Goal: Information Seeking & Learning: Find specific fact

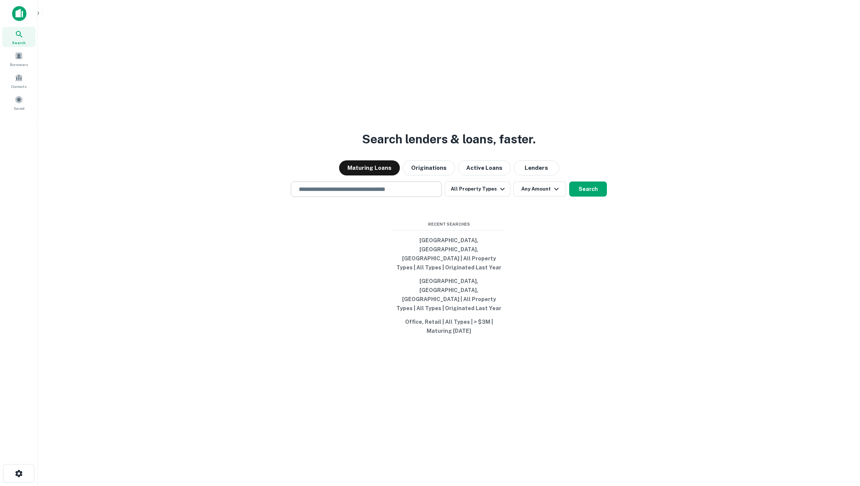
click at [359, 197] on div "​" at bounding box center [366, 189] width 151 height 15
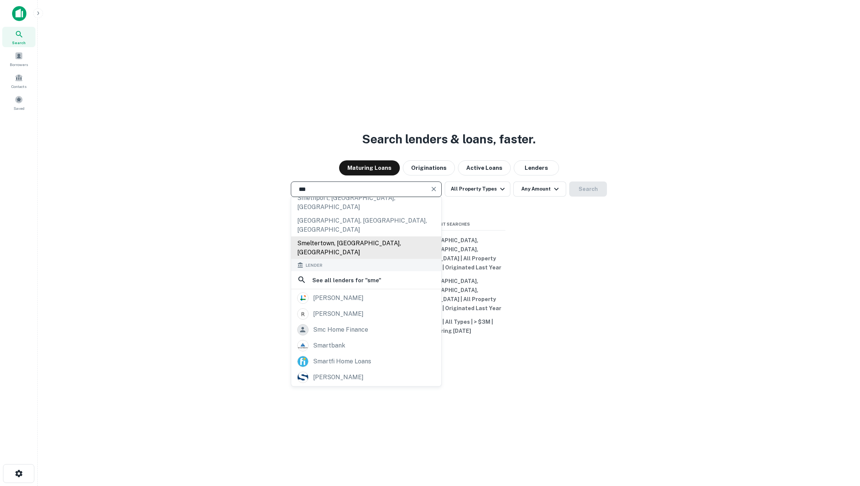
scroll to position [85, 0]
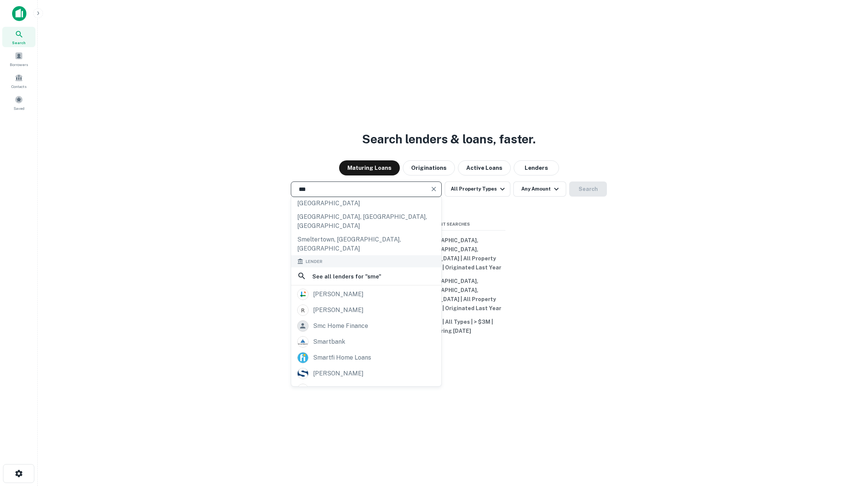
type input "***"
click at [233, 141] on div "Search lenders & loans, faster. Maturing Loans Originations Active Loans Lender…" at bounding box center [449, 261] width 811 height 486
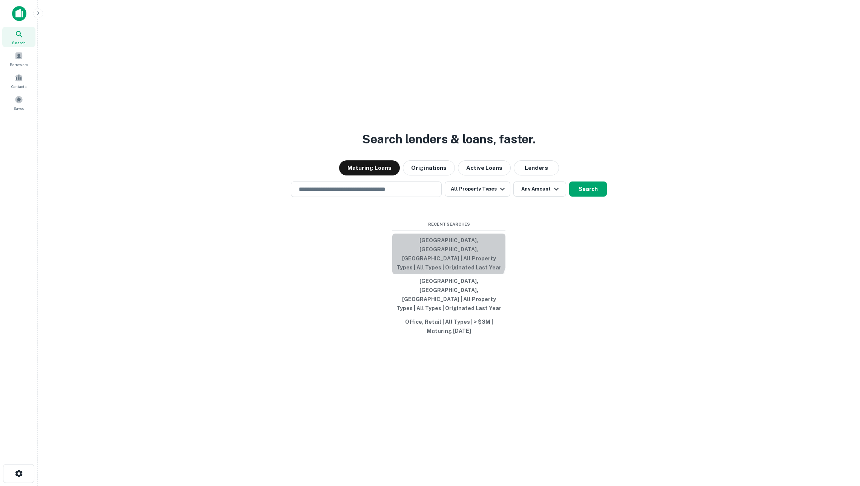
click at [445, 268] on button "Chicago, IL, USA | All Property Types | All Types | Originated Last Year" at bounding box center [448, 254] width 113 height 41
type input "**********"
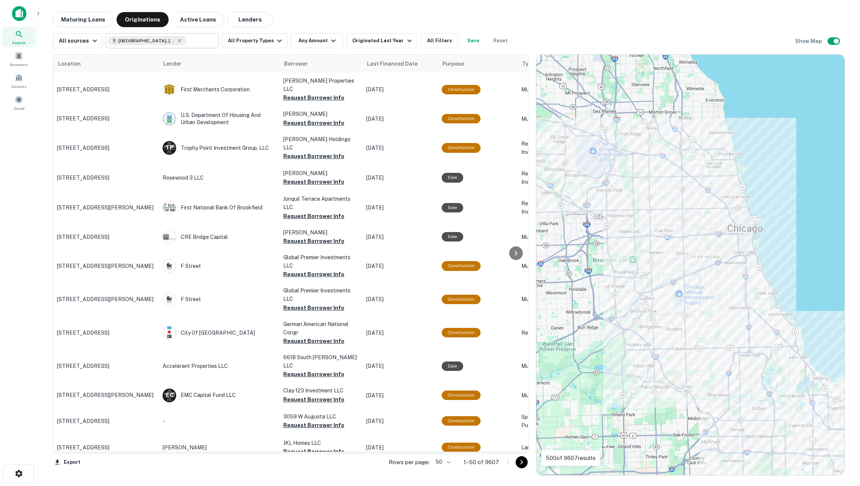
click at [195, 43] on input "text" at bounding box center [200, 40] width 29 height 11
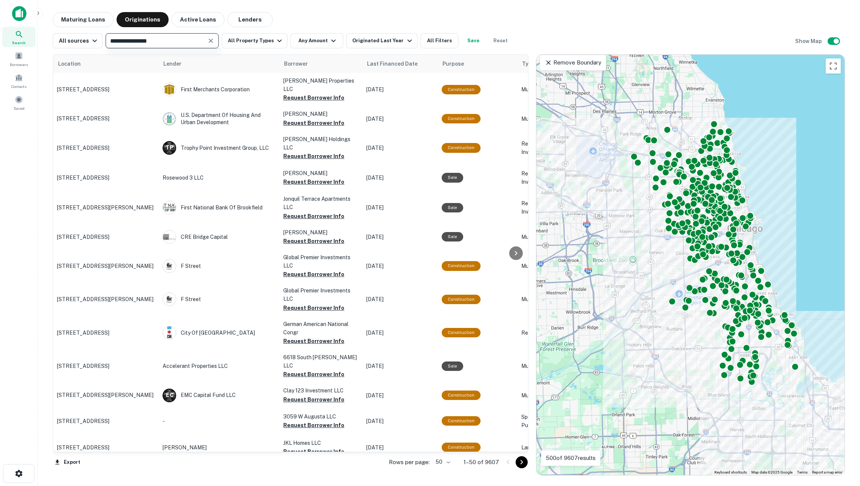
click at [195, 43] on input "text" at bounding box center [156, 40] width 96 height 11
click at [195, 43] on input "**********" at bounding box center [156, 40] width 96 height 11
type input "********"
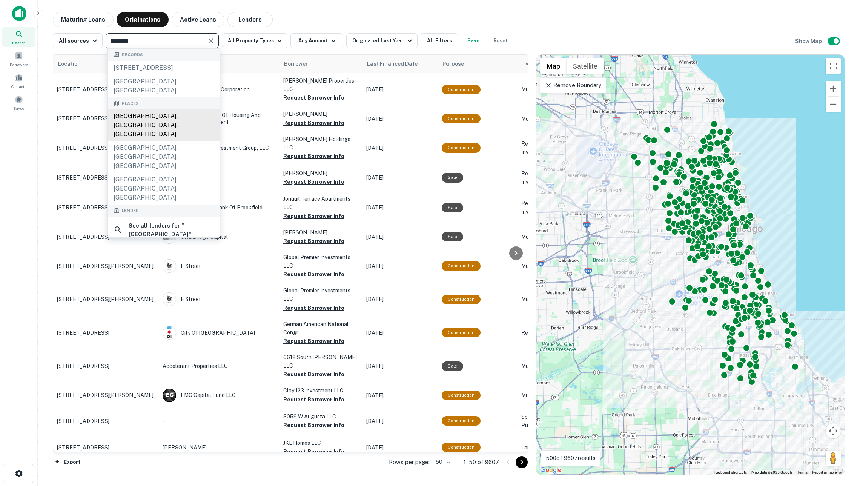
click at [180, 120] on div "Portland, OR, USA" at bounding box center [164, 125] width 112 height 32
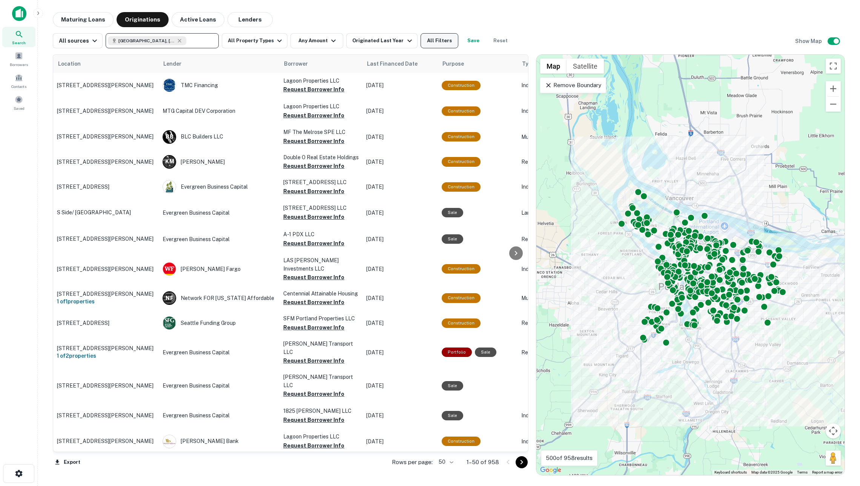
click at [454, 34] on button "All Filters" at bounding box center [440, 40] width 38 height 15
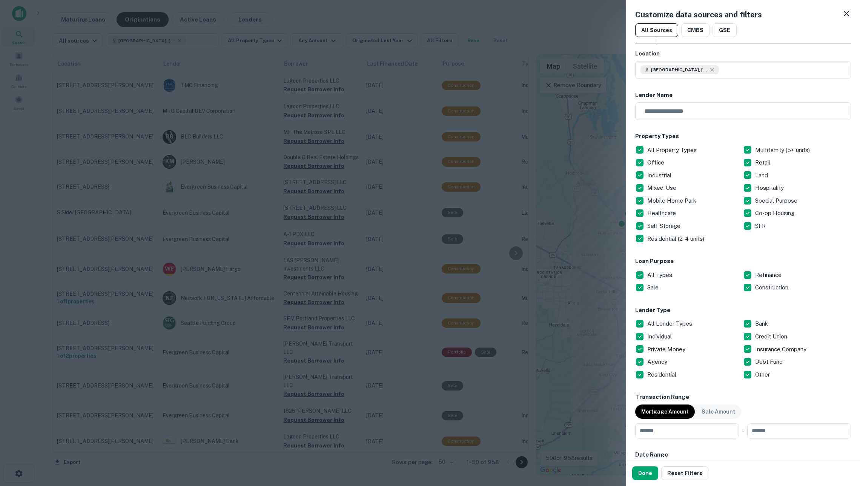
scroll to position [213, 0]
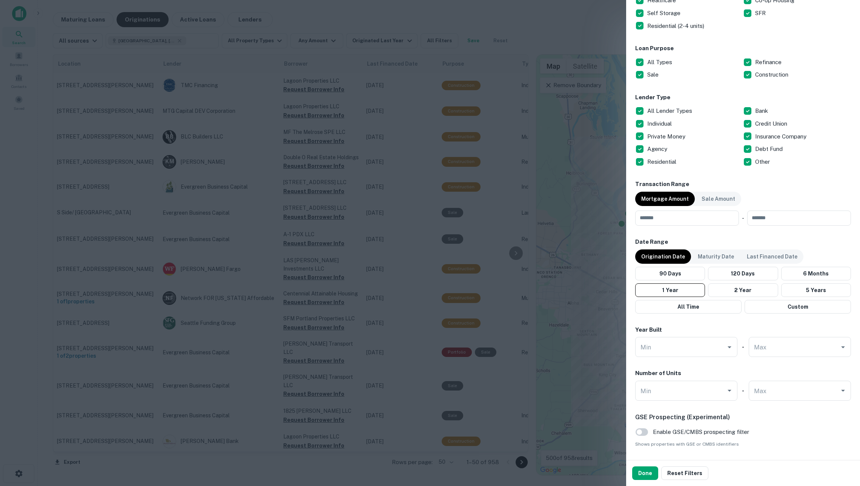
click at [577, 322] on div at bounding box center [430, 243] width 860 height 486
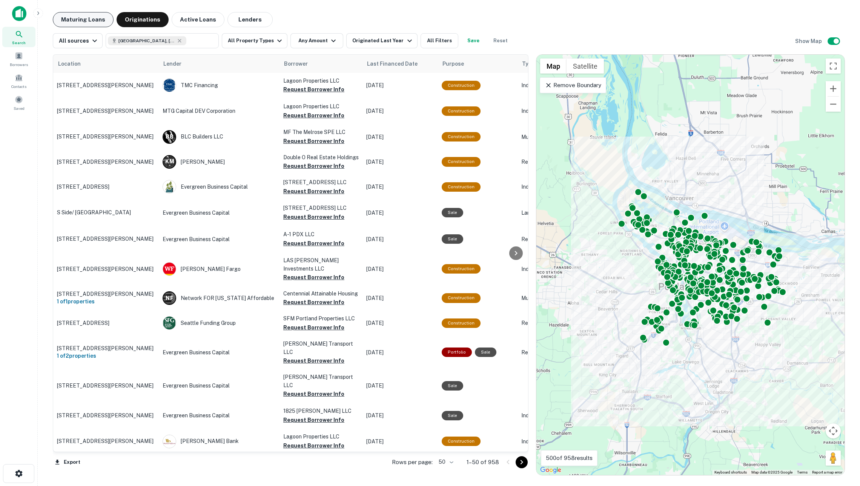
click at [85, 19] on button "Maturing Loans" at bounding box center [83, 19] width 61 height 15
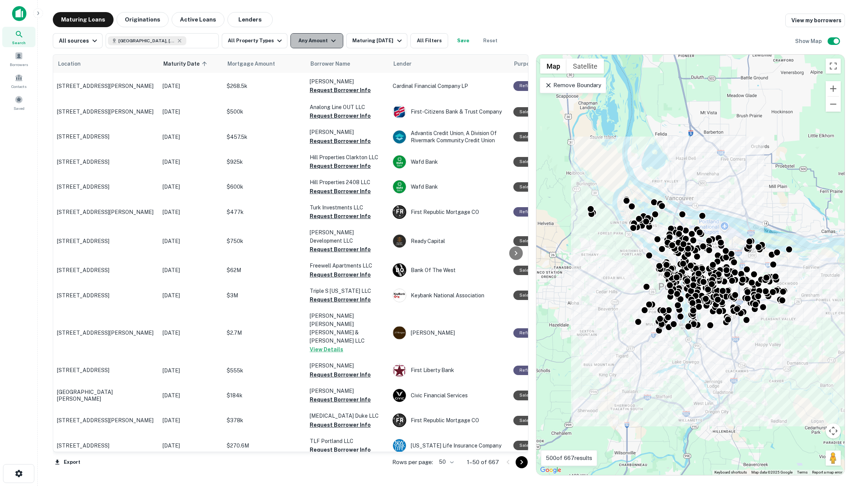
click at [316, 37] on button "Any Amount" at bounding box center [317, 40] width 53 height 15
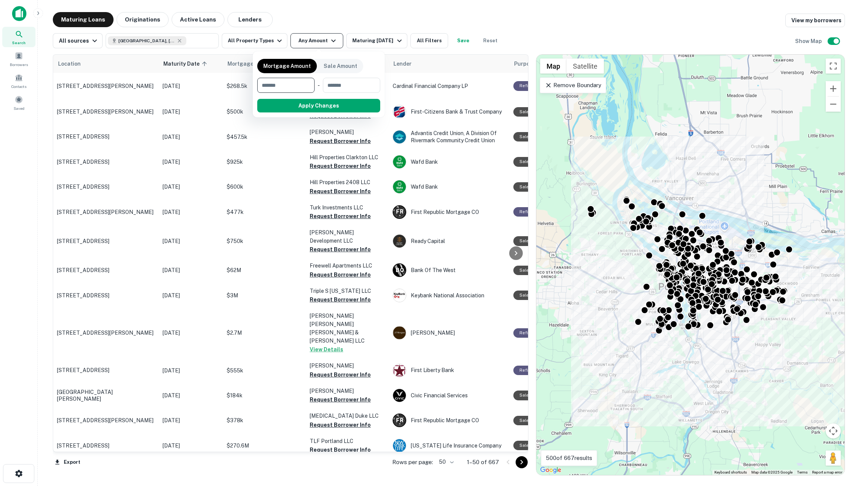
type input "*"
type input "*******"
click at [319, 103] on button "Apply Changes" at bounding box center [333, 106] width 96 height 14
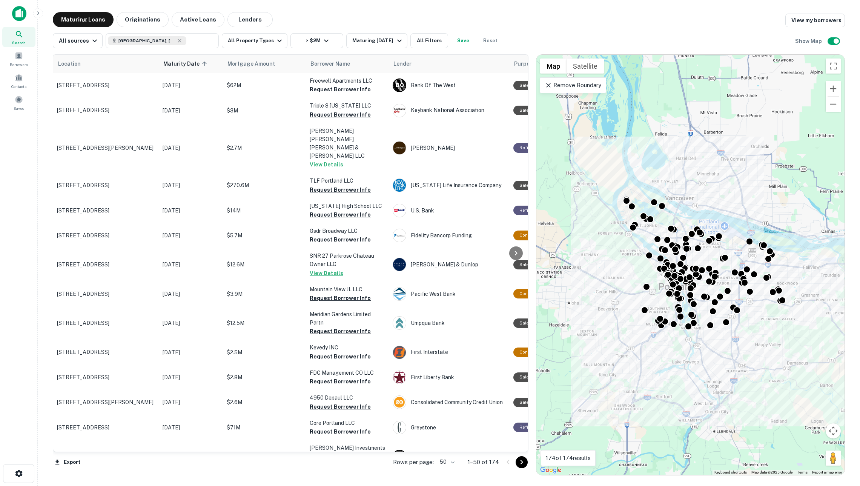
drag, startPoint x: 367, startPoint y: 228, endPoint x: 17, endPoint y: 11, distance: 412.0
click at [17, 11] on img at bounding box center [19, 13] width 14 height 15
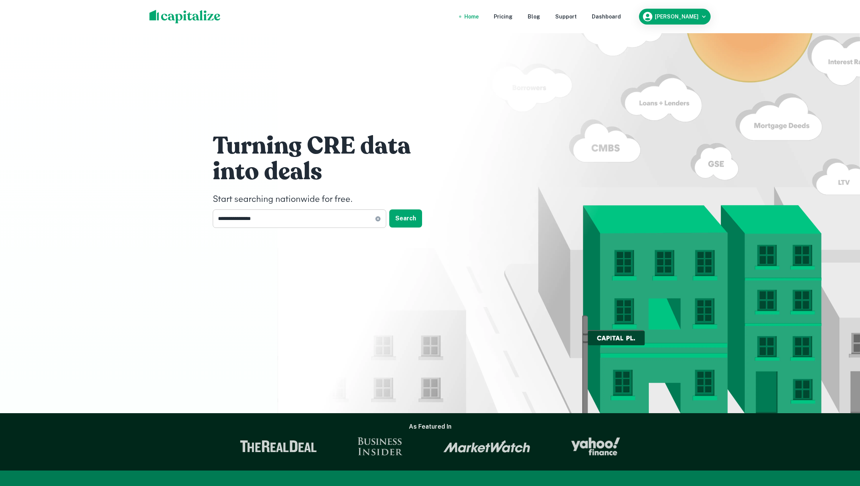
click at [377, 219] on icon at bounding box center [378, 219] width 6 height 6
click at [354, 212] on input "text" at bounding box center [297, 218] width 168 height 18
click at [609, 14] on div "Dashboard" at bounding box center [606, 16] width 29 height 8
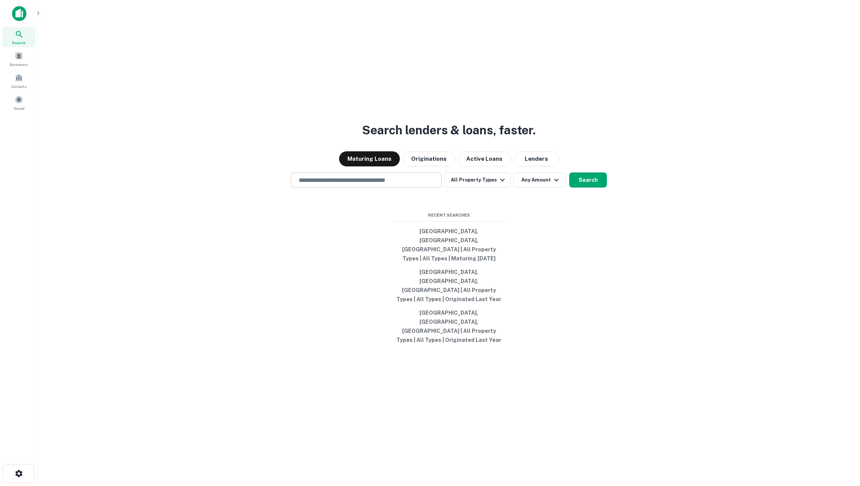
click at [357, 185] on input "text" at bounding box center [366, 180] width 144 height 9
click at [426, 166] on button "Originations" at bounding box center [429, 158] width 52 height 15
click at [408, 185] on input "text" at bounding box center [366, 180] width 144 height 9
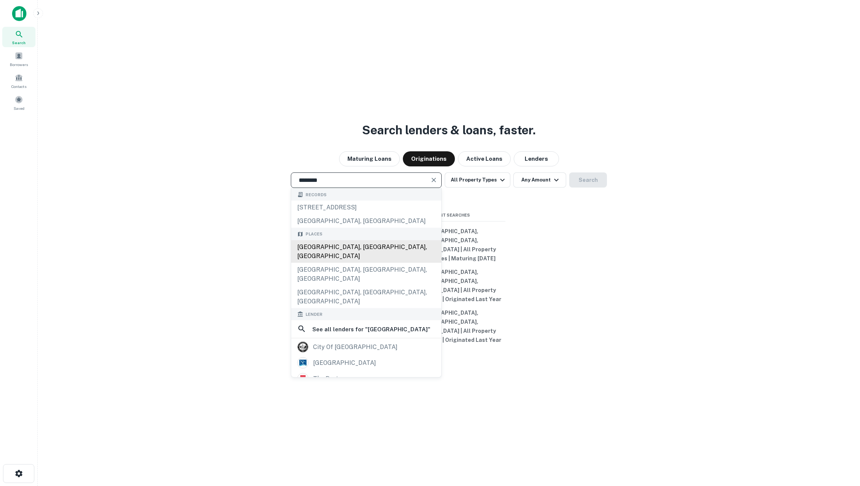
type input "**********"
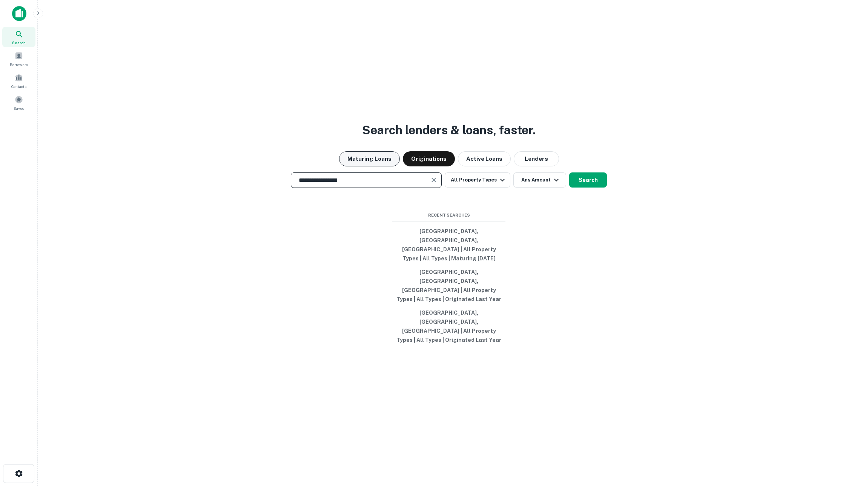
click at [361, 166] on button "Maturing Loans" at bounding box center [369, 158] width 61 height 15
click at [498, 185] on icon "button" at bounding box center [502, 179] width 9 height 9
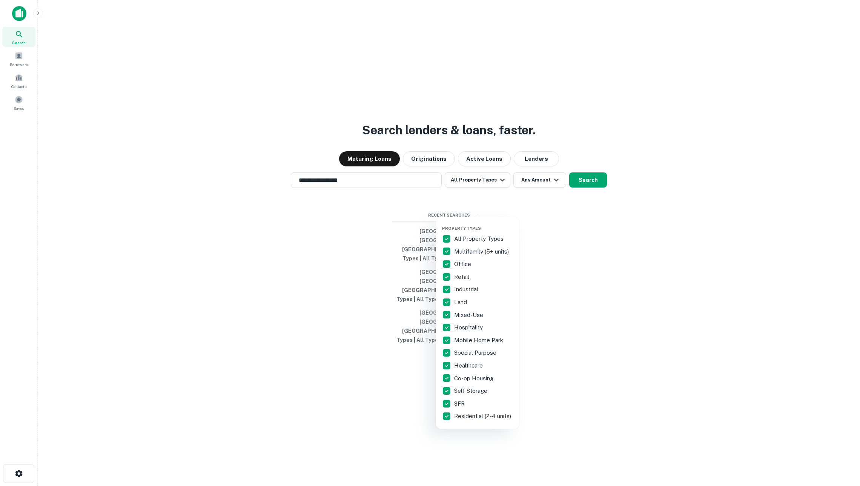
click at [491, 210] on div at bounding box center [430, 243] width 860 height 486
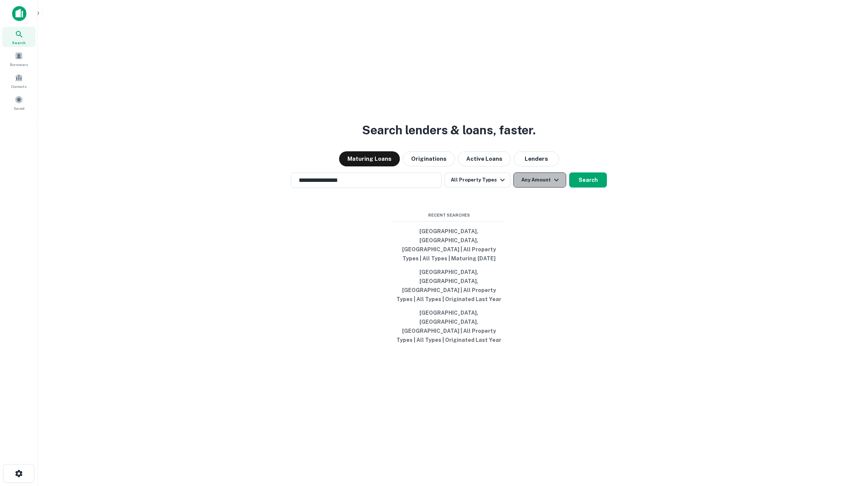
click at [531, 188] on button "Any Amount" at bounding box center [540, 179] width 53 height 15
type input "*"
type input "*******"
click at [583, 317] on div at bounding box center [430, 243] width 860 height 486
click at [588, 188] on button "Search" at bounding box center [588, 179] width 38 height 15
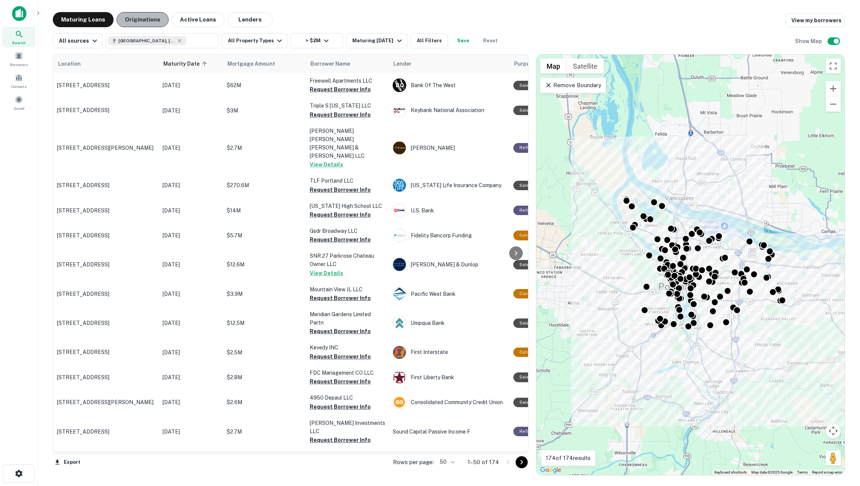
click at [154, 15] on button "Originations" at bounding box center [143, 19] width 52 height 15
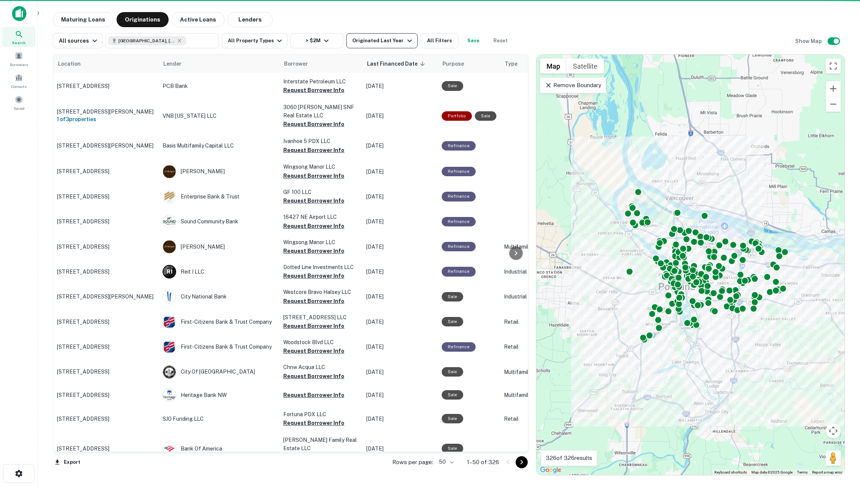
click at [367, 41] on div "Originated Last Year" at bounding box center [383, 40] width 62 height 9
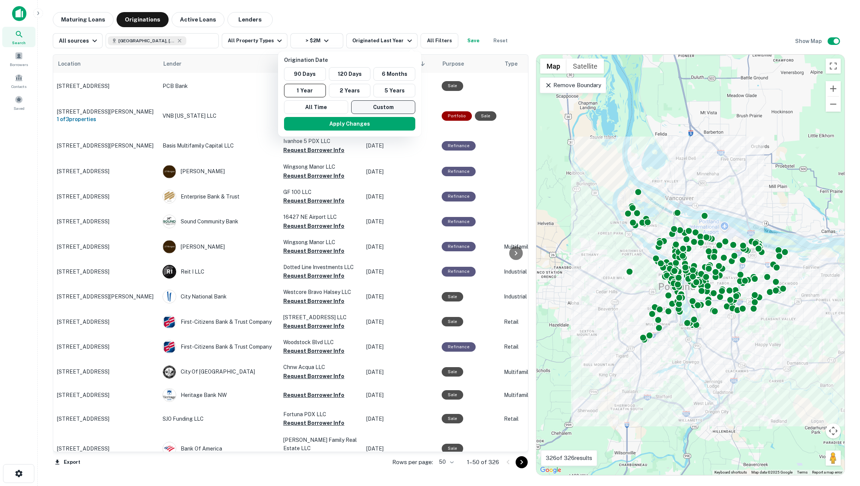
click at [385, 109] on button "Custom" at bounding box center [383, 107] width 64 height 14
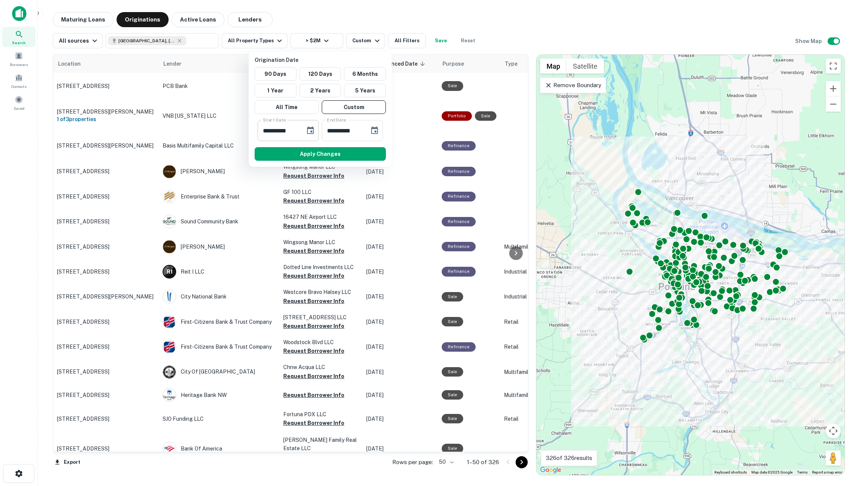
click at [311, 131] on icon "Choose date, selected date is Feb 13, 2025" at bounding box center [310, 130] width 9 height 9
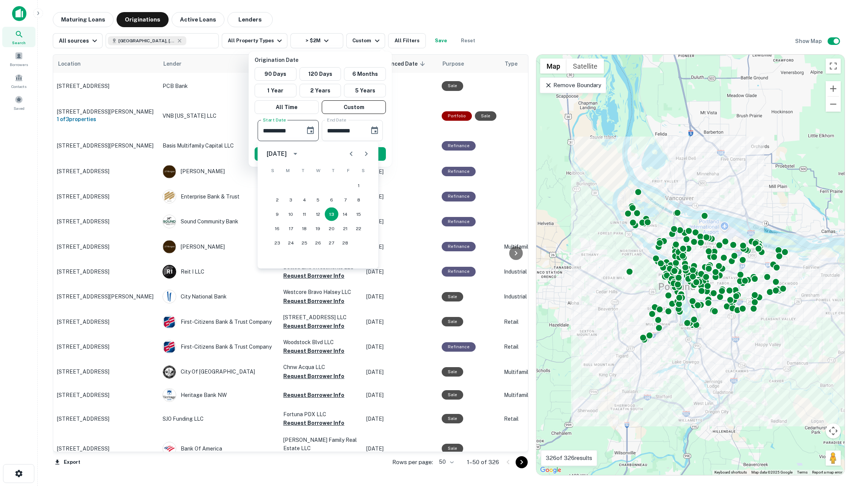
click at [300, 153] on icon "calendar view is open, switch to year view" at bounding box center [295, 153] width 9 height 9
click at [279, 237] on button "2020" at bounding box center [278, 242] width 27 height 14
click at [348, 149] on icon "Previous month" at bounding box center [351, 153] width 9 height 9
click at [320, 185] on button "1" at bounding box center [318, 186] width 14 height 14
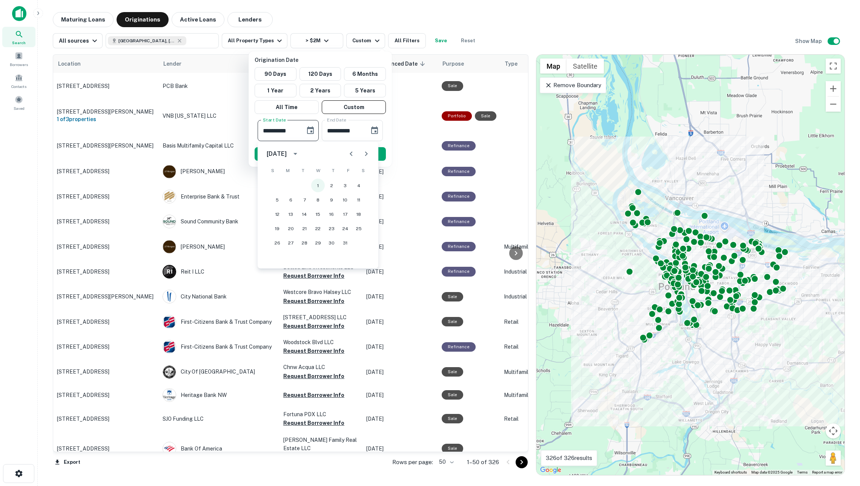
type input "**********"
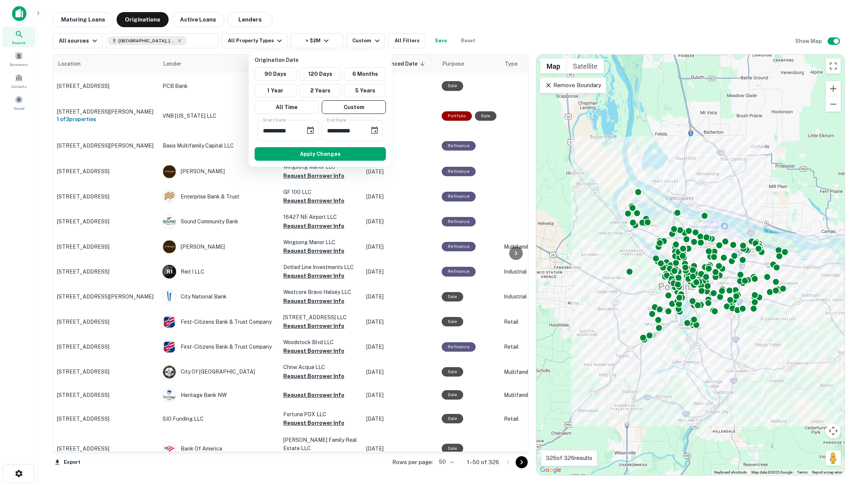
click at [316, 35] on div at bounding box center [430, 243] width 860 height 486
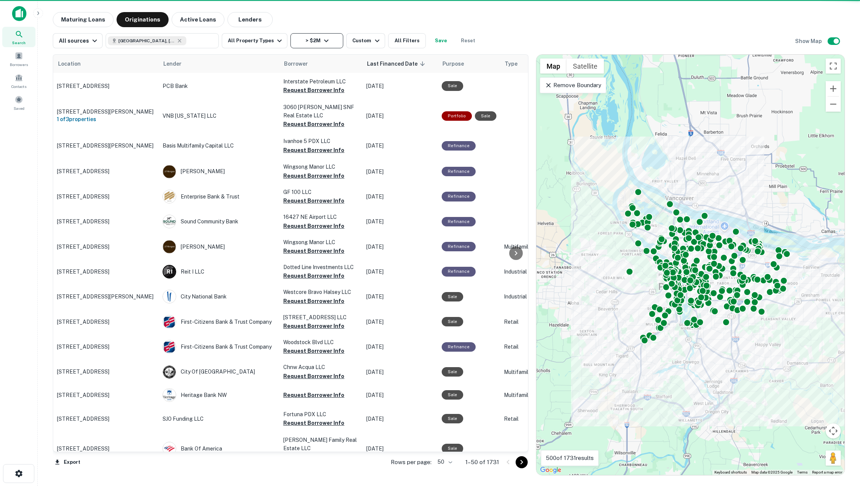
click at [313, 38] on button "> $2M" at bounding box center [317, 40] width 53 height 15
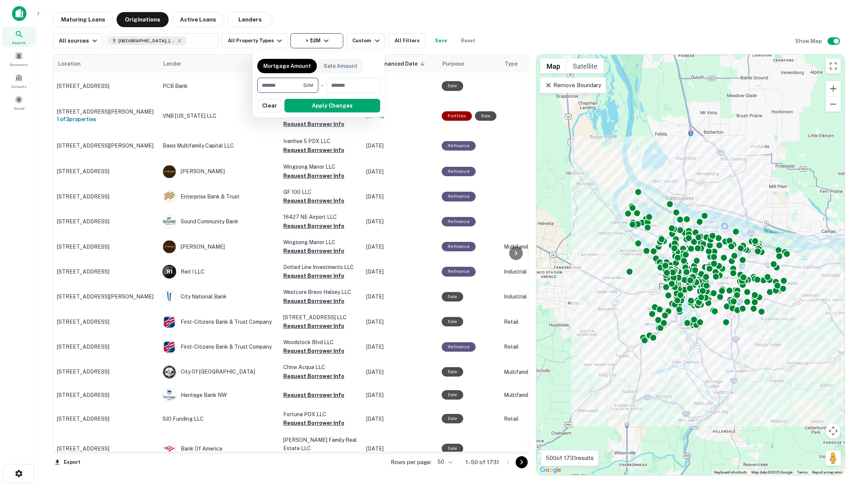
type input "*"
type input "*******"
type input "*"
type input "*******"
click at [339, 108] on button "Apply Changes" at bounding box center [333, 106] width 96 height 14
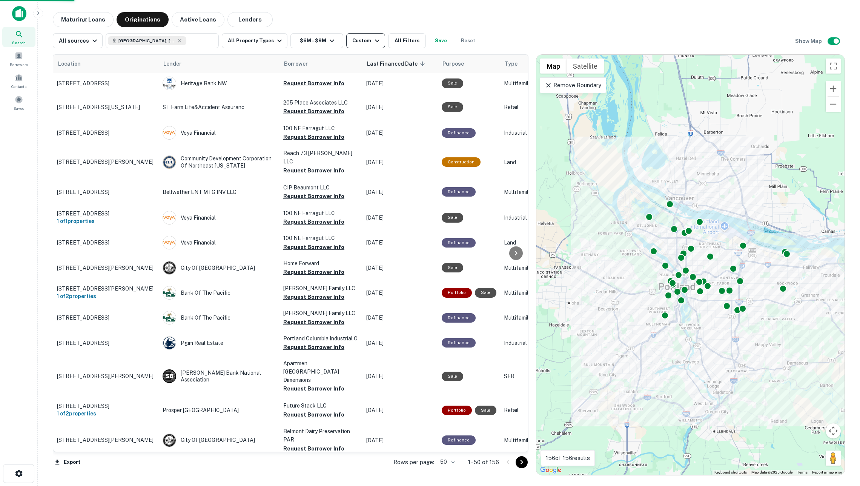
click at [370, 38] on div "Custom" at bounding box center [366, 40] width 29 height 9
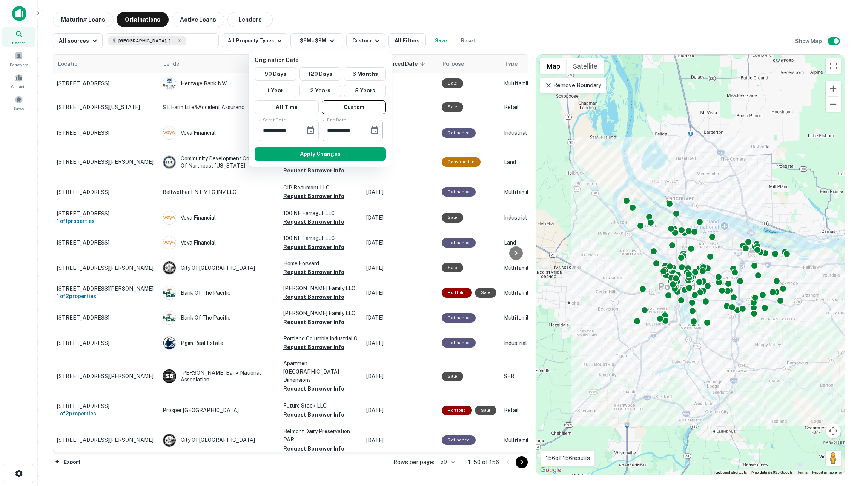
click at [376, 134] on icon "Choose date, selected date is Aug 12, 2025" at bounding box center [374, 130] width 9 height 9
click at [364, 152] on icon "calendar view is open, switch to year view" at bounding box center [359, 153] width 9 height 9
click at [414, 170] on button "2022" at bounding box center [421, 172] width 27 height 14
click at [429, 156] on icon "Next month" at bounding box center [430, 154] width 3 height 5
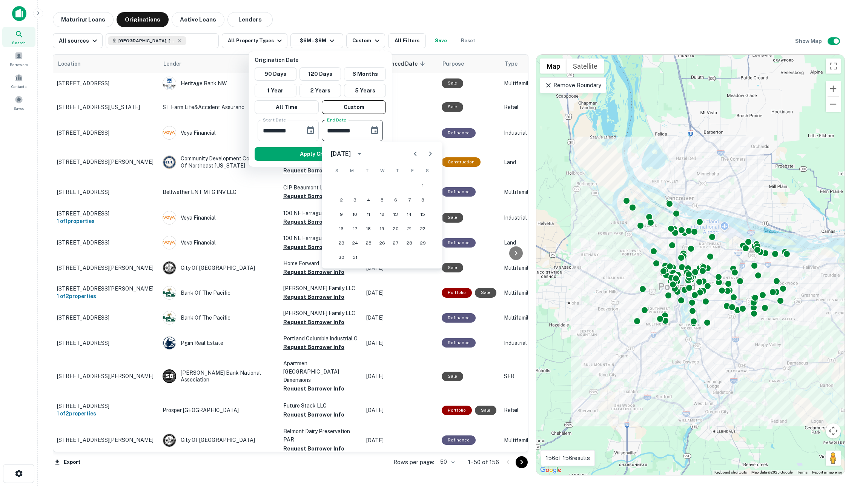
click at [429, 156] on icon "Next month" at bounding box center [430, 154] width 3 height 5
click at [421, 240] on button "31" at bounding box center [423, 243] width 14 height 14
type input "**********"
click at [313, 152] on button "Apply Changes" at bounding box center [320, 154] width 131 height 14
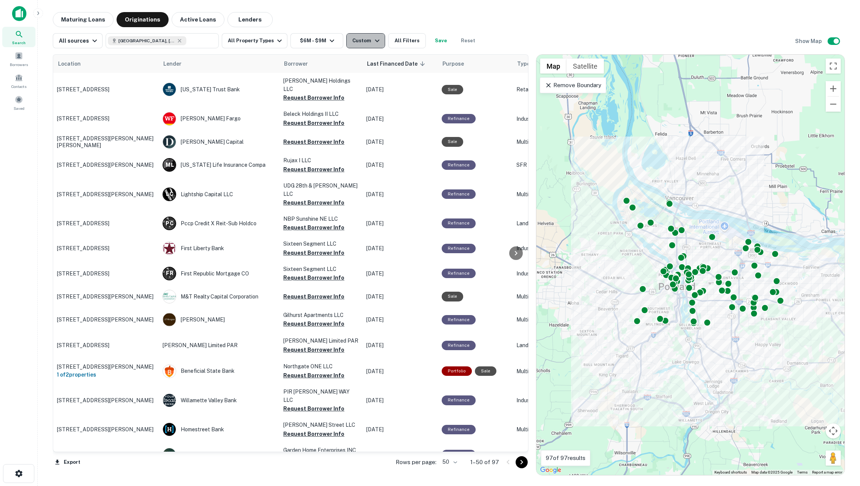
click at [361, 43] on div "Custom" at bounding box center [366, 40] width 29 height 9
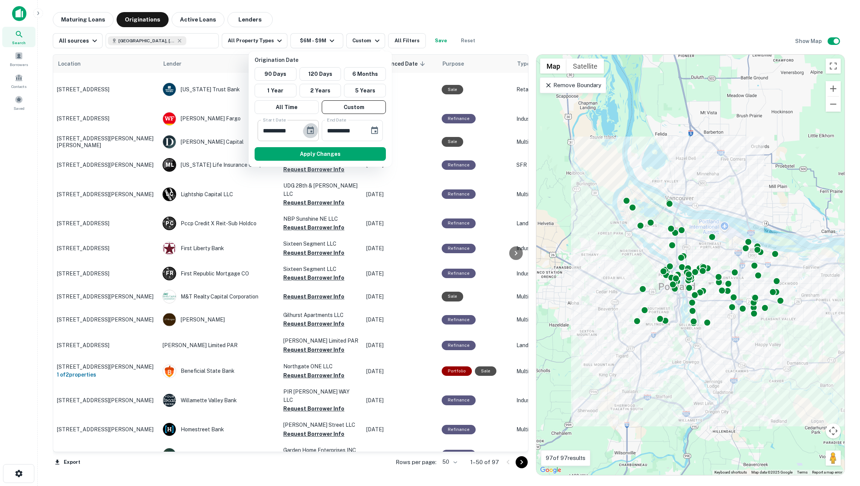
click at [309, 133] on icon "Choose date, selected date is Jan 1, 2020" at bounding box center [310, 130] width 7 height 8
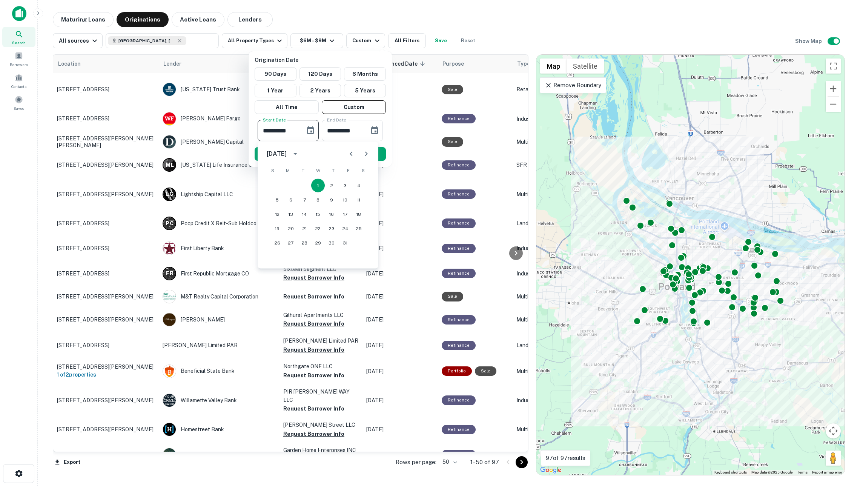
click at [364, 154] on icon "Next month" at bounding box center [366, 153] width 9 height 9
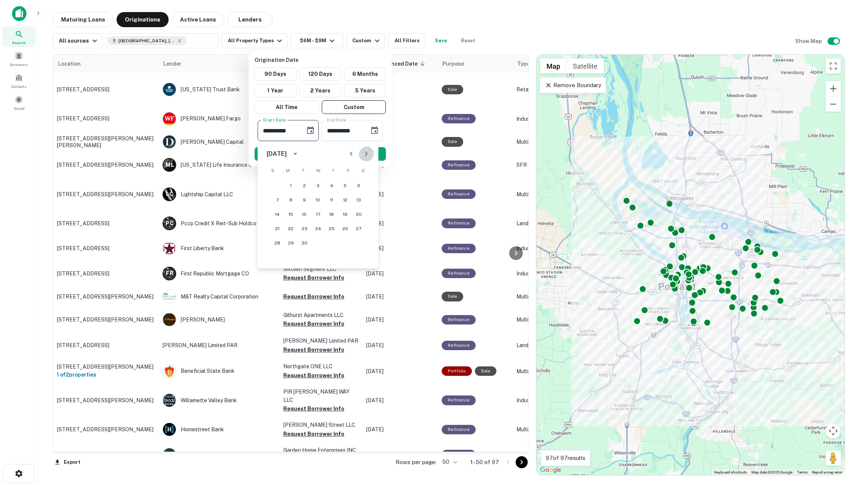
click at [364, 154] on icon "Next month" at bounding box center [366, 153] width 9 height 9
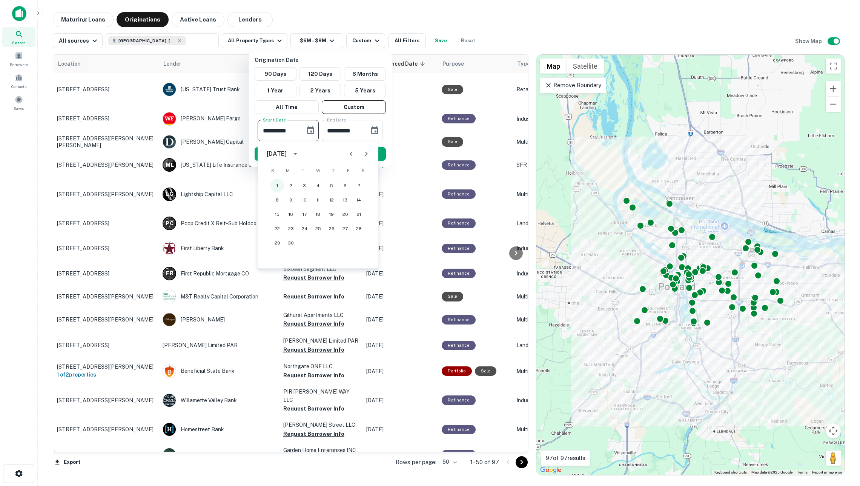
click at [275, 185] on button "1" at bounding box center [278, 186] width 14 height 14
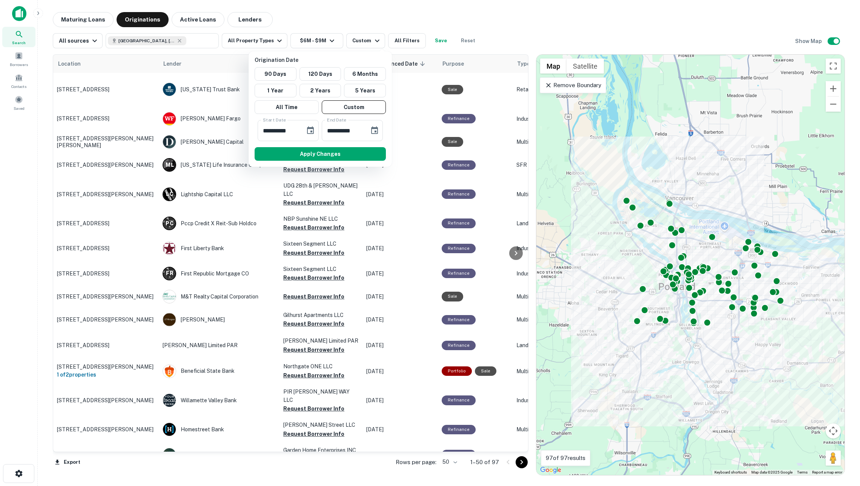
type input "**********"
click at [329, 131] on input "**********" at bounding box center [343, 130] width 42 height 21
type input "**********"
click at [331, 130] on input "**********" at bounding box center [343, 130] width 42 height 21
click at [342, 154] on button "Apply Changes" at bounding box center [320, 154] width 131 height 14
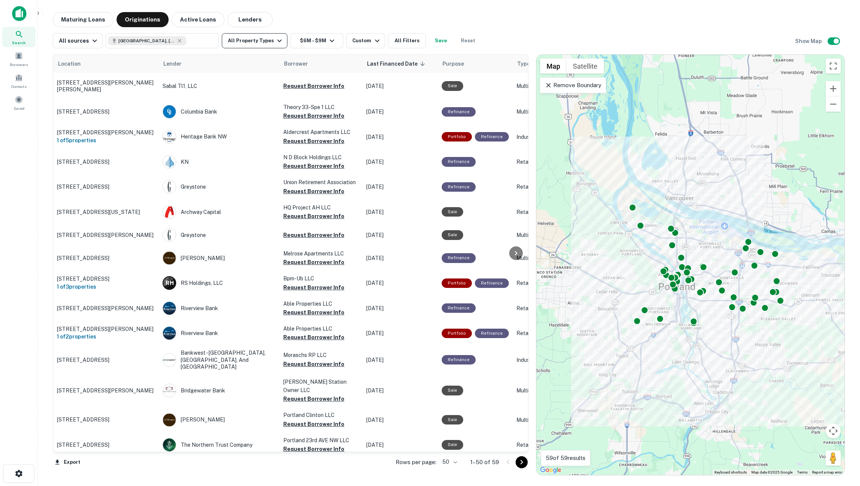
click at [260, 45] on button "All Property Types" at bounding box center [255, 40] width 66 height 15
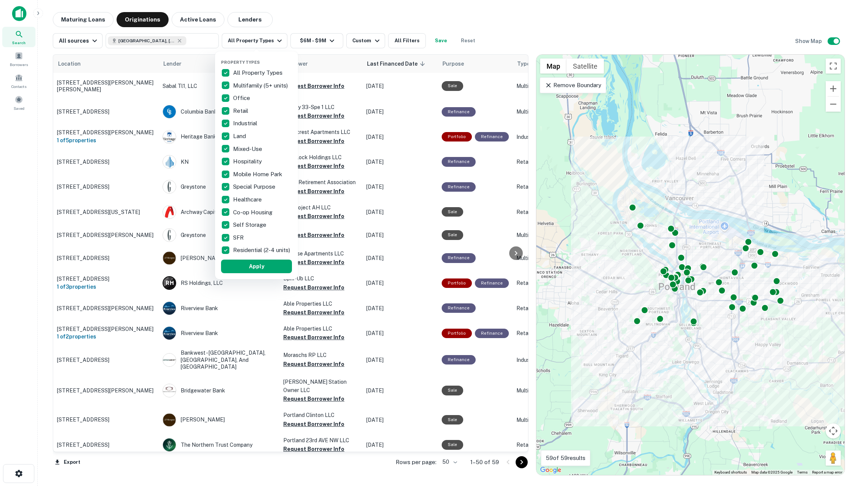
click at [254, 66] on div "All Property Types" at bounding box center [256, 72] width 71 height 13
click at [254, 83] on p "Multifamily (5+ units)" at bounding box center [261, 85] width 56 height 9
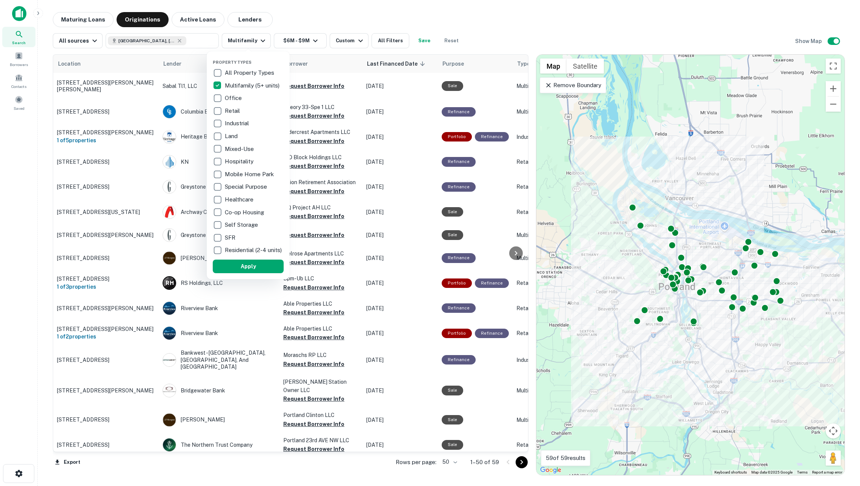
click at [246, 71] on p "All Property Types" at bounding box center [250, 72] width 51 height 9
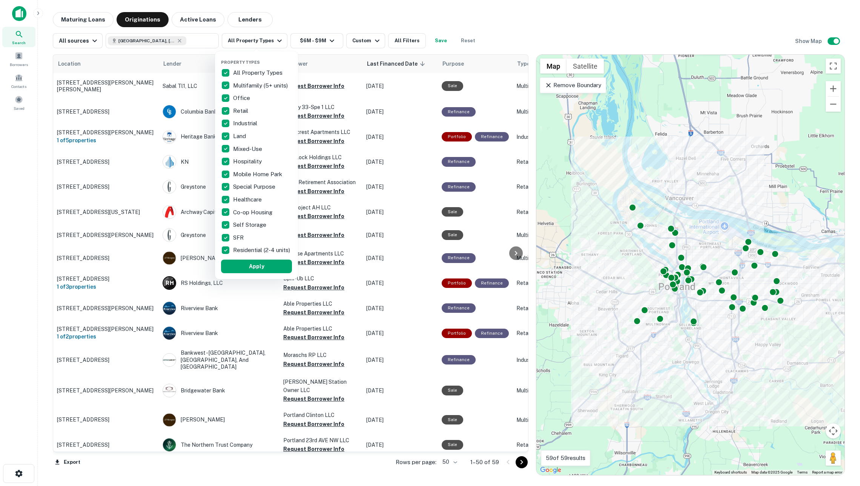
click at [245, 75] on p "All Property Types" at bounding box center [258, 72] width 51 height 9
click at [245, 83] on p "Multifamily (5+ units)" at bounding box center [261, 85] width 56 height 9
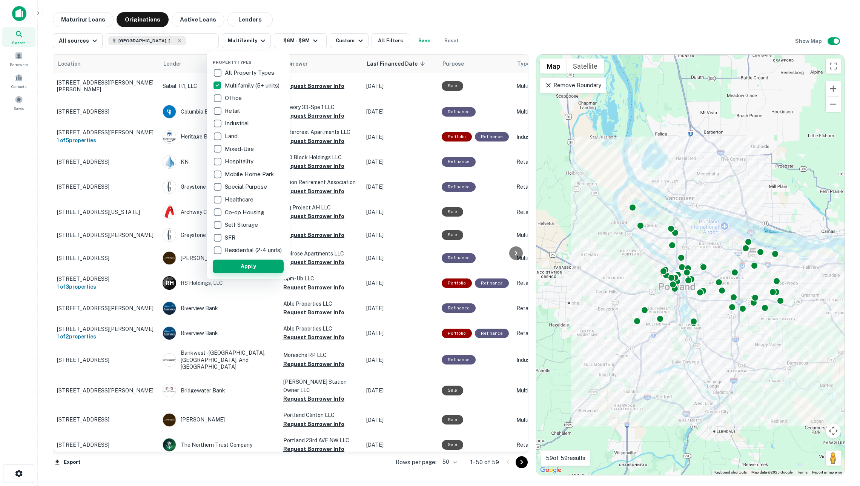
click at [261, 268] on button "Apply" at bounding box center [248, 267] width 71 height 14
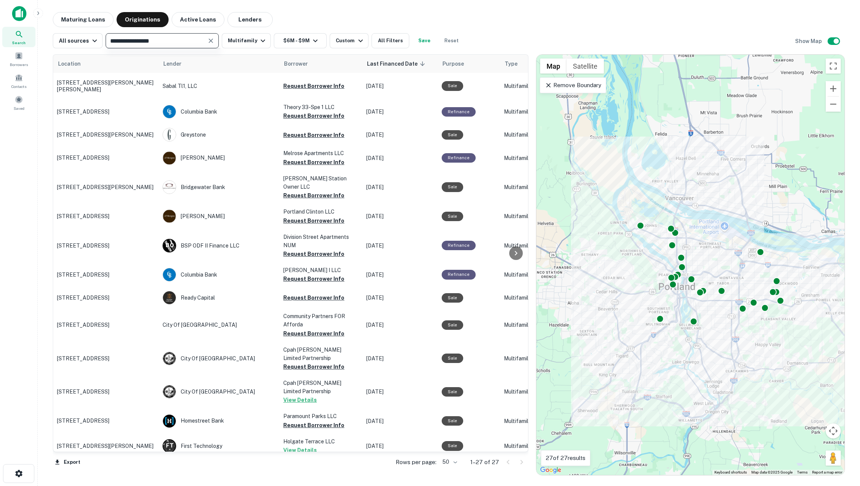
click at [200, 45] on input "**********" at bounding box center [156, 40] width 96 height 11
type input "******"
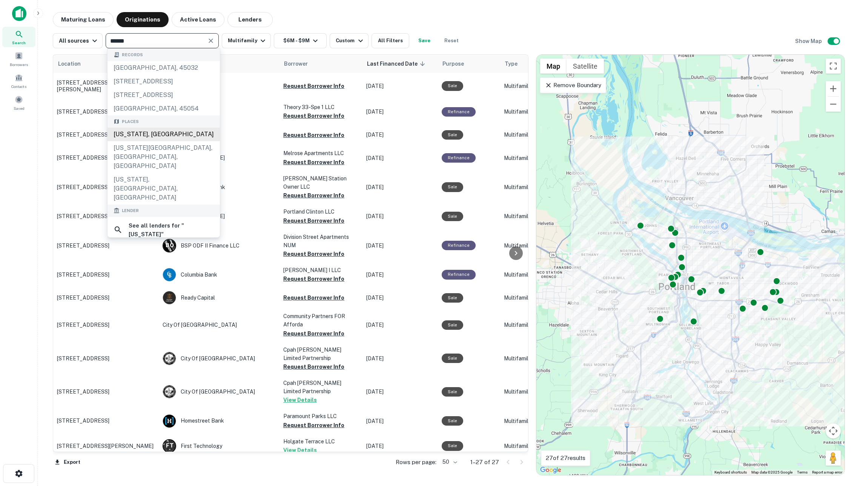
click at [191, 141] on div "Oregon, USA" at bounding box center [164, 135] width 112 height 14
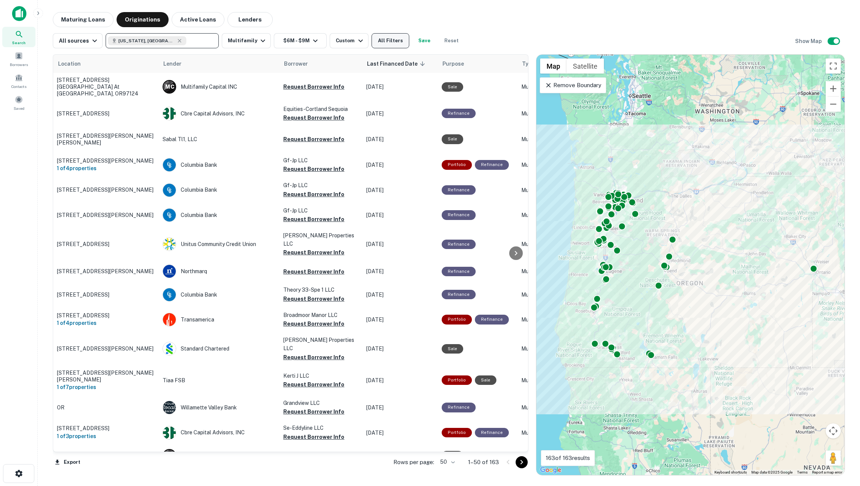
click at [400, 38] on button "All Filters" at bounding box center [391, 40] width 38 height 15
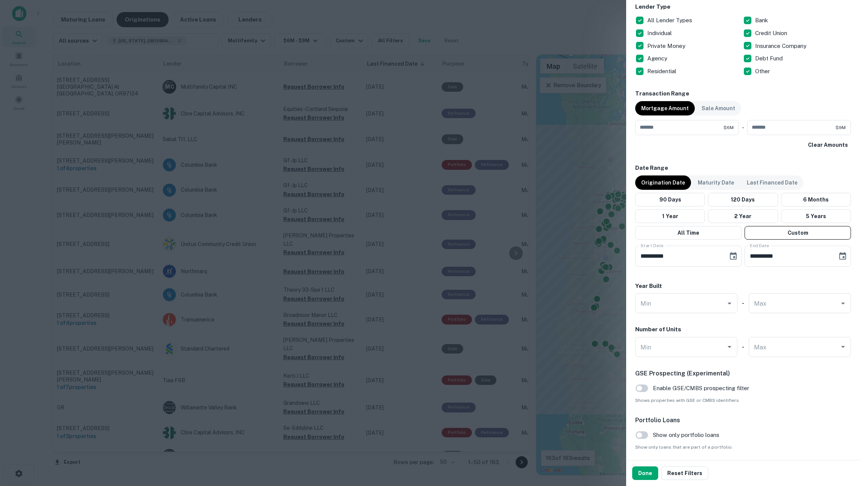
scroll to position [310, 0]
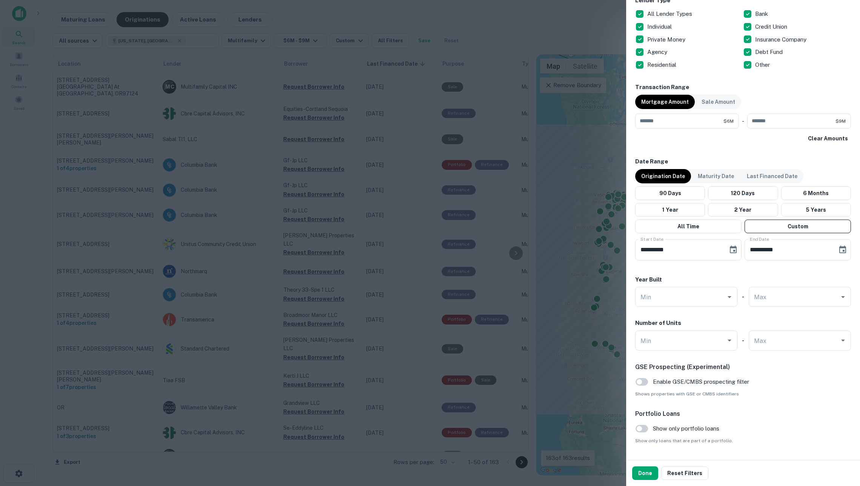
click at [607, 237] on div at bounding box center [430, 243] width 860 height 486
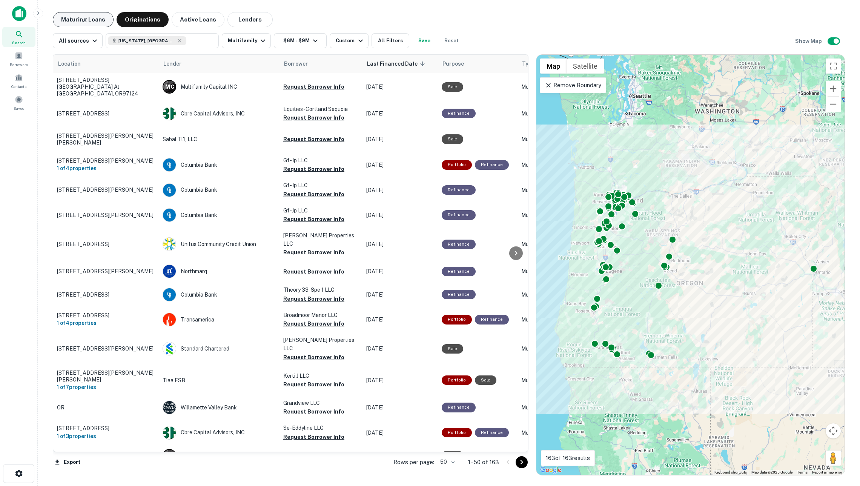
click at [108, 20] on button "Maturing Loans" at bounding box center [83, 19] width 61 height 15
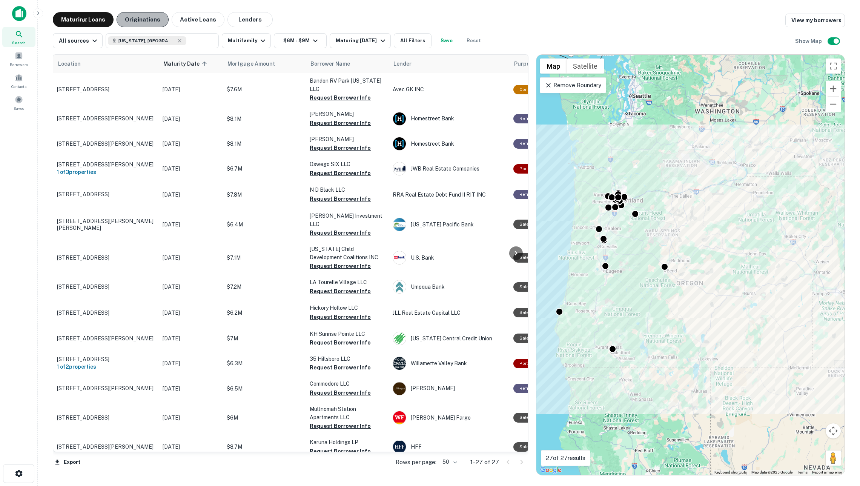
click at [147, 20] on button "Originations" at bounding box center [143, 19] width 52 height 15
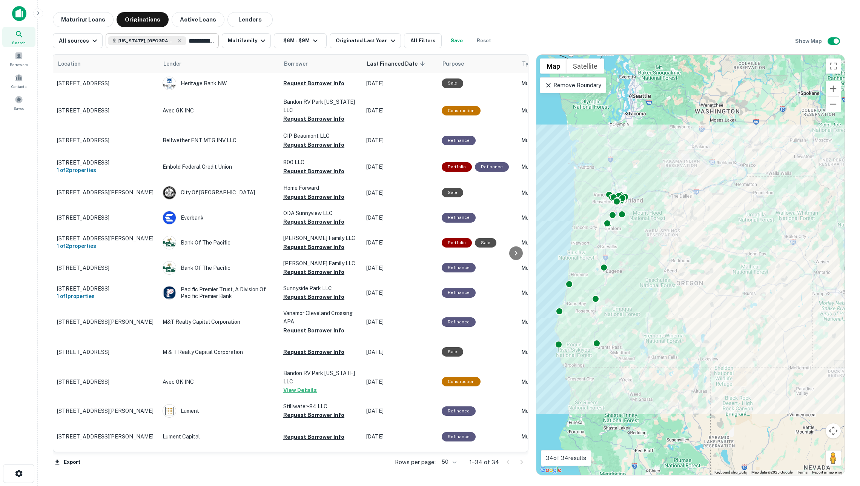
click at [195, 43] on input "**********" at bounding box center [200, 40] width 29 height 11
type input "******"
drag, startPoint x: 188, startPoint y: 168, endPoint x: 308, endPoint y: 12, distance: 196.3
drag, startPoint x: 482, startPoint y: 2, endPoint x: 361, endPoint y: 42, distance: 127.8
click at [361, 42] on div "Originated Last Year" at bounding box center [367, 40] width 62 height 9
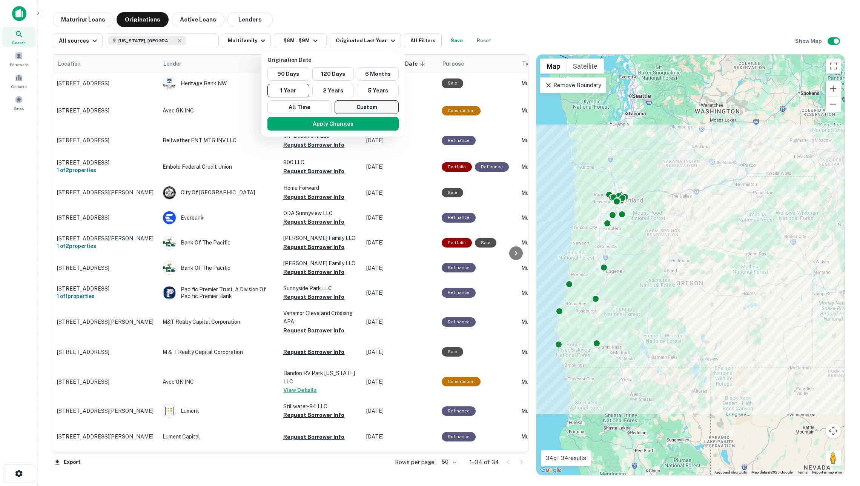
click at [359, 109] on button "Custom" at bounding box center [367, 107] width 64 height 14
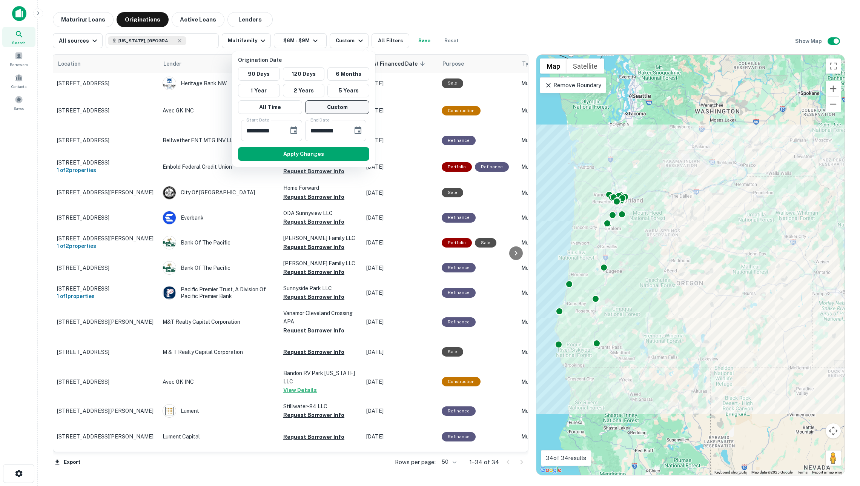
click at [81, 19] on div at bounding box center [430, 243] width 860 height 486
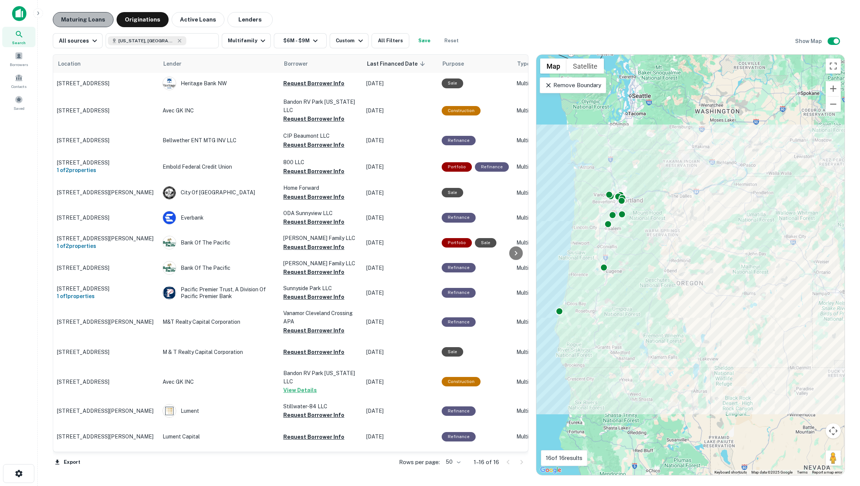
click at [88, 18] on button "Maturing Loans" at bounding box center [83, 19] width 61 height 15
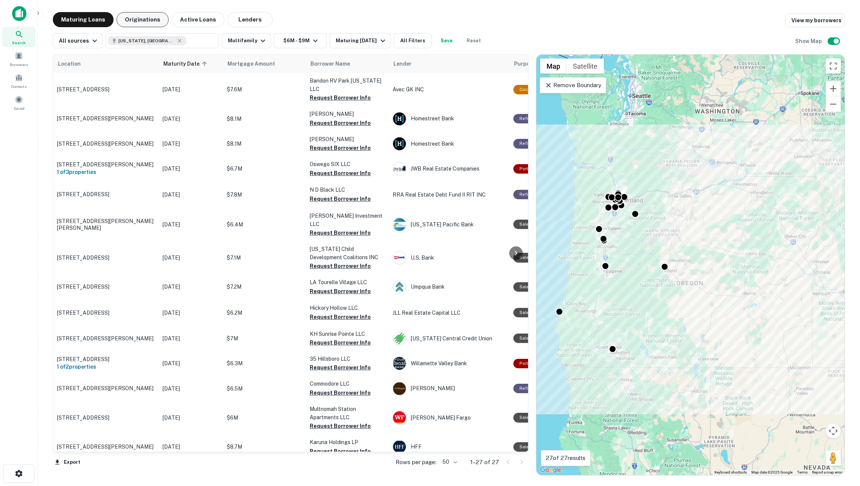
click at [149, 24] on button "Originations" at bounding box center [143, 19] width 52 height 15
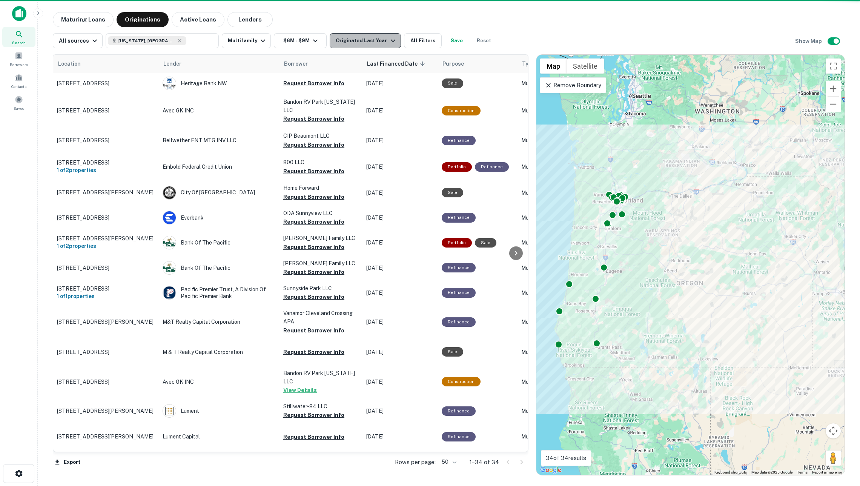
click at [368, 43] on div "Originated Last Year" at bounding box center [367, 40] width 62 height 9
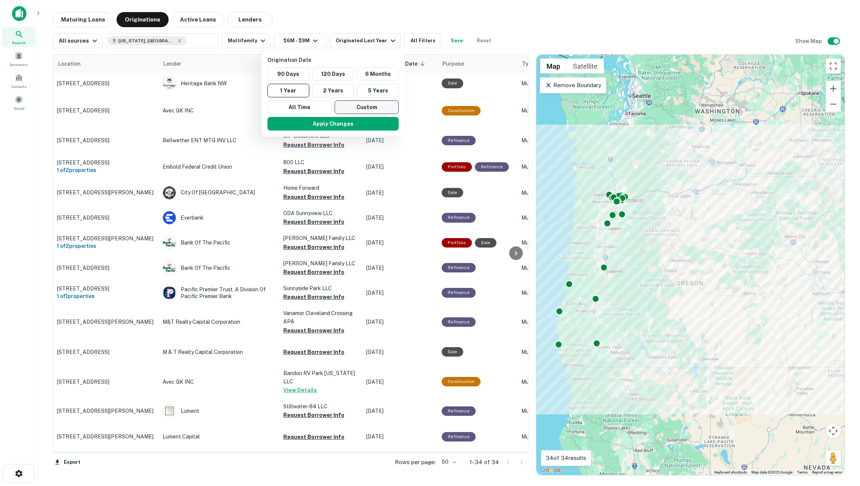
click at [358, 106] on button "Custom" at bounding box center [367, 107] width 64 height 14
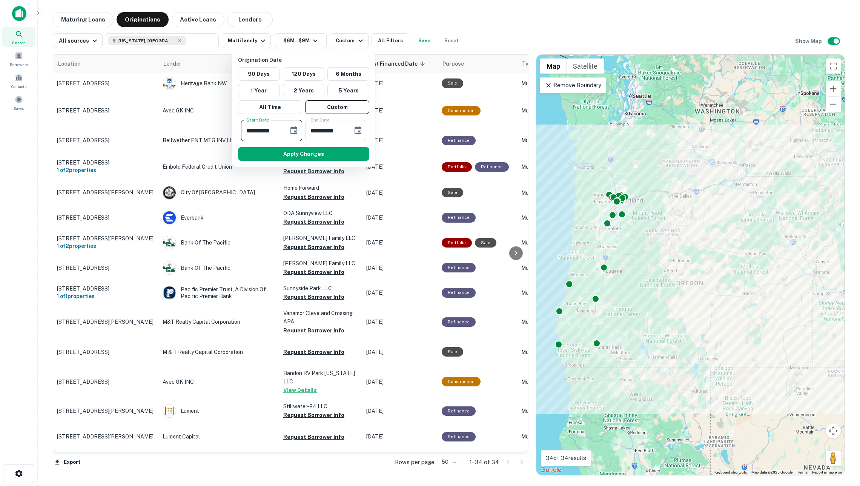
click at [277, 131] on input "**********" at bounding box center [262, 130] width 42 height 21
type input "**********"
click at [315, 133] on input "**********" at bounding box center [326, 130] width 42 height 21
type input "**********"
click at [320, 158] on button "Apply Changes" at bounding box center [303, 154] width 131 height 14
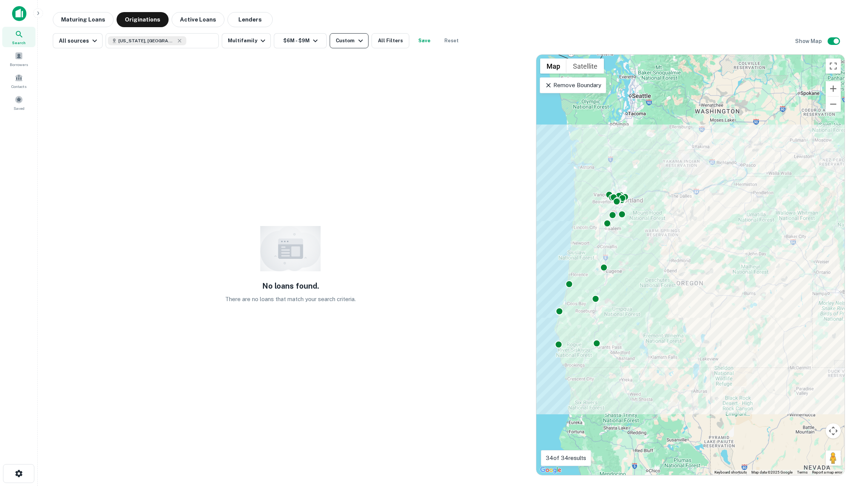
click at [345, 45] on div "Custom" at bounding box center [350, 40] width 29 height 9
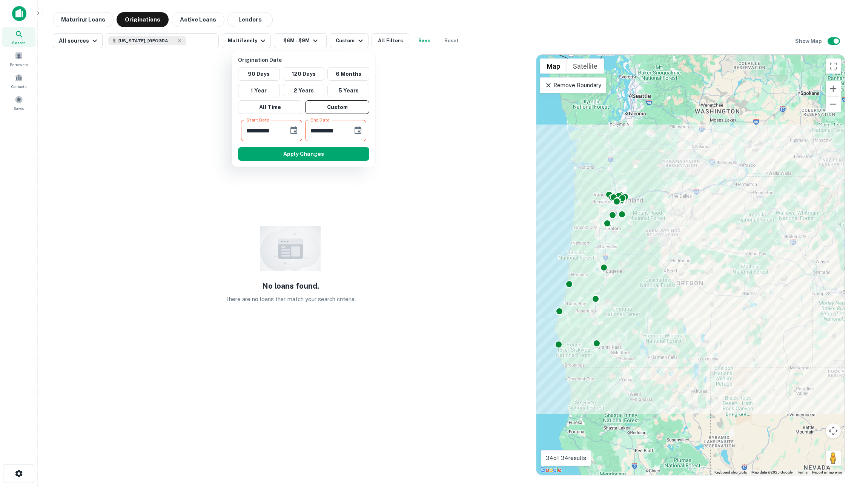
click at [343, 131] on input "**********" at bounding box center [326, 130] width 42 height 21
click at [333, 129] on input "**********" at bounding box center [326, 130] width 42 height 21
type input "**********"
click at [333, 154] on button "Apply Changes" at bounding box center [303, 154] width 131 height 14
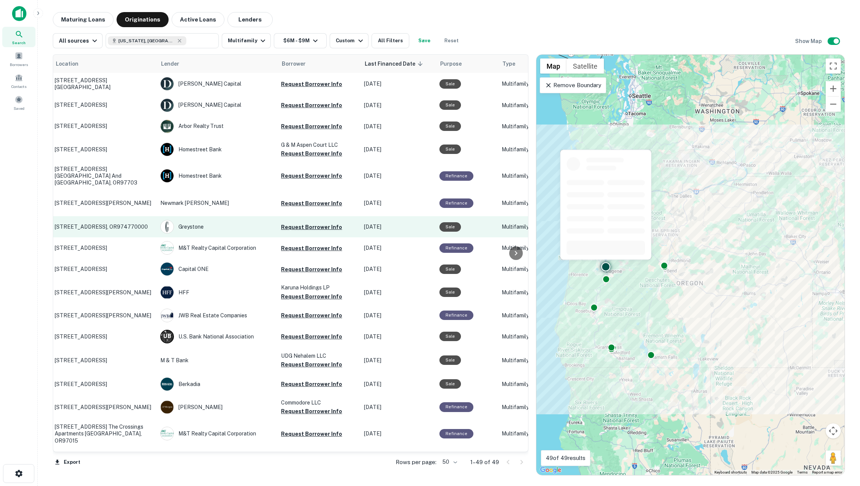
scroll to position [399, 2]
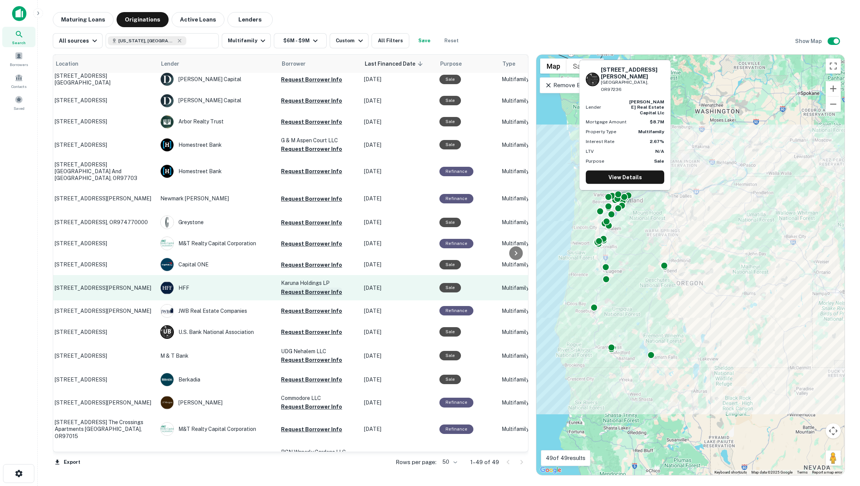
click at [320, 297] on button "Request Borrower Info" at bounding box center [311, 292] width 61 height 9
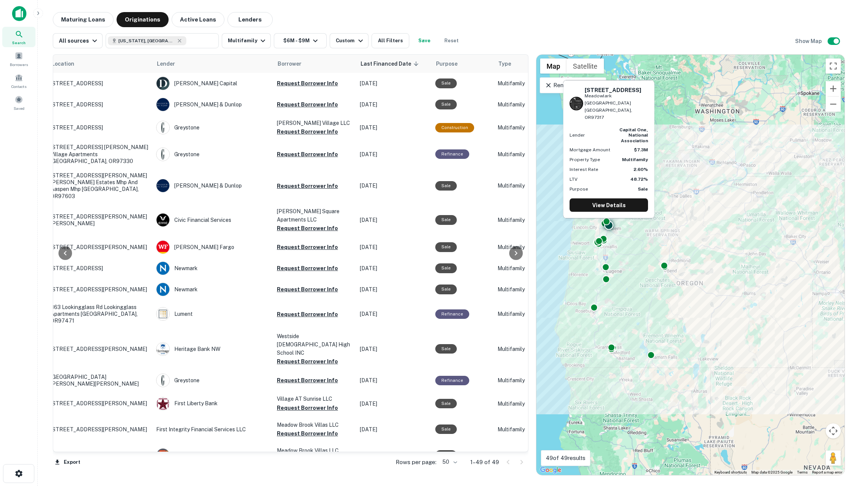
scroll to position [0, 6]
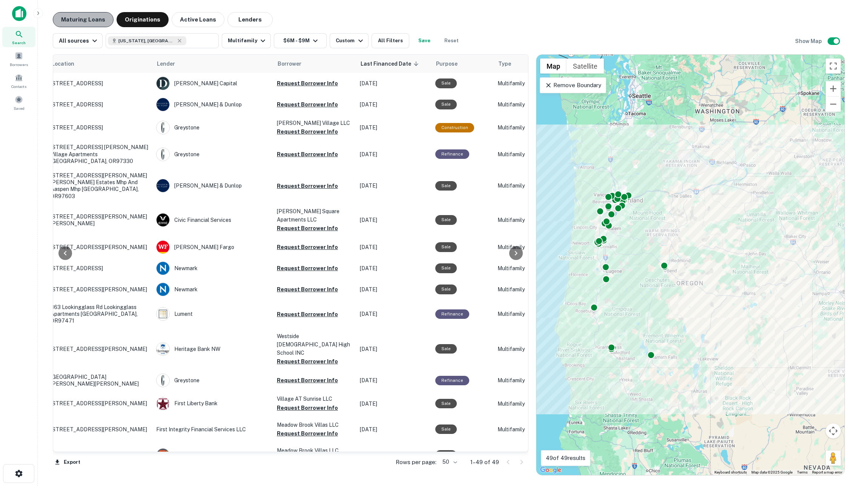
click at [97, 21] on button "Maturing Loans" at bounding box center [83, 19] width 61 height 15
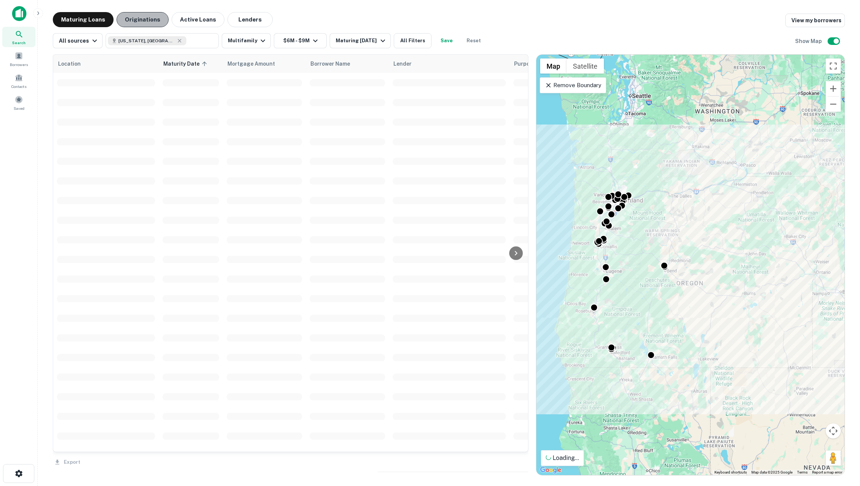
click at [151, 20] on button "Originations" at bounding box center [143, 19] width 52 height 15
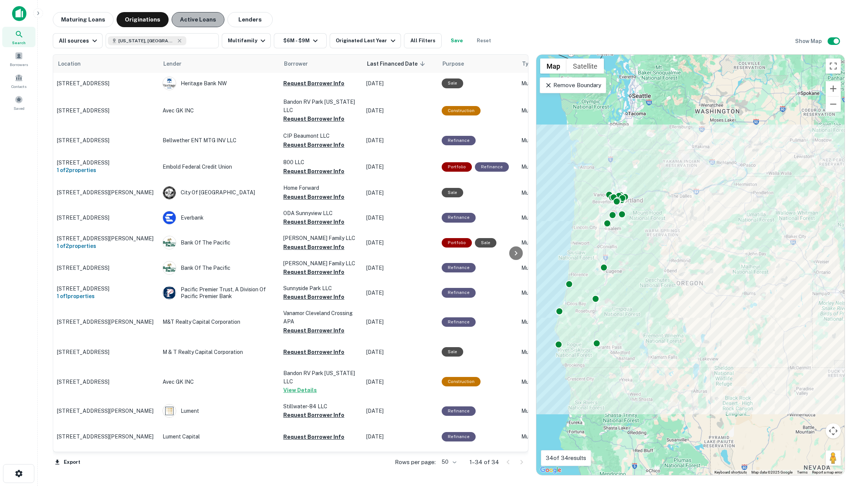
click at [197, 19] on button "Active Loans" at bounding box center [198, 19] width 53 height 15
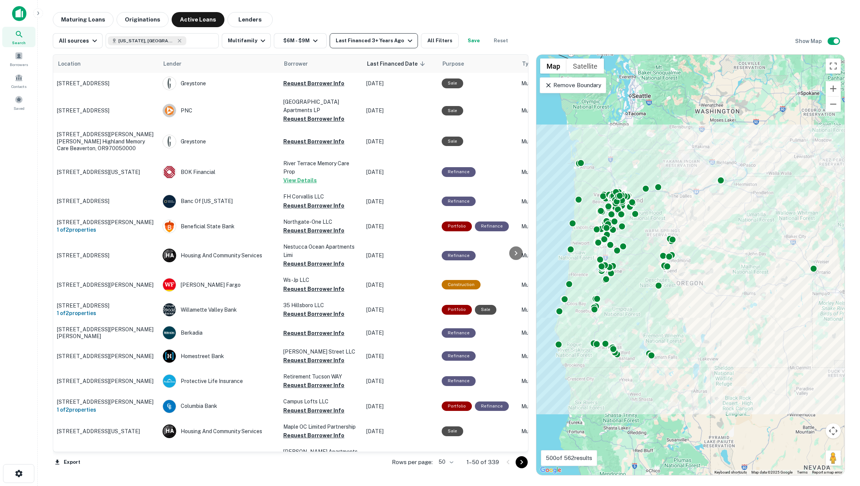
click at [359, 42] on div "Last Financed 3+ Years Ago" at bounding box center [375, 40] width 78 height 9
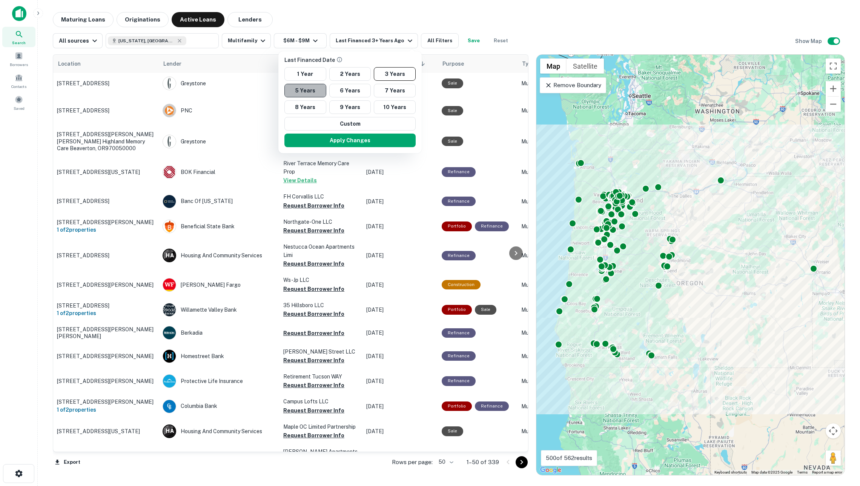
click at [312, 90] on button "5 Years" at bounding box center [306, 91] width 42 height 14
click at [334, 138] on button "Apply Changes" at bounding box center [350, 141] width 131 height 14
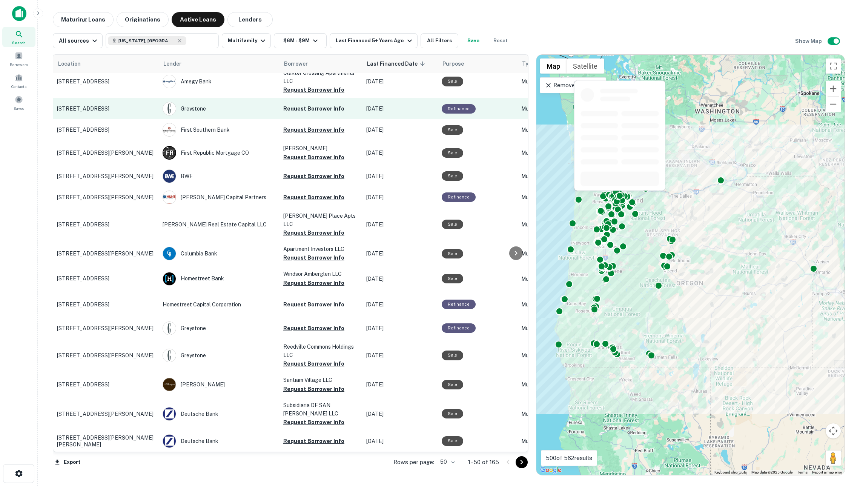
scroll to position [900, 0]
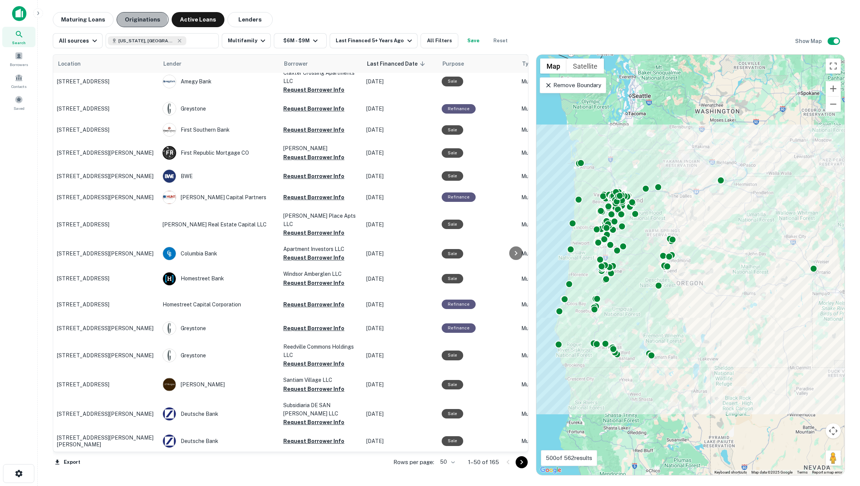
click at [134, 22] on button "Originations" at bounding box center [143, 19] width 52 height 15
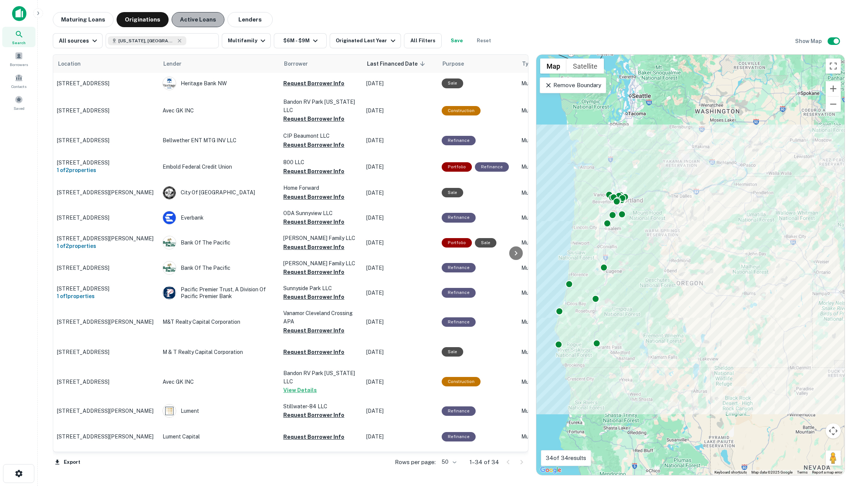
click at [191, 15] on button "Active Loans" at bounding box center [198, 19] width 53 height 15
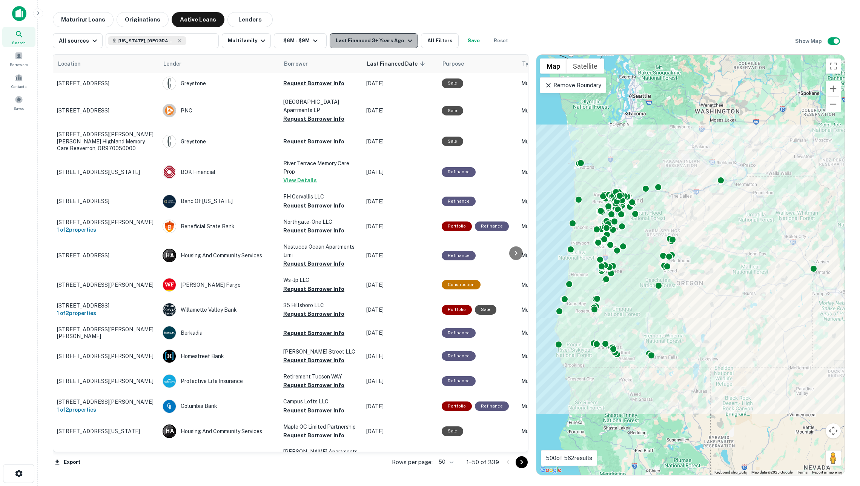
click at [346, 39] on div "Last Financed 3+ Years Ago" at bounding box center [375, 40] width 78 height 9
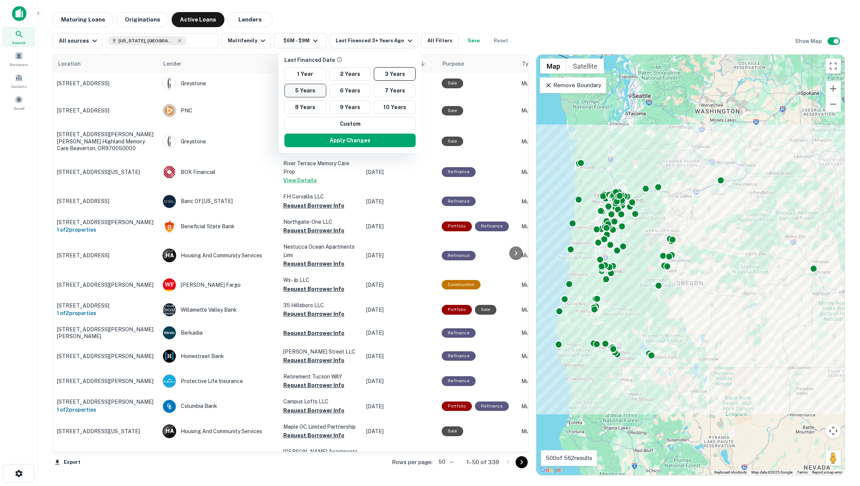
click at [308, 91] on button "5 Years" at bounding box center [306, 91] width 42 height 14
click at [326, 142] on button "Apply Changes" at bounding box center [350, 141] width 131 height 14
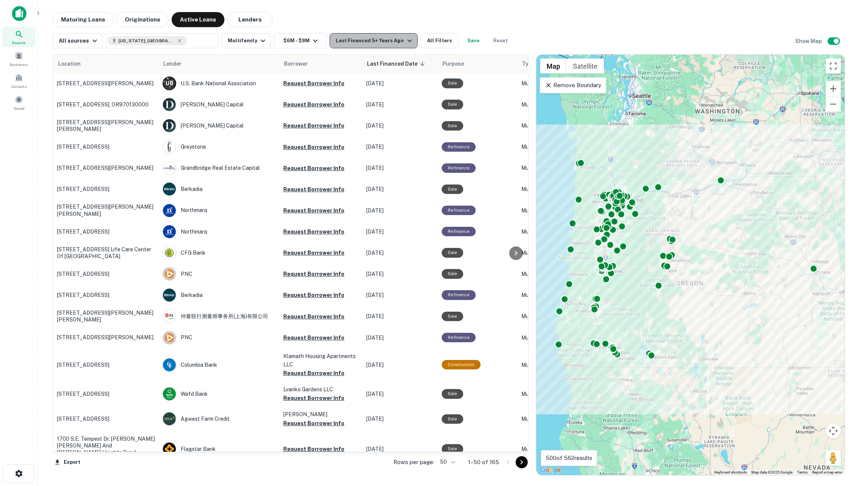
click at [362, 43] on div "Last Financed 5+ Years Ago" at bounding box center [375, 40] width 78 height 9
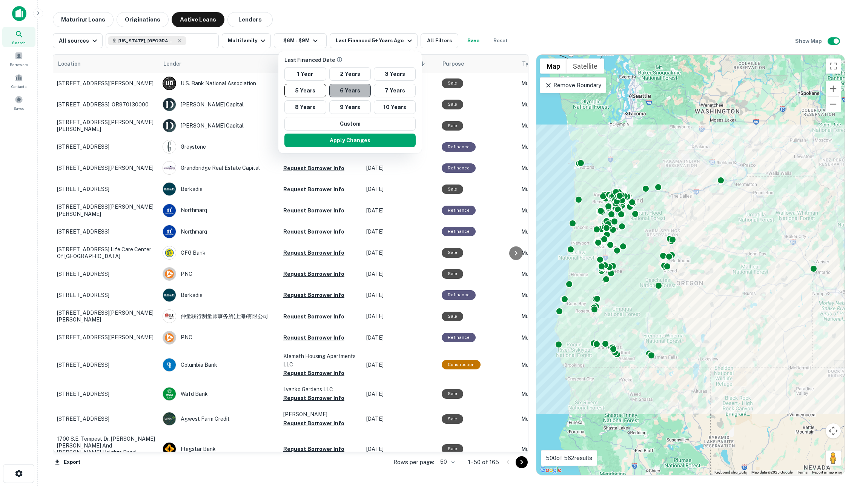
click at [352, 92] on button "6 Years" at bounding box center [350, 91] width 42 height 14
click at [355, 141] on button "Apply Changes" at bounding box center [350, 141] width 131 height 14
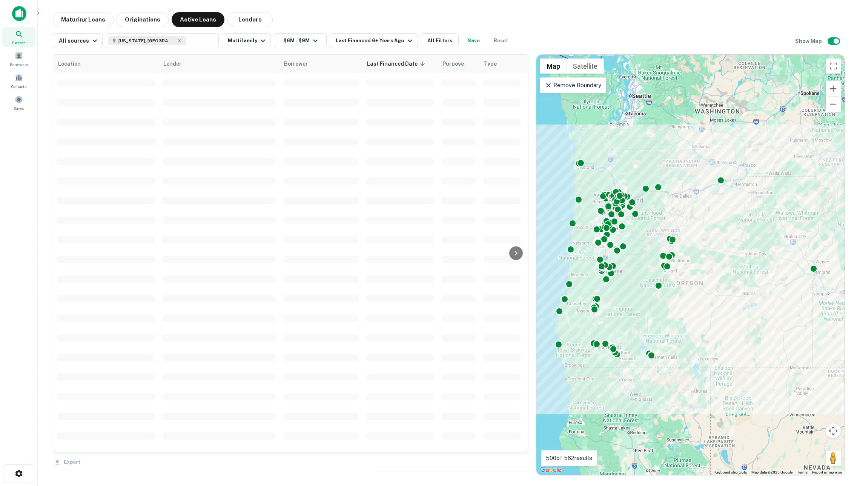
click at [129, 19] on div at bounding box center [430, 243] width 860 height 486
click at [141, 20] on button "Originations" at bounding box center [143, 19] width 52 height 15
click at [139, 20] on button "Originations" at bounding box center [143, 19] width 52 height 15
click at [106, 21] on button "Maturing Loans" at bounding box center [83, 19] width 61 height 15
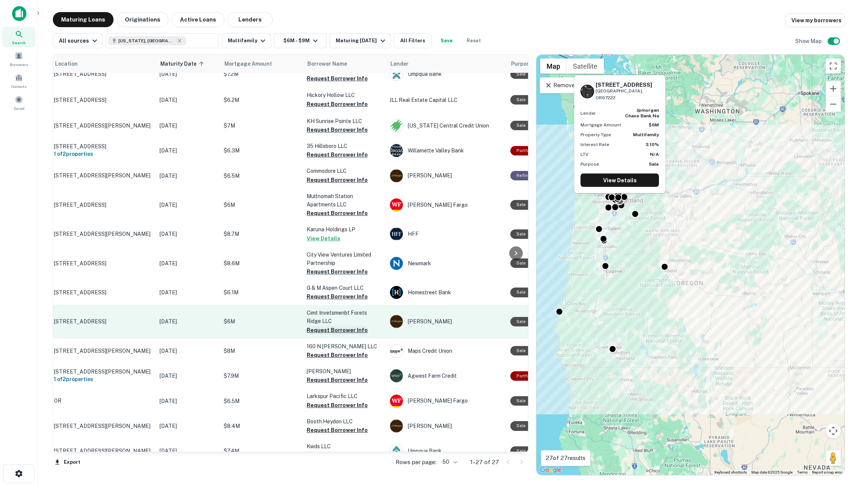
scroll to position [218, 3]
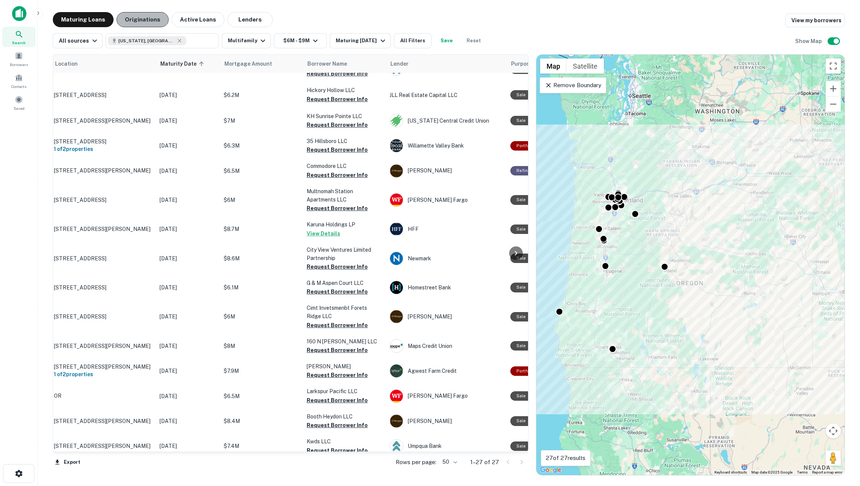
click at [150, 14] on button "Originations" at bounding box center [143, 19] width 52 height 15
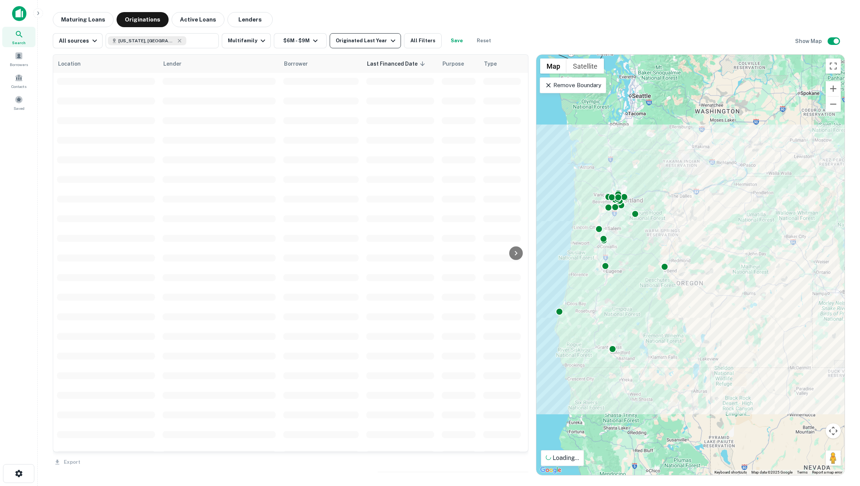
scroll to position [217, 0]
click at [346, 39] on div "Originated Last Year" at bounding box center [367, 40] width 62 height 9
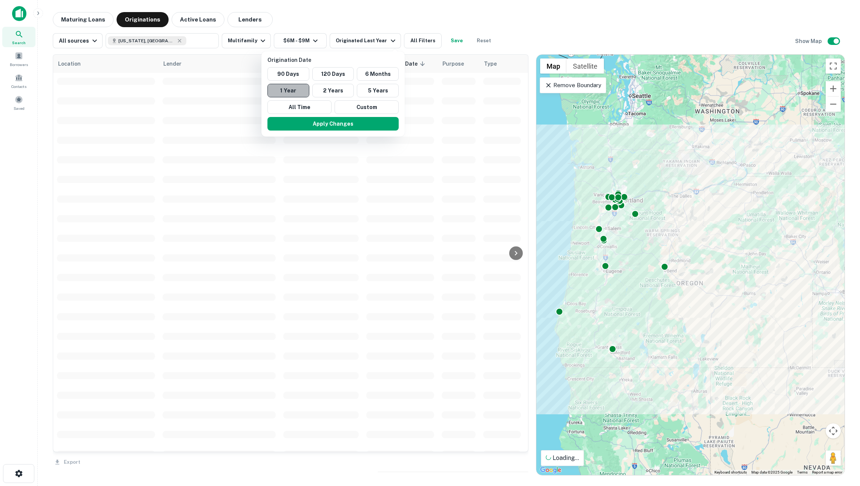
click at [306, 92] on button "1 Year" at bounding box center [289, 91] width 42 height 14
click at [314, 123] on button "Apply Changes" at bounding box center [333, 124] width 131 height 14
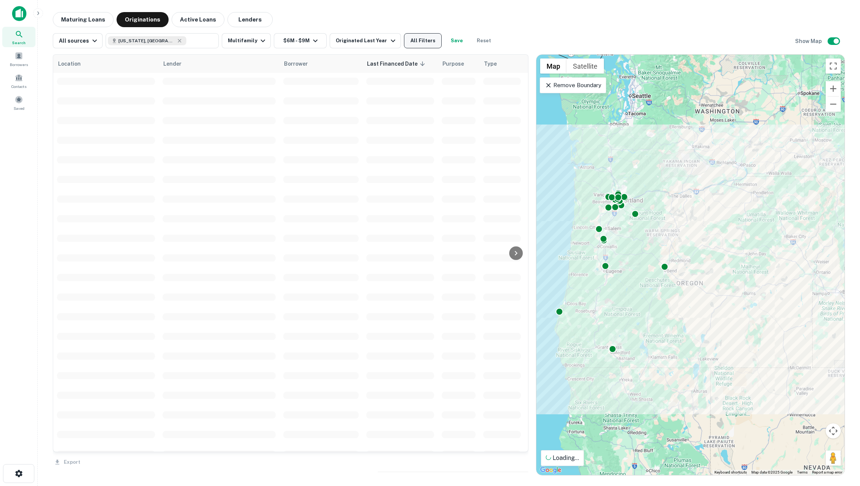
click at [420, 40] on button "All Filters" at bounding box center [423, 40] width 38 height 15
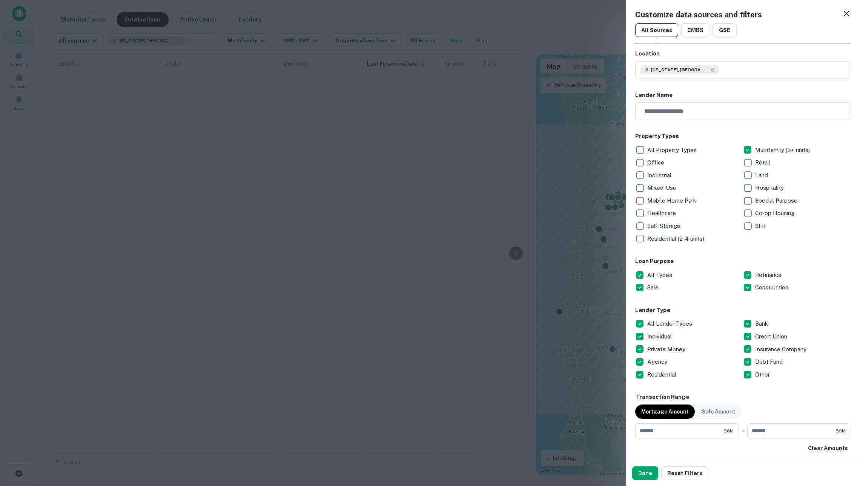
click at [662, 275] on p "All Types" at bounding box center [661, 275] width 26 height 9
click at [648, 471] on button "Done" at bounding box center [645, 473] width 26 height 14
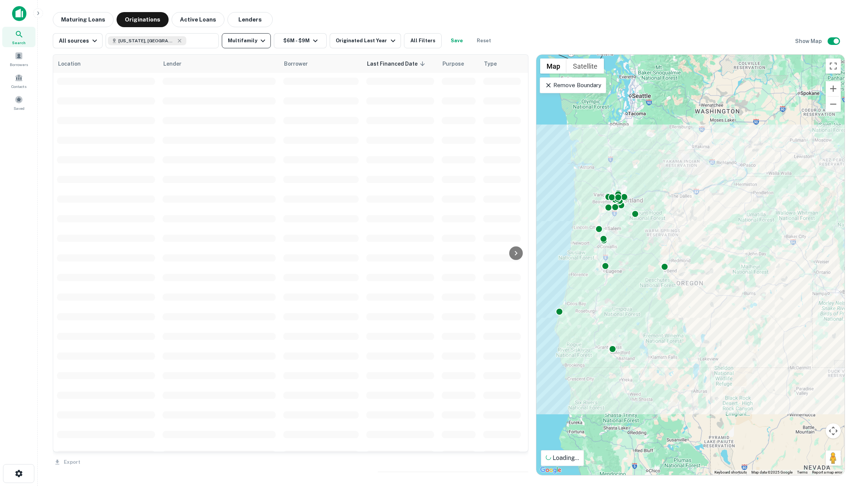
click at [259, 45] on icon "button" at bounding box center [263, 40] width 9 height 9
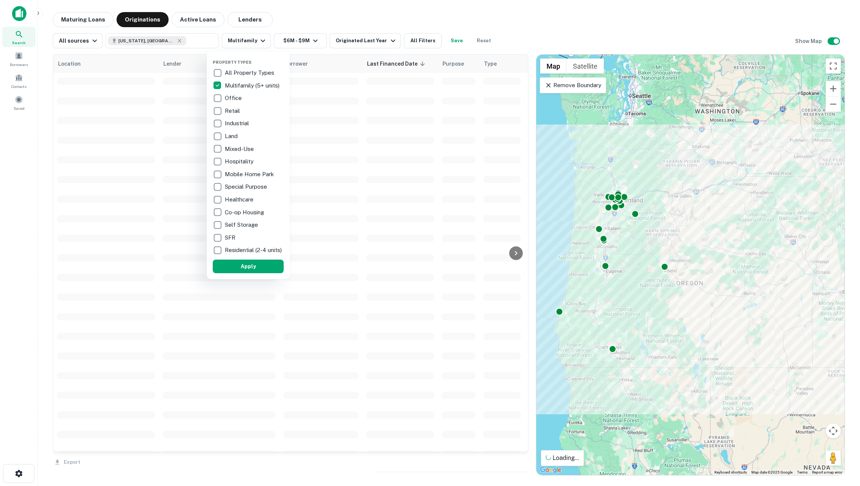
click at [243, 73] on p "All Property Types" at bounding box center [250, 72] width 51 height 9
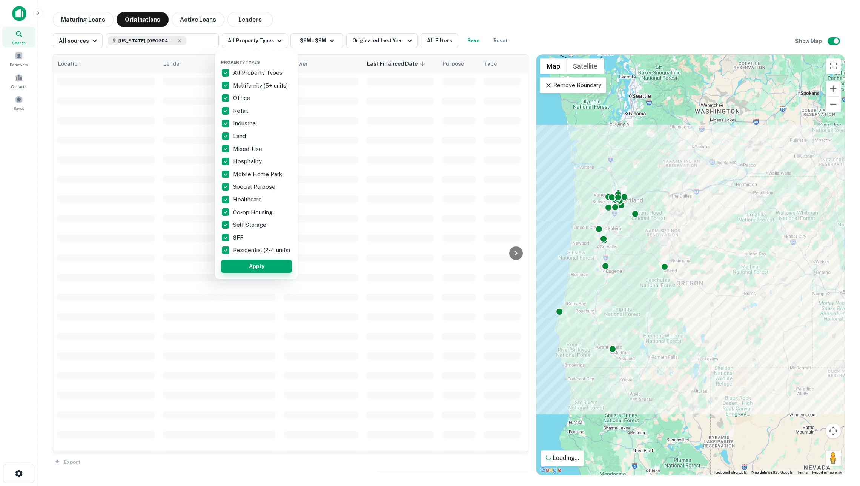
click at [277, 267] on button "Apply" at bounding box center [256, 267] width 71 height 14
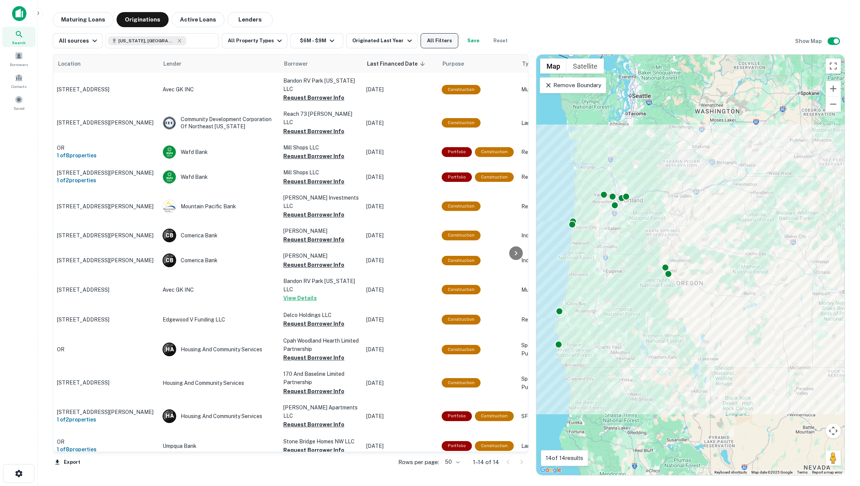
click at [440, 46] on button "All Filters" at bounding box center [440, 40] width 38 height 15
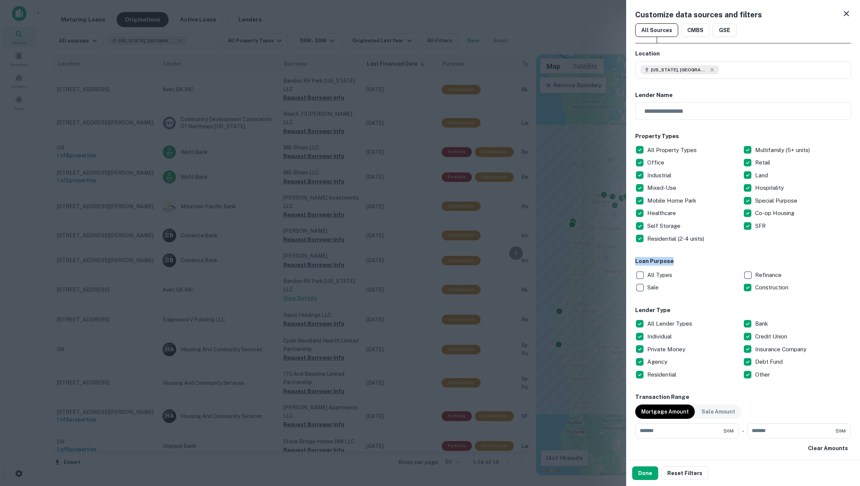
drag, startPoint x: 636, startPoint y: 261, endPoint x: 676, endPoint y: 260, distance: 39.6
click at [676, 260] on h6 "Loan Purpose" at bounding box center [744, 261] width 216 height 9
click at [660, 273] on p "All Types" at bounding box center [661, 275] width 26 height 9
click at [639, 474] on button "Done" at bounding box center [645, 473] width 26 height 14
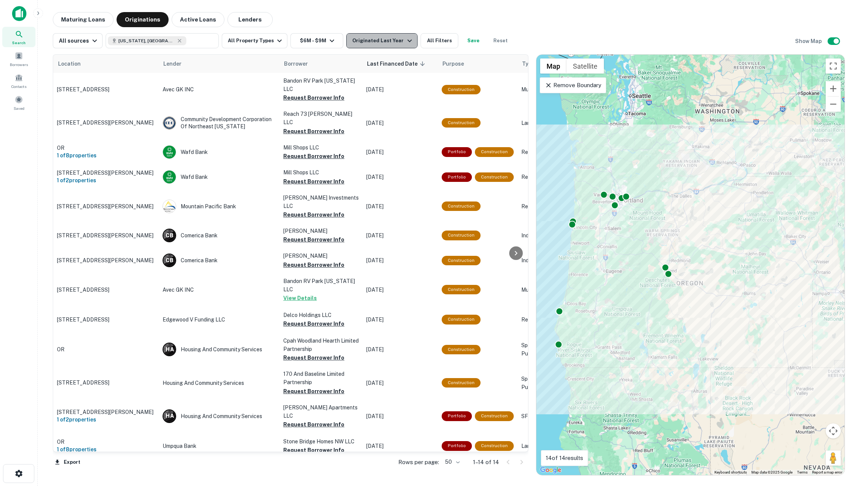
click at [372, 45] on div "Originated Last Year" at bounding box center [383, 40] width 62 height 9
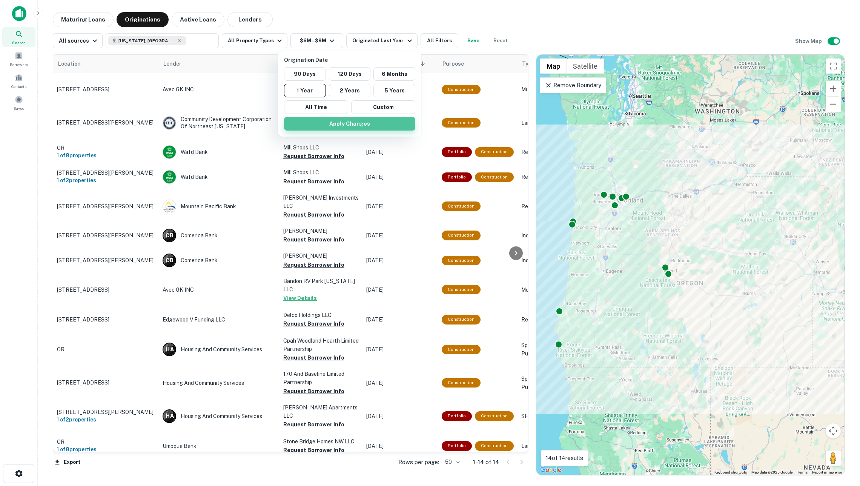
click at [344, 126] on button "Apply Changes" at bounding box center [349, 124] width 131 height 14
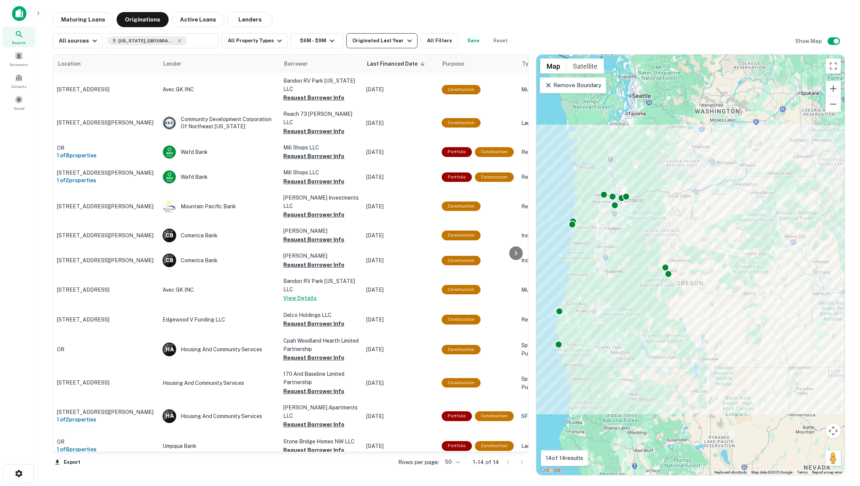
click at [371, 45] on div "Originated Last Year" at bounding box center [383, 40] width 62 height 9
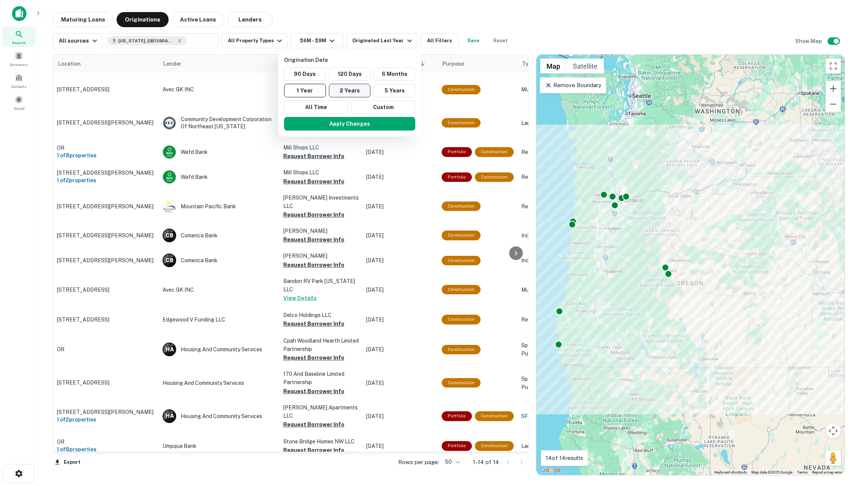
click at [349, 88] on button "2 Years" at bounding box center [350, 91] width 42 height 14
click at [359, 127] on button "Apply Changes" at bounding box center [356, 124] width 131 height 14
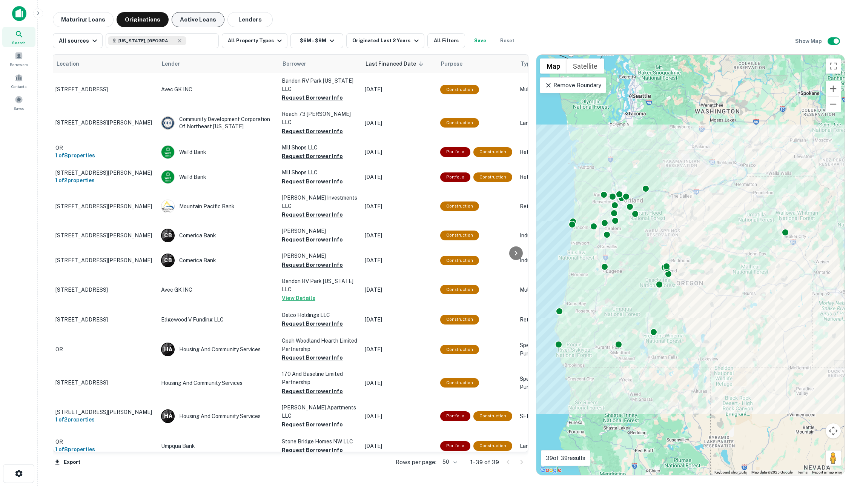
scroll to position [0, 2]
click at [449, 45] on button "All Filters" at bounding box center [447, 40] width 38 height 15
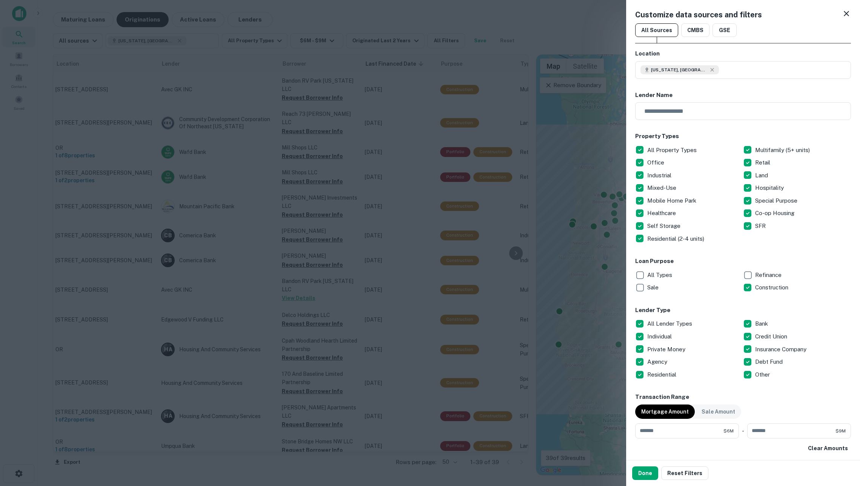
click at [651, 272] on p "All Types" at bounding box center [661, 275] width 26 height 9
click at [641, 474] on button "Done" at bounding box center [645, 473] width 26 height 14
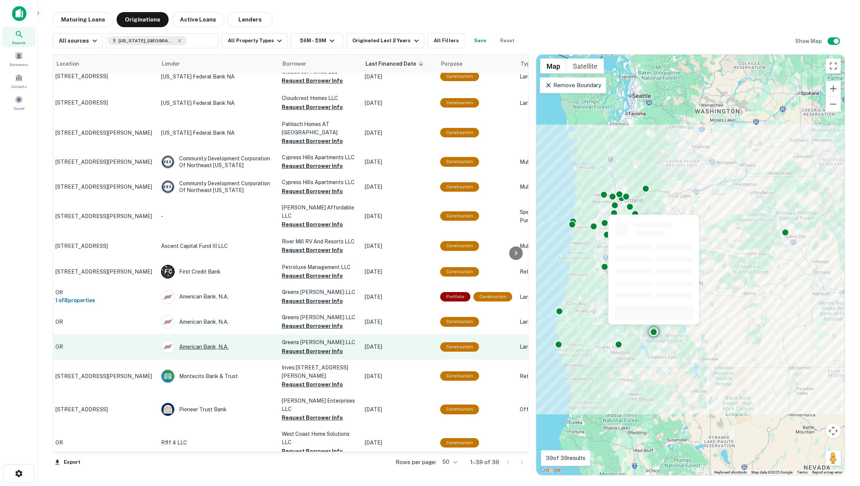
scroll to position [422, 2]
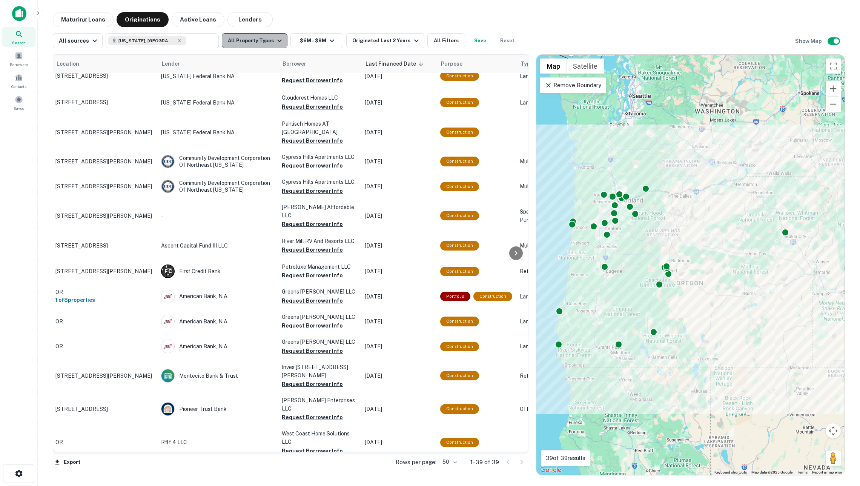
click at [272, 44] on button "All Property Types" at bounding box center [255, 40] width 66 height 15
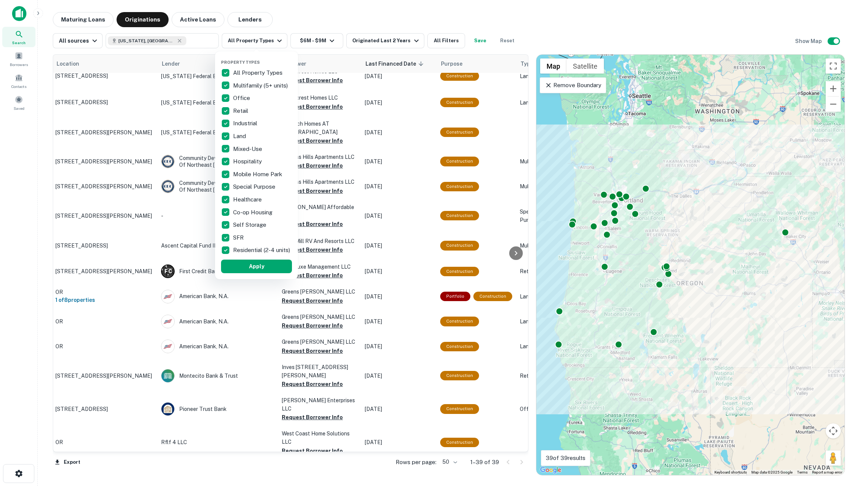
click at [260, 70] on p "All Property Types" at bounding box center [258, 72] width 51 height 9
click at [244, 135] on p "Land" at bounding box center [240, 136] width 14 height 9
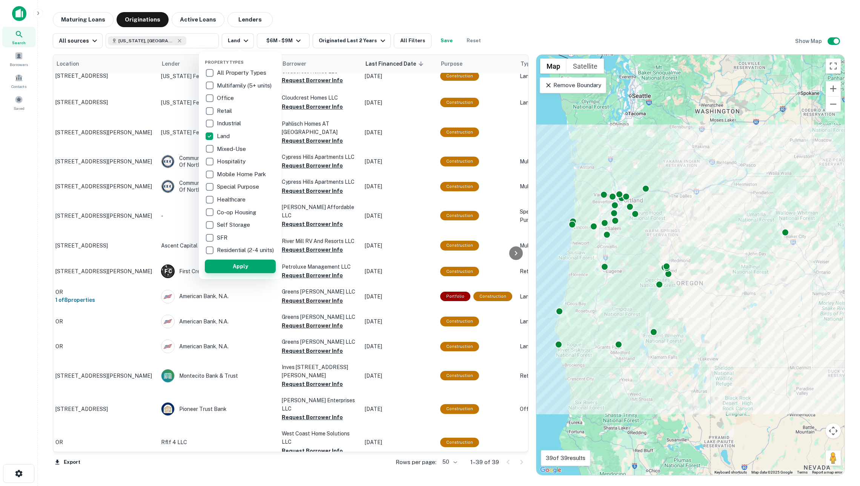
click at [249, 266] on button "Apply" at bounding box center [240, 267] width 71 height 14
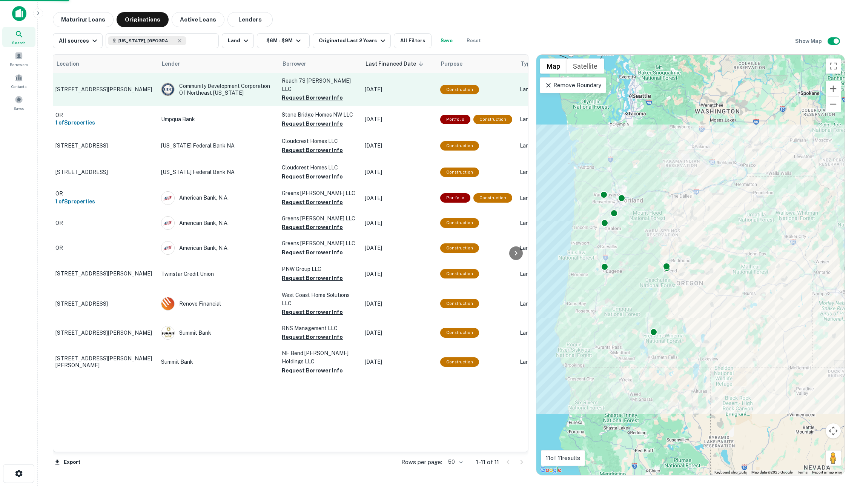
scroll to position [0, 2]
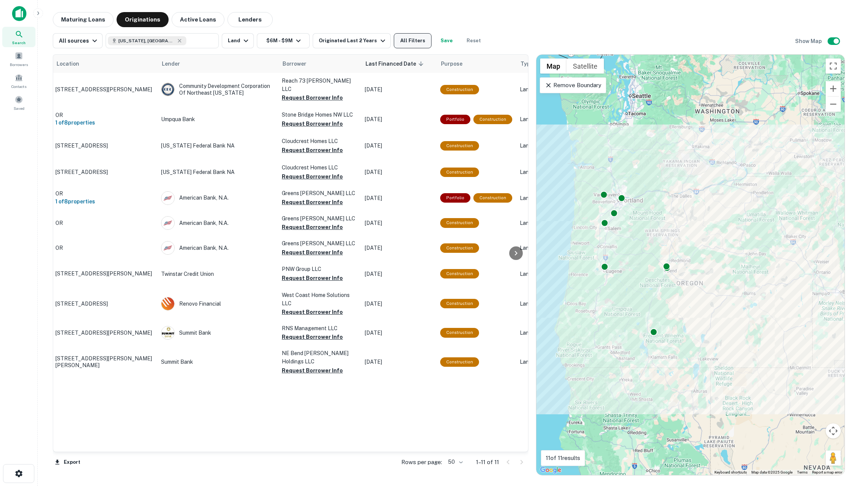
click at [423, 40] on button "All Filters" at bounding box center [413, 40] width 38 height 15
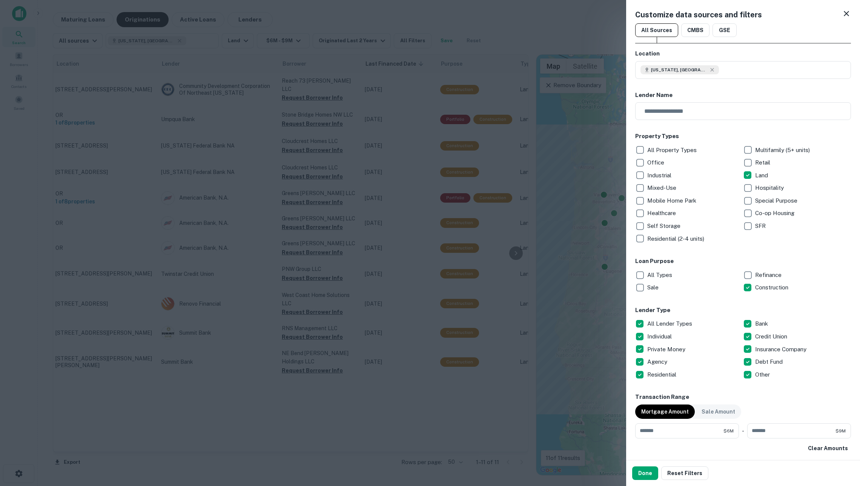
click at [651, 271] on p "All Types" at bounding box center [661, 275] width 26 height 9
click at [647, 470] on button "Done" at bounding box center [645, 473] width 26 height 14
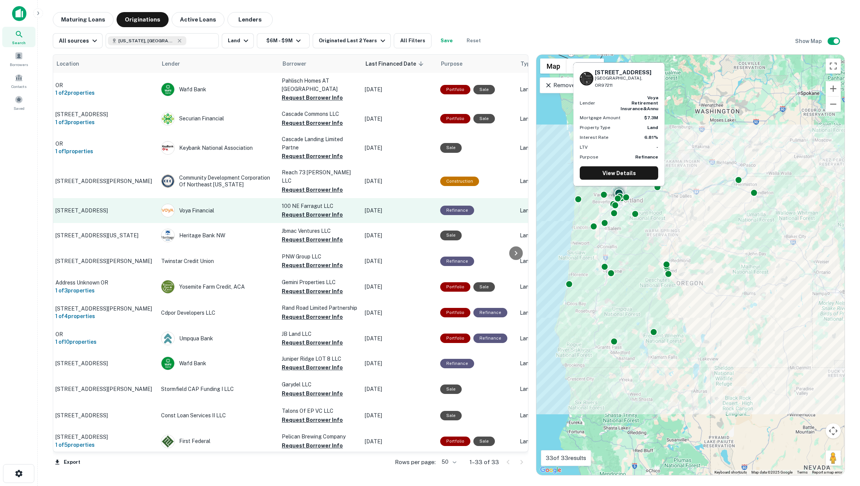
click at [132, 208] on p "[STREET_ADDRESS]" at bounding box center [104, 210] width 98 height 7
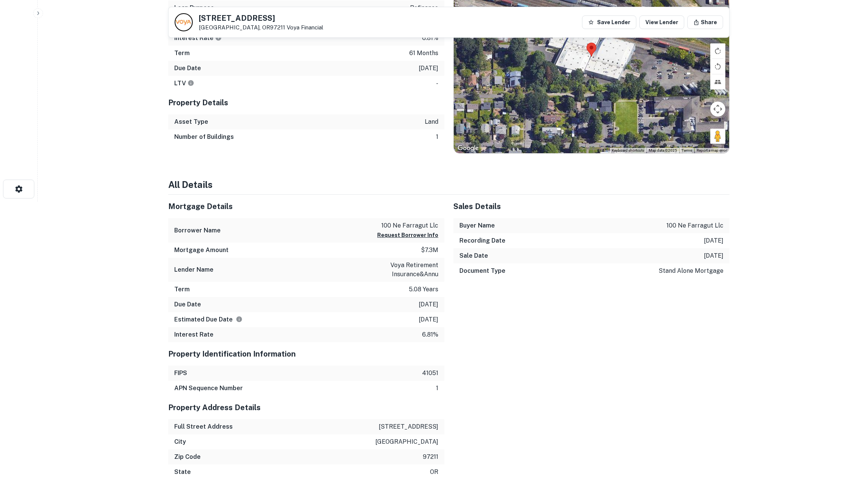
scroll to position [438, 0]
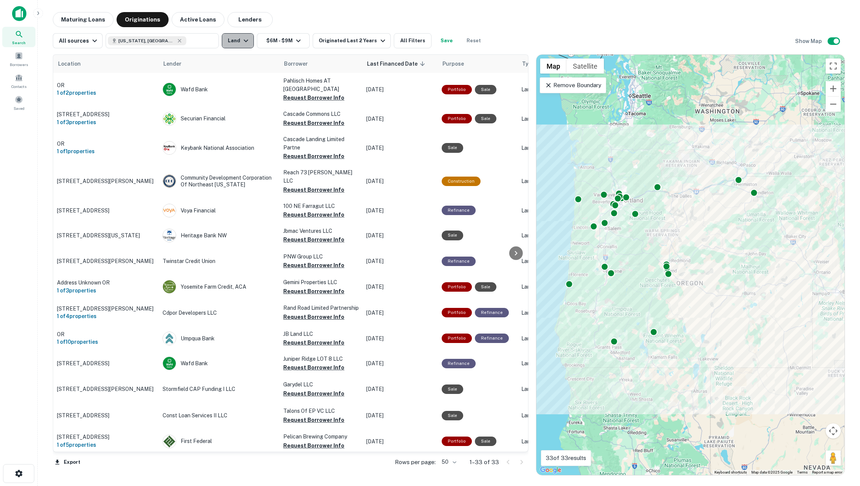
click at [245, 41] on icon "button" at bounding box center [246, 40] width 9 height 9
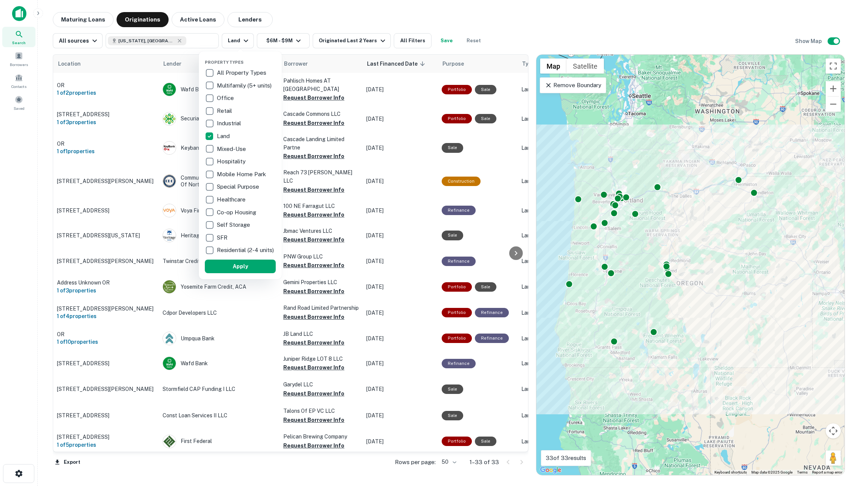
click at [248, 38] on div at bounding box center [430, 243] width 860 height 486
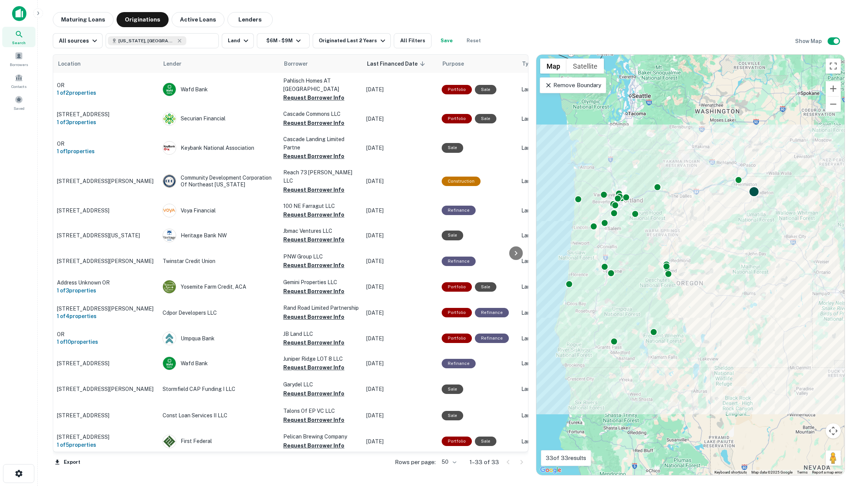
click at [753, 192] on div at bounding box center [754, 191] width 11 height 11
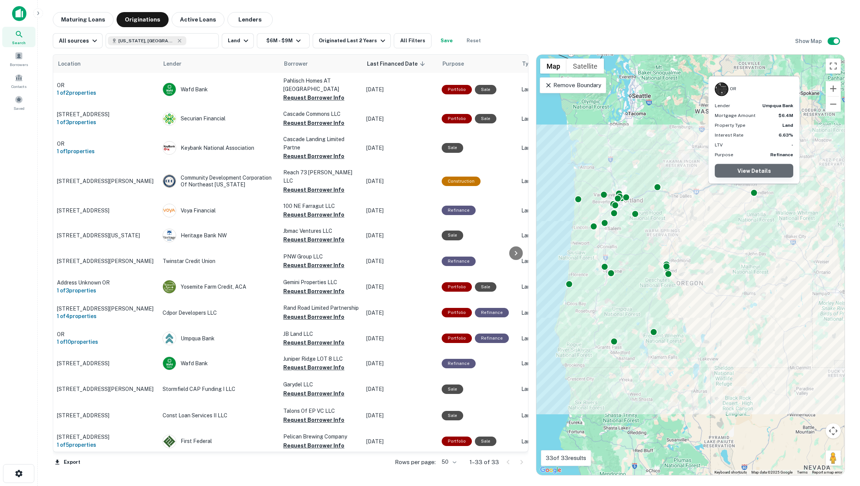
click at [751, 171] on link "View Details" at bounding box center [754, 171] width 78 height 14
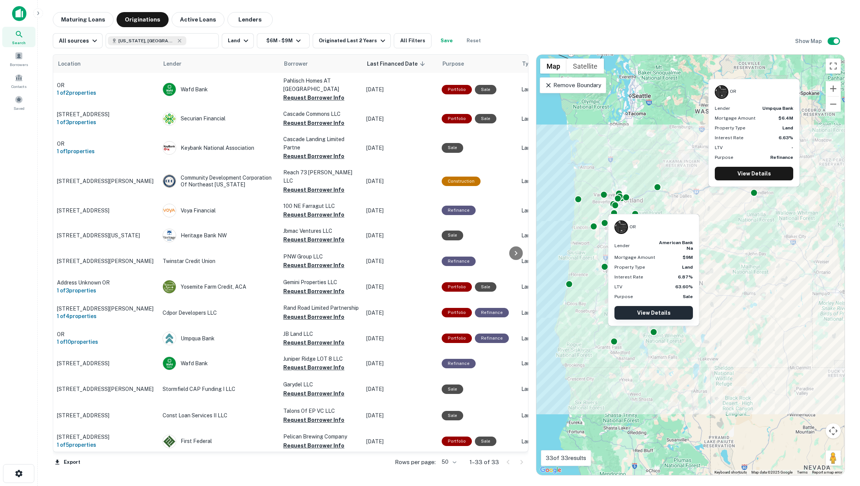
click at [657, 309] on link "View Details" at bounding box center [654, 313] width 78 height 14
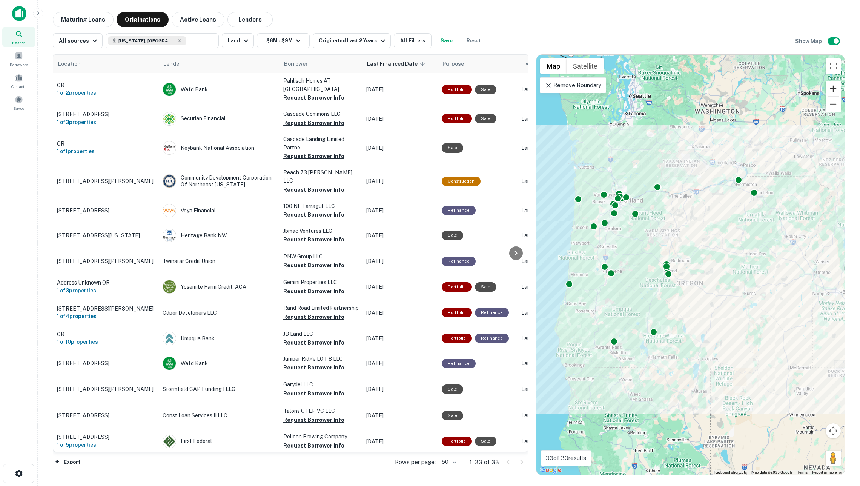
click at [835, 88] on button "Zoom in" at bounding box center [833, 88] width 15 height 15
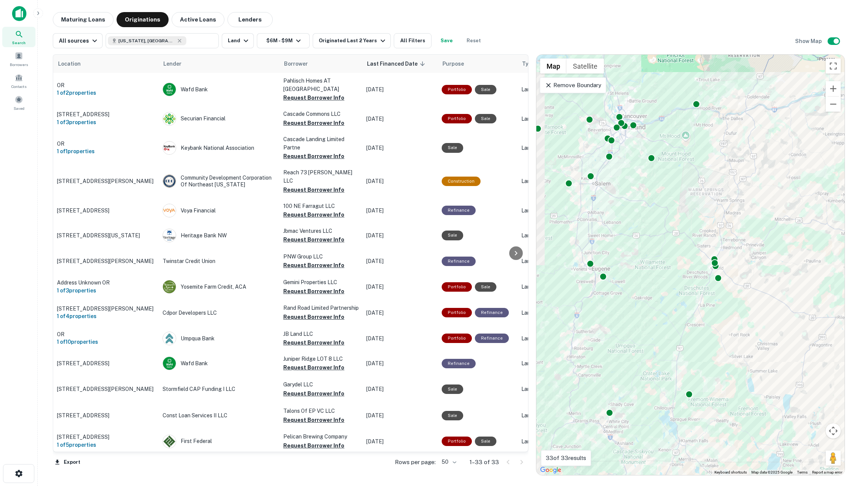
drag, startPoint x: 679, startPoint y: 220, endPoint x: 716, endPoint y: 190, distance: 48.3
click at [749, 211] on div "To activate drag with keyboard, press Alt + Enter. Once in keyboard drag state,…" at bounding box center [691, 265] width 308 height 420
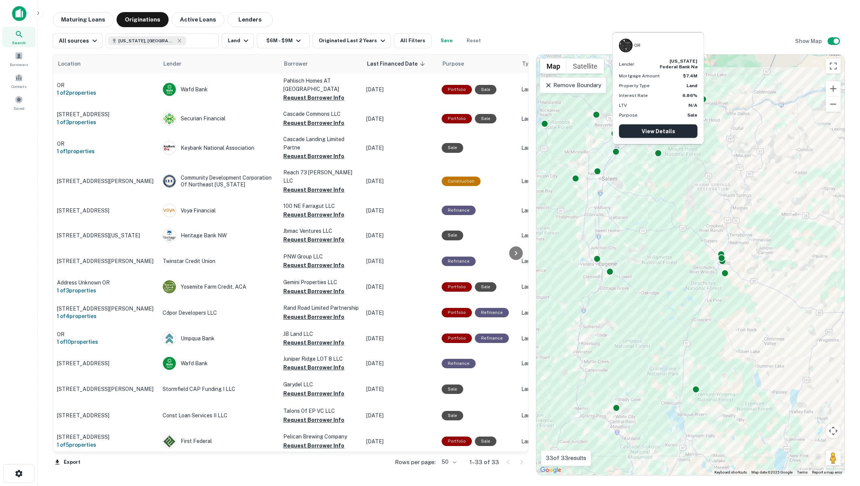
click at [651, 130] on link "View Details" at bounding box center [658, 132] width 78 height 14
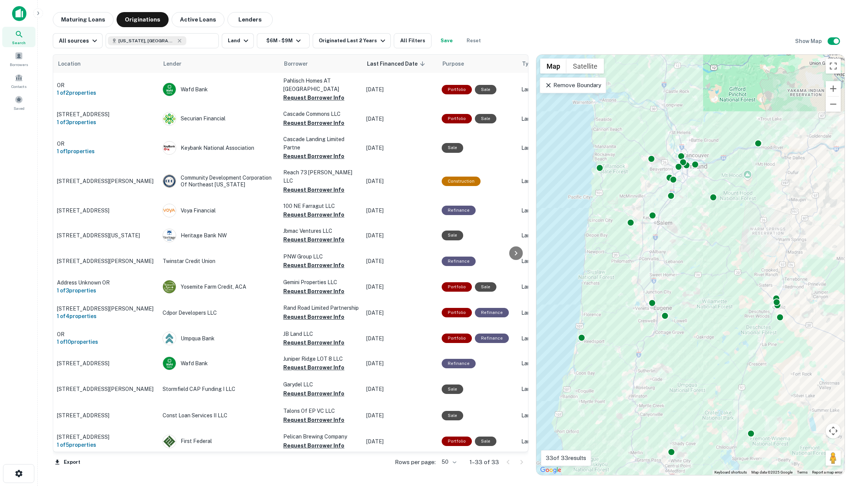
drag, startPoint x: 591, startPoint y: 191, endPoint x: 647, endPoint y: 235, distance: 71.5
click at [647, 235] on div "To activate drag with keyboard, press Alt + Enter. Once in keyboard drag state,…" at bounding box center [691, 265] width 308 height 420
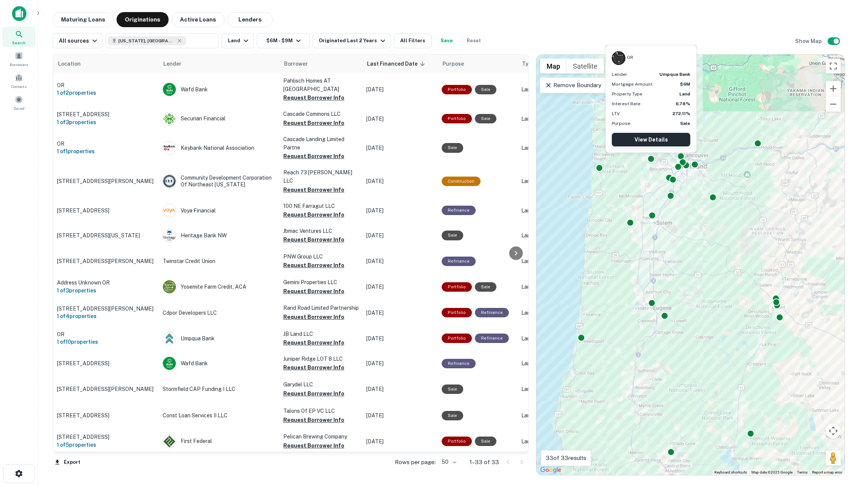
click at [648, 139] on link "View Details" at bounding box center [651, 140] width 78 height 14
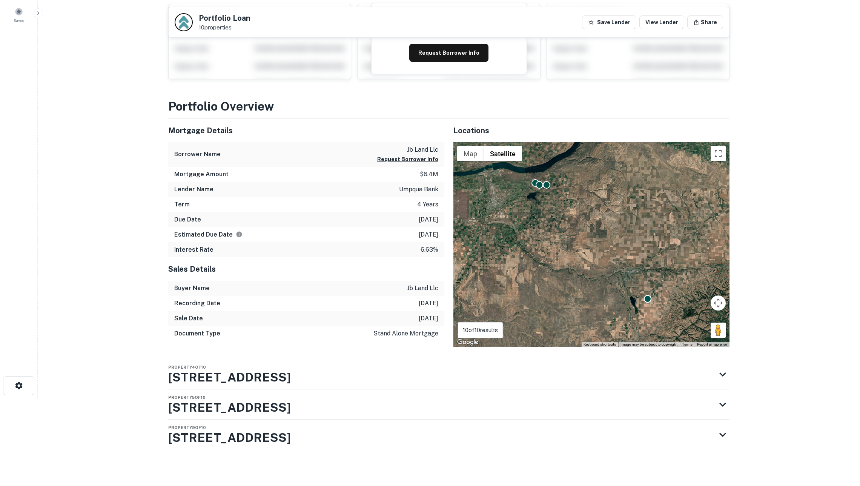
scroll to position [89, 0]
click at [325, 366] on div "Property 4 of 10 [STREET_ADDRESS]" at bounding box center [442, 374] width 548 height 30
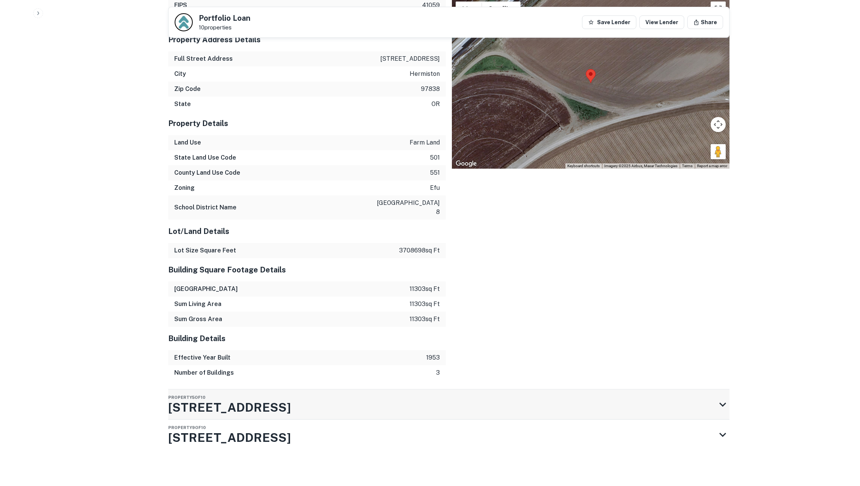
scroll to position [503, 0]
click at [390, 401] on div "Property 5 of 10 [STREET_ADDRESS]" at bounding box center [442, 404] width 548 height 30
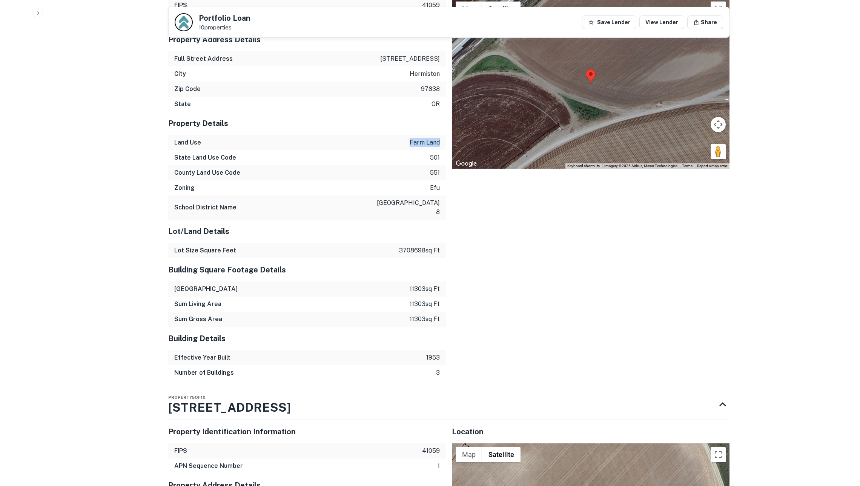
drag, startPoint x: 417, startPoint y: 143, endPoint x: 441, endPoint y: 145, distance: 24.6
click at [441, 145] on div "Land Use farm land" at bounding box center [307, 142] width 278 height 15
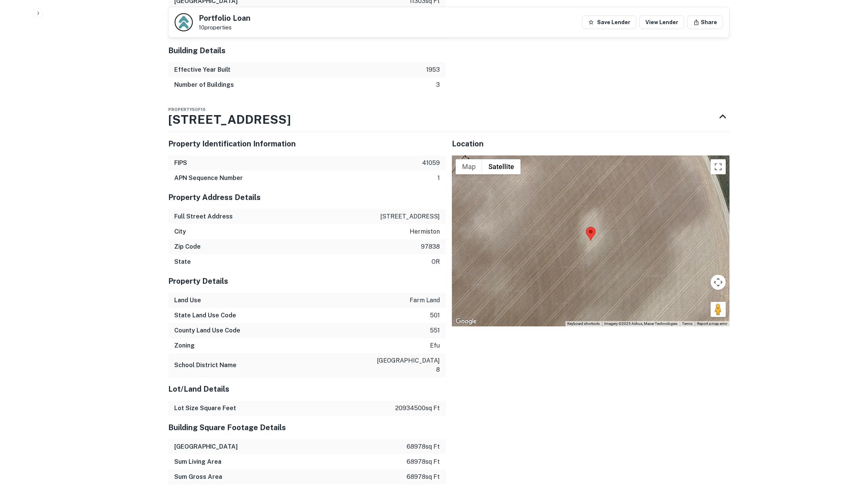
scroll to position [793, 0]
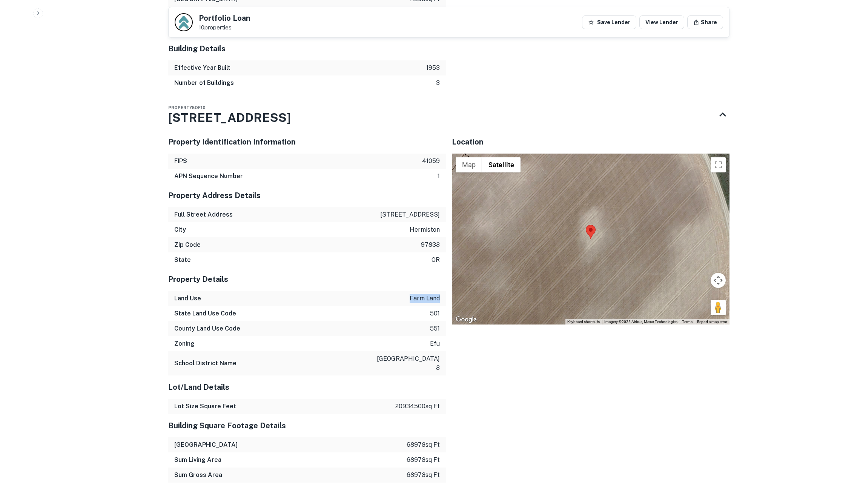
drag, startPoint x: 408, startPoint y: 298, endPoint x: 439, endPoint y: 298, distance: 31.3
click at [439, 298] on div "Land Use farm land" at bounding box center [307, 298] width 278 height 15
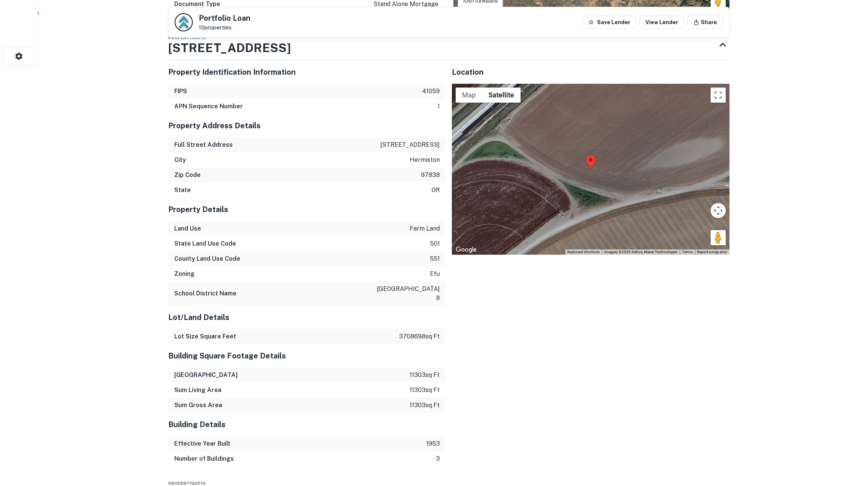
scroll to position [419, 0]
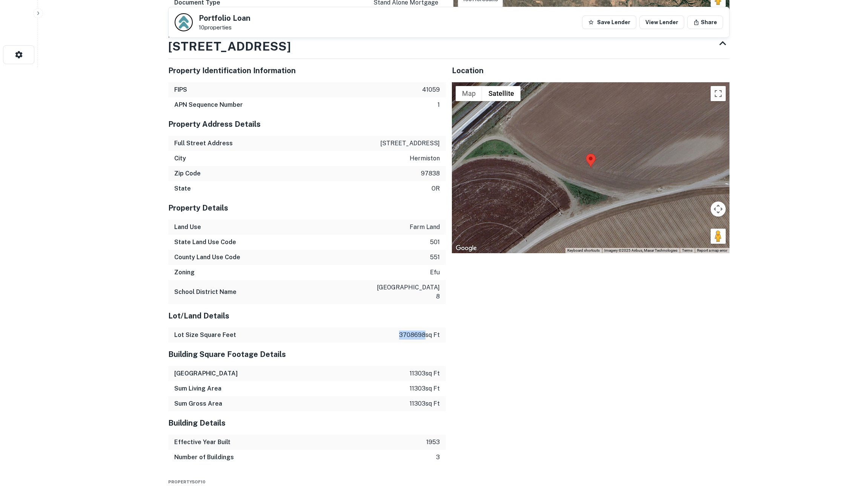
drag, startPoint x: 395, startPoint y: 333, endPoint x: 424, endPoint y: 335, distance: 28.8
click at [424, 335] on div "Lot Size Square Feet 3708698 sq ft" at bounding box center [307, 335] width 278 height 15
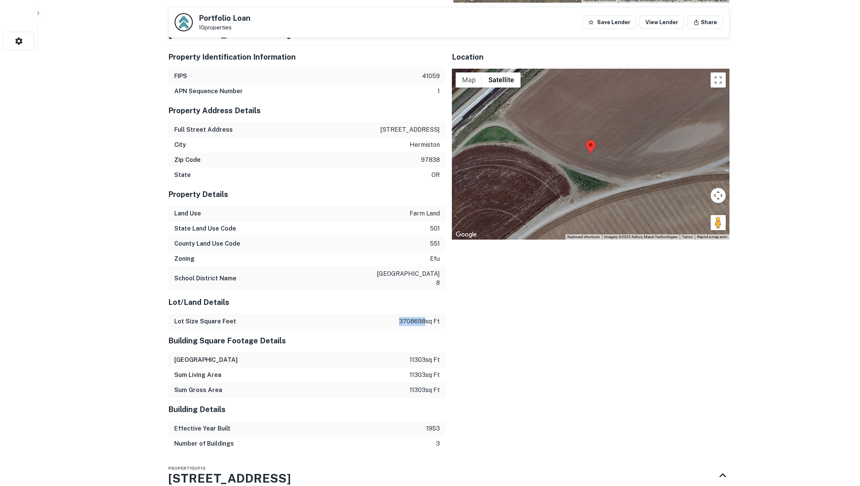
scroll to position [436, 0]
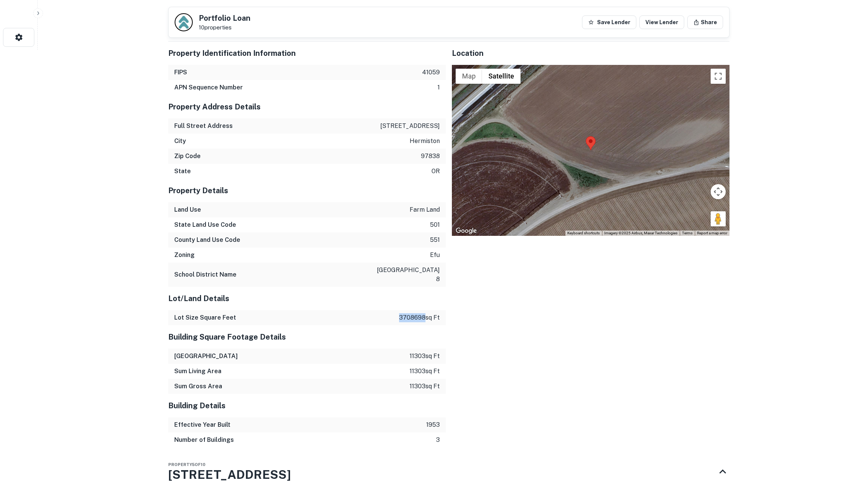
click at [411, 318] on p "3708698 sq ft" at bounding box center [419, 317] width 41 height 9
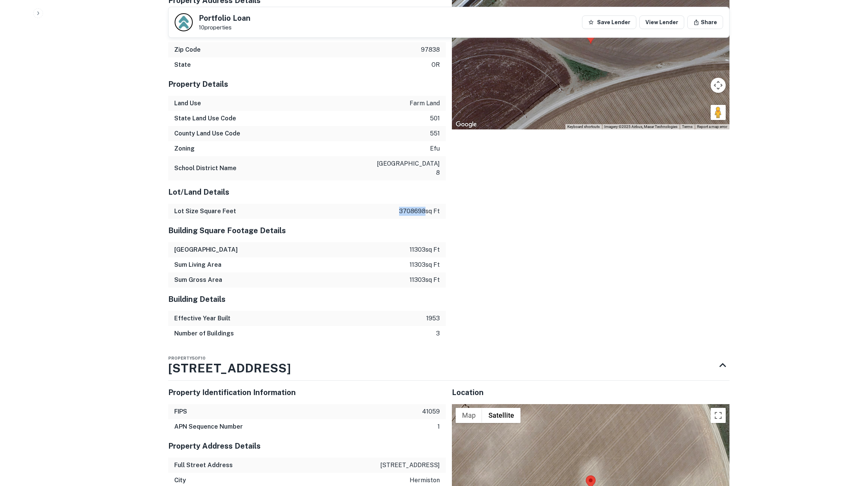
scroll to position [531, 0]
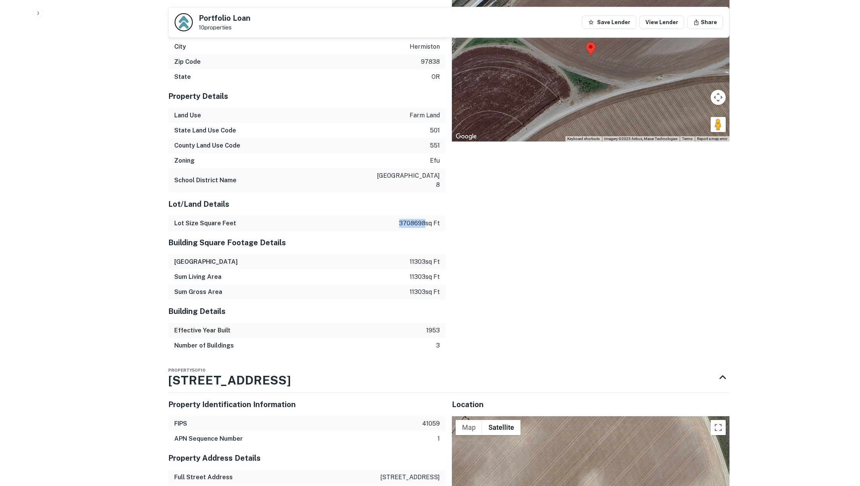
click at [414, 227] on p "3708698 sq ft" at bounding box center [419, 223] width 41 height 9
click at [412, 224] on p "3708698 sq ft" at bounding box center [419, 223] width 41 height 9
copy p "3708698"
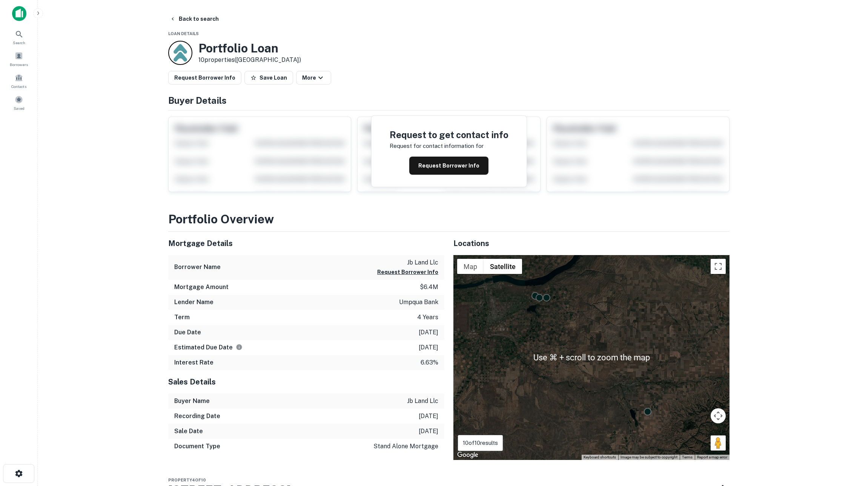
scroll to position [0, 0]
click at [191, 20] on button "Back to search" at bounding box center [194, 19] width 55 height 14
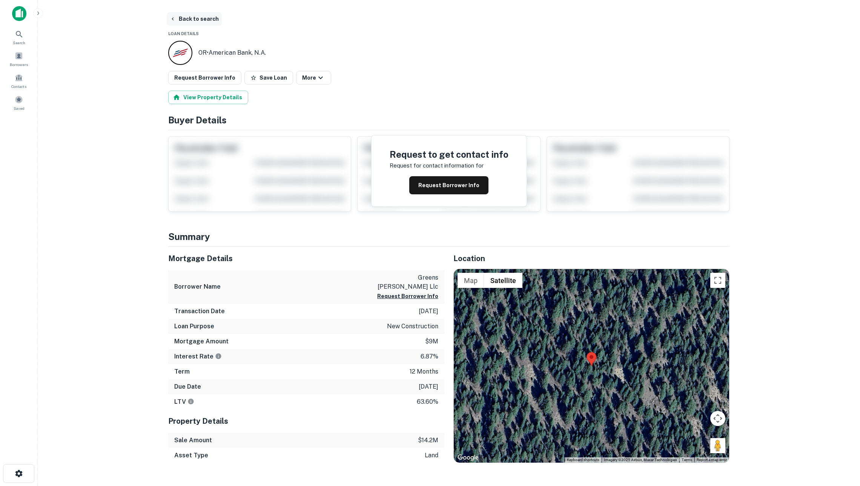
click at [181, 20] on button "Back to search" at bounding box center [194, 19] width 55 height 14
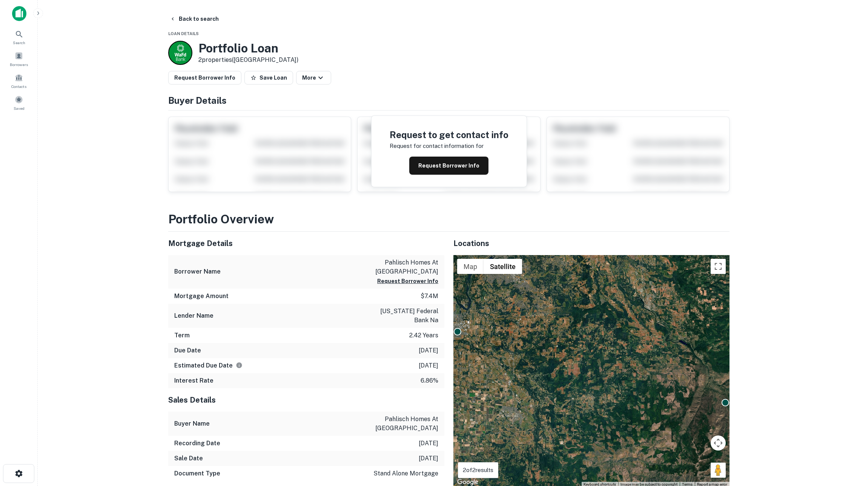
scroll to position [91, 0]
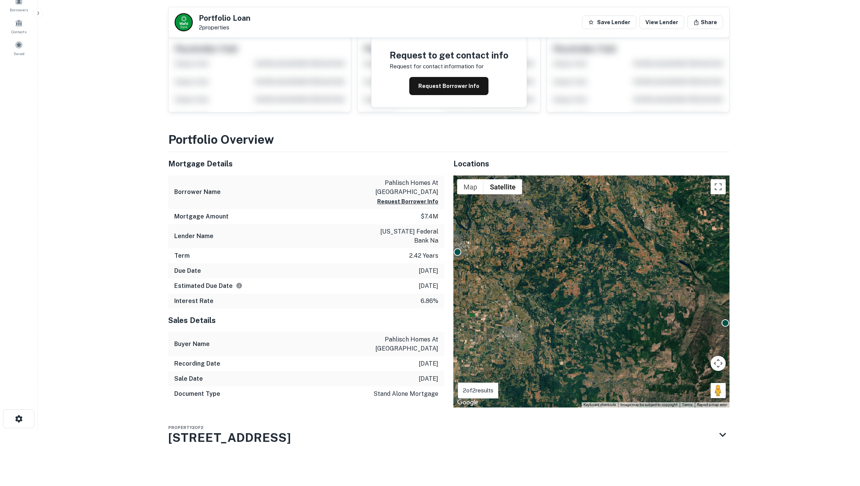
click at [289, 436] on div "Portfolio Overview Mortgage Details Borrower Name pahlisch homes at marks place…" at bounding box center [449, 308] width 562 height 355
click at [281, 431] on div "Property 2 of 2 [STREET_ADDRESS]" at bounding box center [442, 435] width 548 height 30
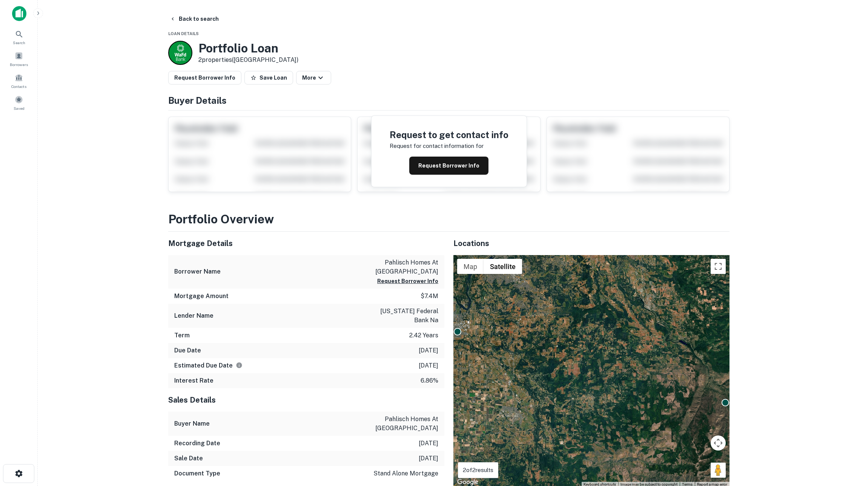
scroll to position [0, 0]
click at [190, 20] on button "Back to search" at bounding box center [194, 19] width 55 height 14
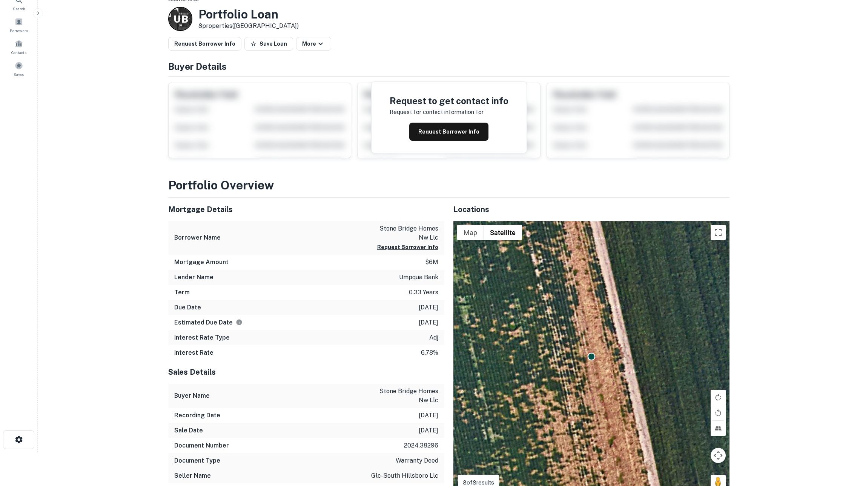
scroll to position [35, 0]
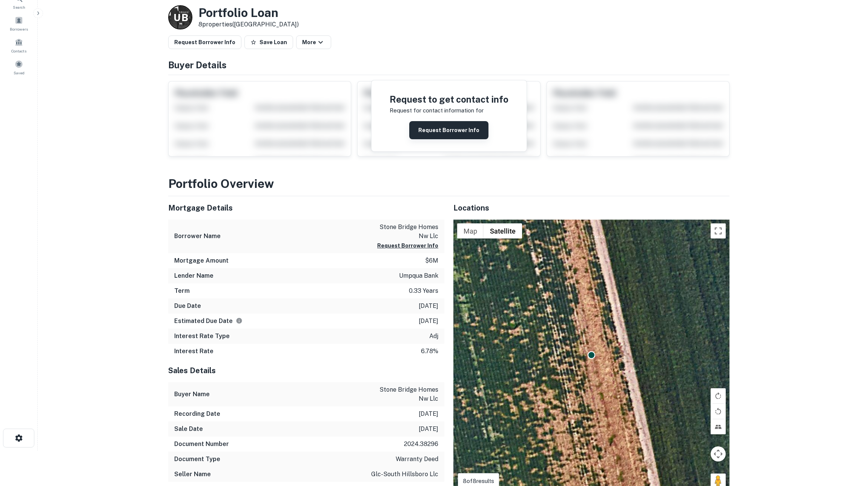
click at [429, 137] on button "Request Borrower Info" at bounding box center [448, 130] width 79 height 18
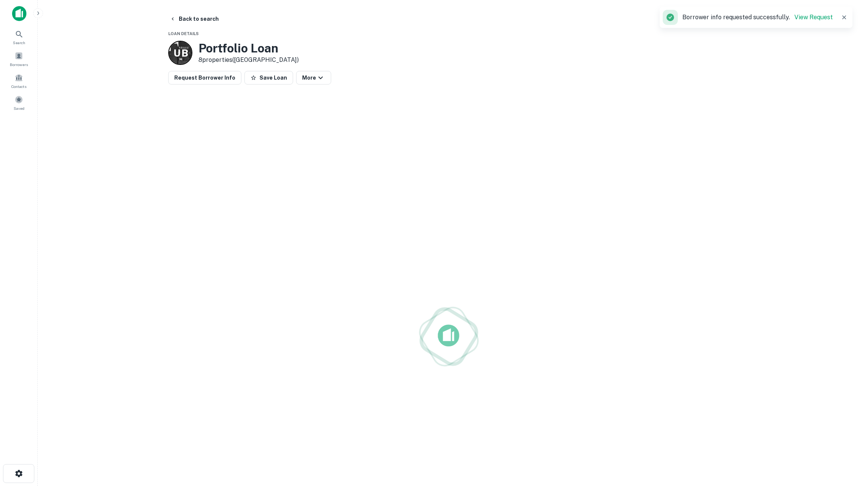
scroll to position [0, 0]
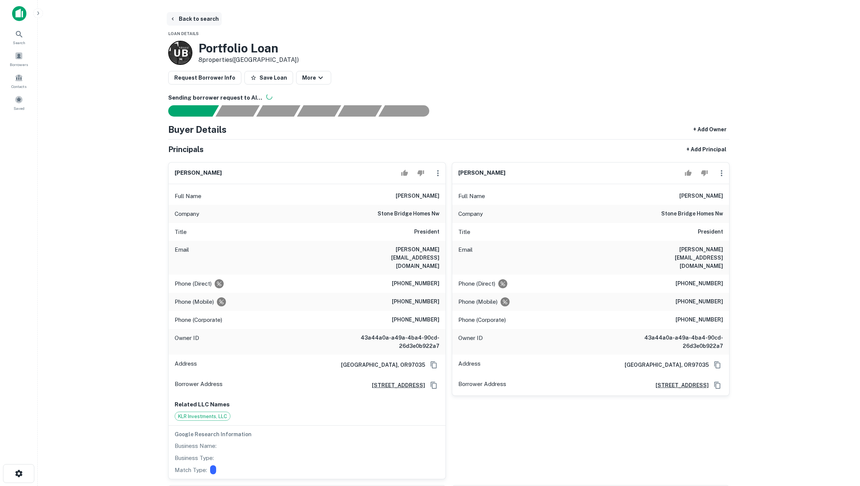
click at [188, 18] on button "Back to search" at bounding box center [194, 19] width 55 height 14
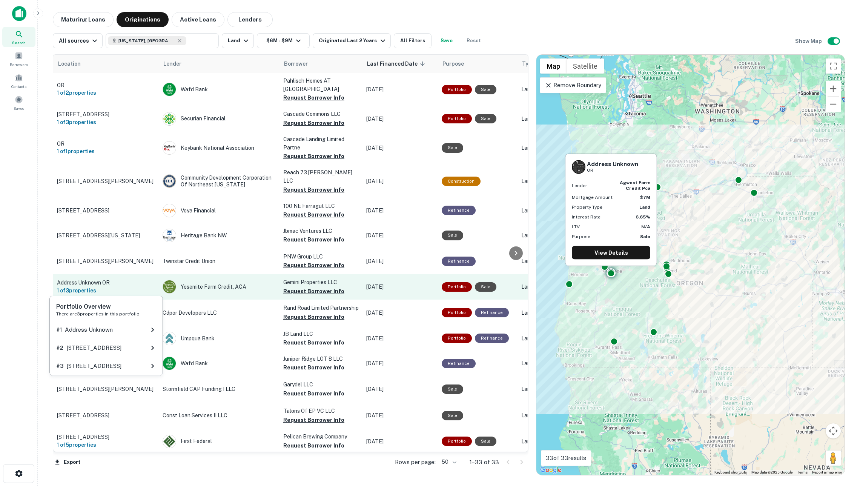
click at [145, 286] on h6 "1 of 3 properties" at bounding box center [106, 290] width 98 height 8
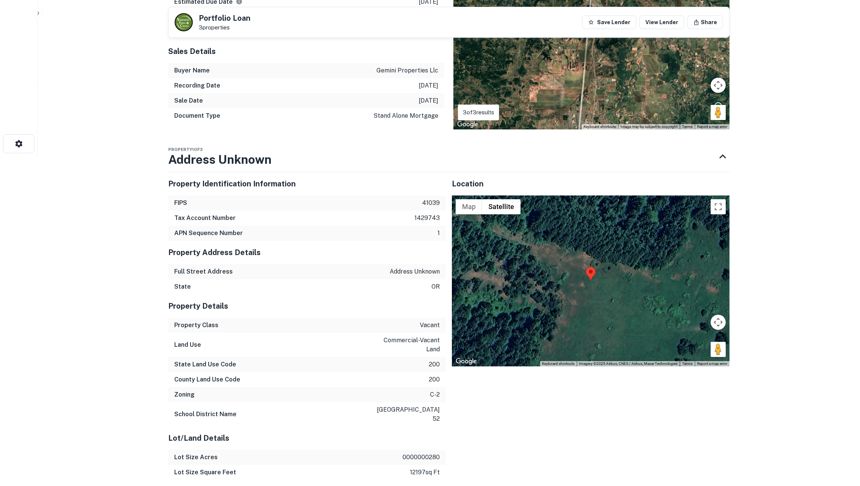
scroll to position [331, 0]
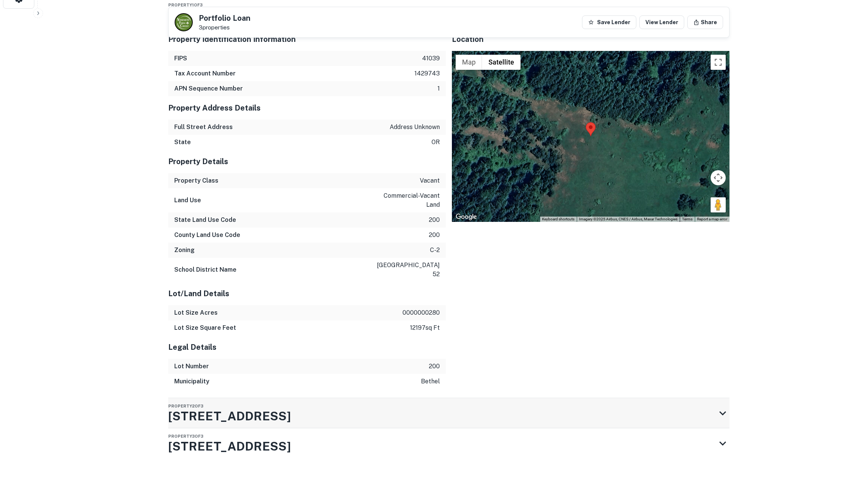
click at [298, 403] on div "Property 2 of 3 [STREET_ADDRESS]" at bounding box center [442, 413] width 548 height 30
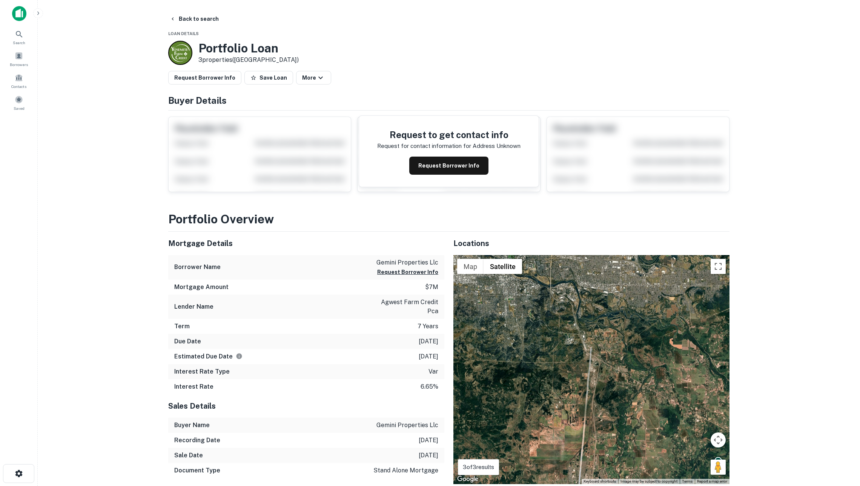
scroll to position [0, 0]
click at [199, 23] on button "Back to search" at bounding box center [194, 19] width 55 height 14
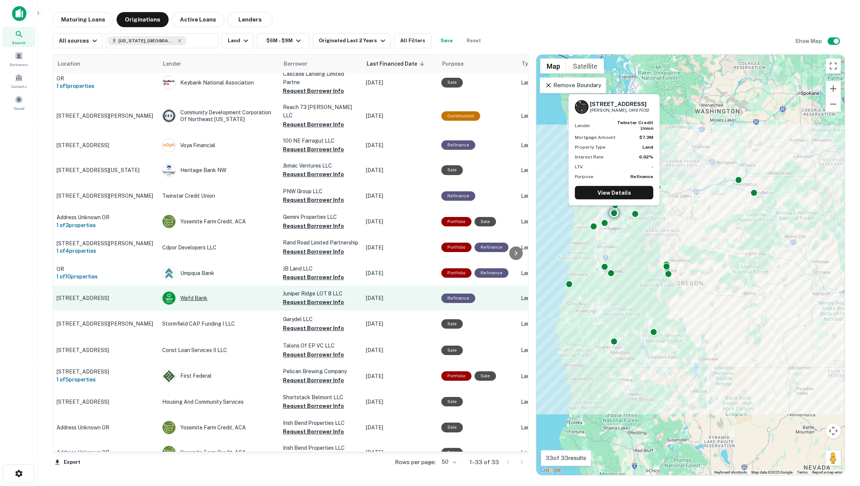
scroll to position [68, 0]
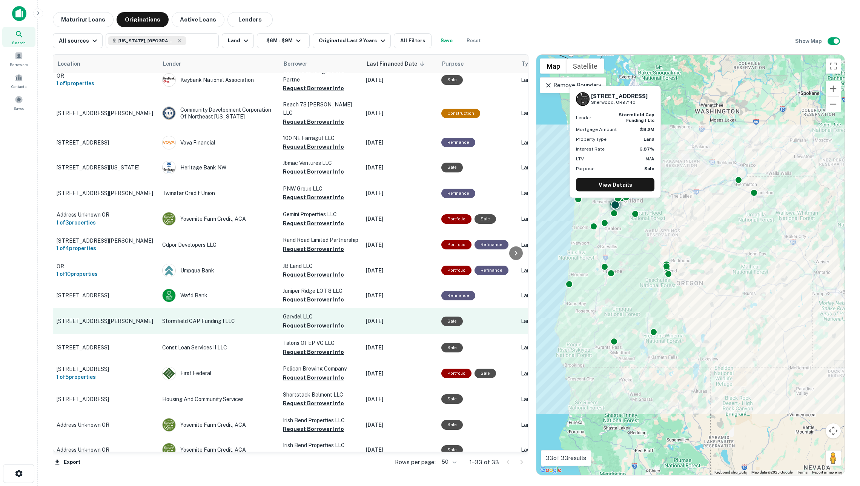
click at [248, 328] on td "Stormfield CAP Funding I LLC" at bounding box center [218, 321] width 121 height 26
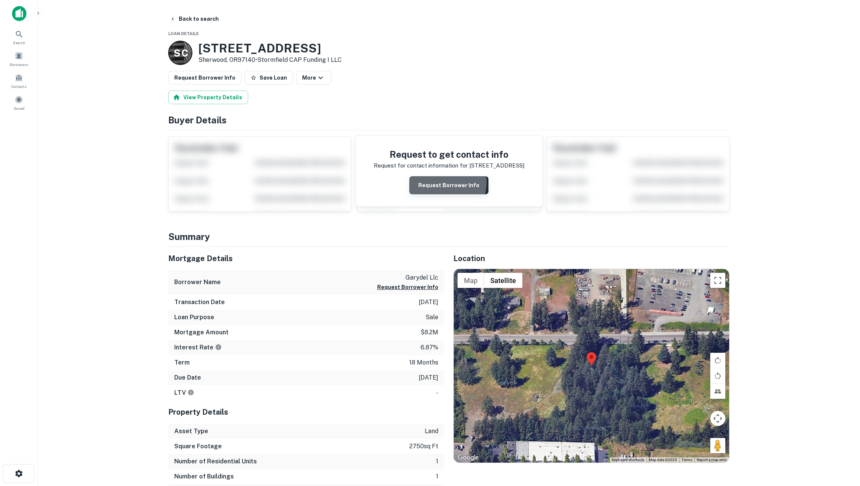
click at [445, 188] on button "Request Borrower Info" at bounding box center [448, 185] width 79 height 18
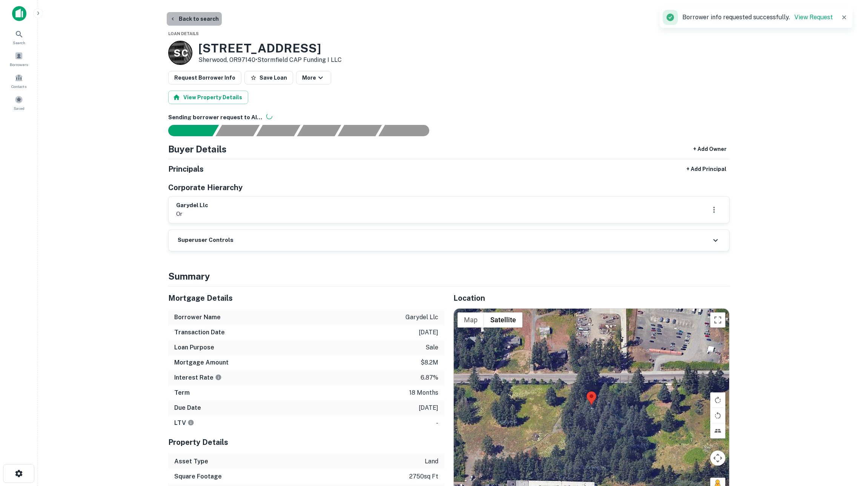
click at [192, 16] on button "Back to search" at bounding box center [194, 19] width 55 height 14
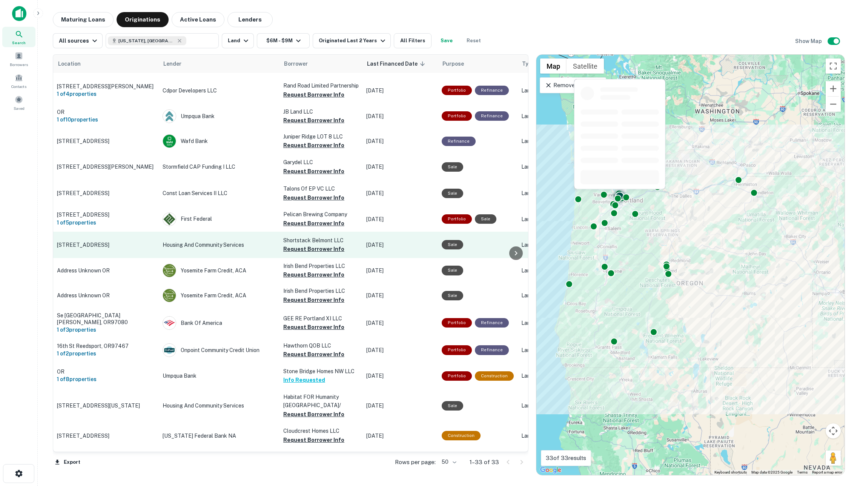
scroll to position [224, 0]
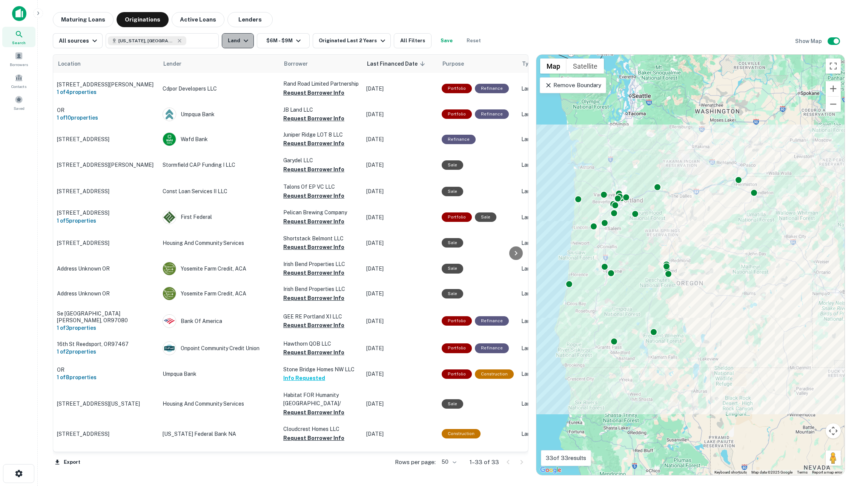
click at [236, 47] on button "Land" at bounding box center [238, 40] width 32 height 15
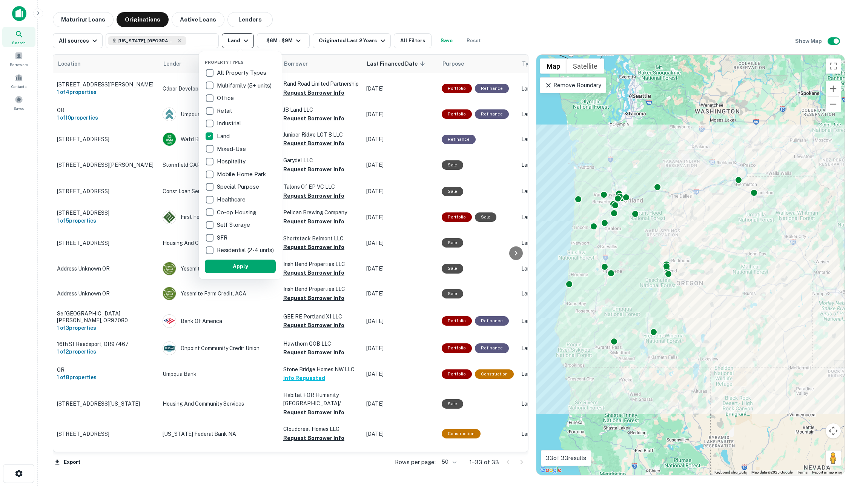
click at [236, 47] on div at bounding box center [430, 243] width 860 height 486
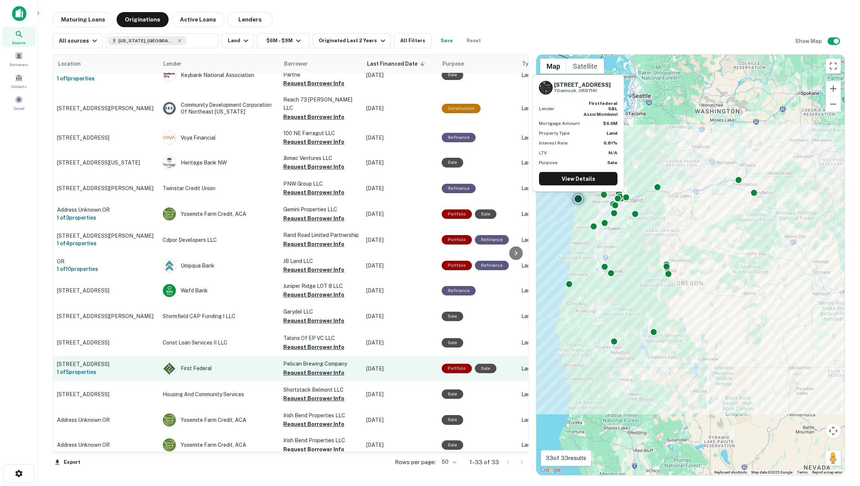
scroll to position [66, 0]
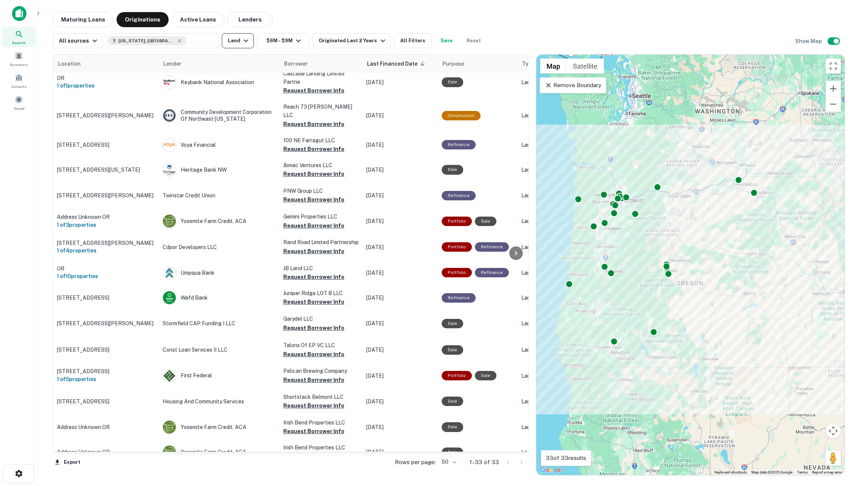
click at [233, 38] on button "Land" at bounding box center [238, 40] width 32 height 15
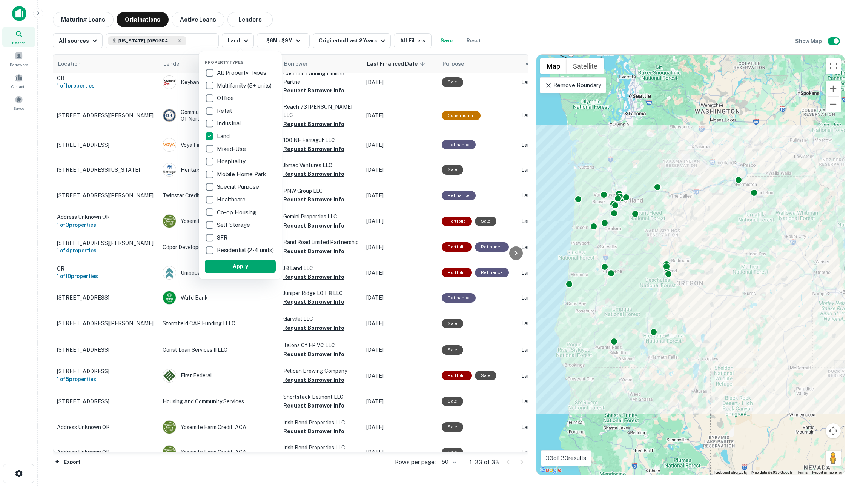
click at [632, 35] on div at bounding box center [430, 243] width 860 height 486
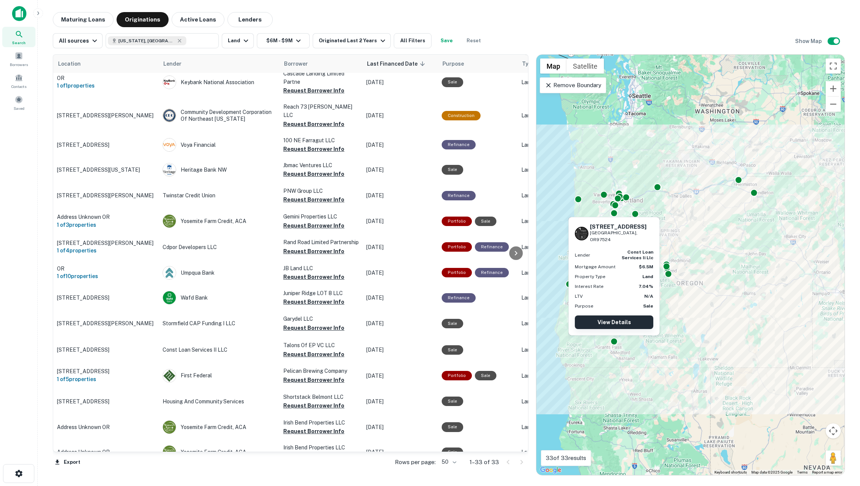
click at [610, 318] on link "View Details" at bounding box center [614, 322] width 78 height 14
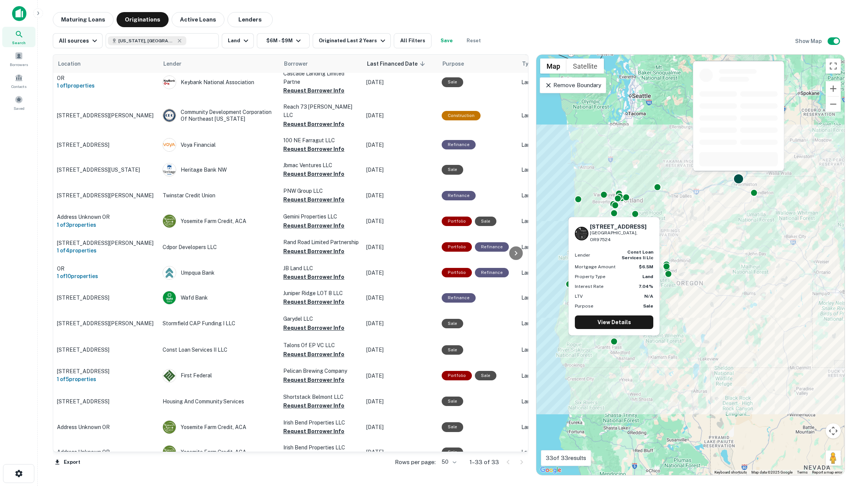
click at [740, 179] on div at bounding box center [739, 179] width 11 height 11
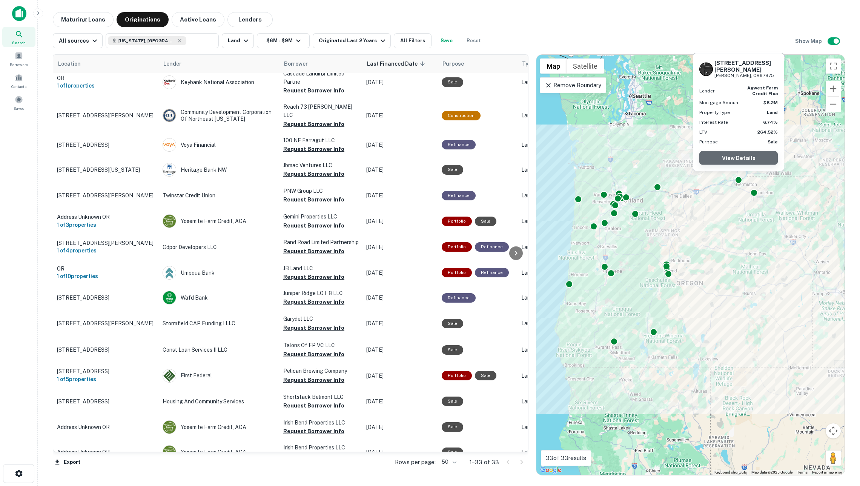
click at [737, 155] on link "View Details" at bounding box center [739, 158] width 78 height 14
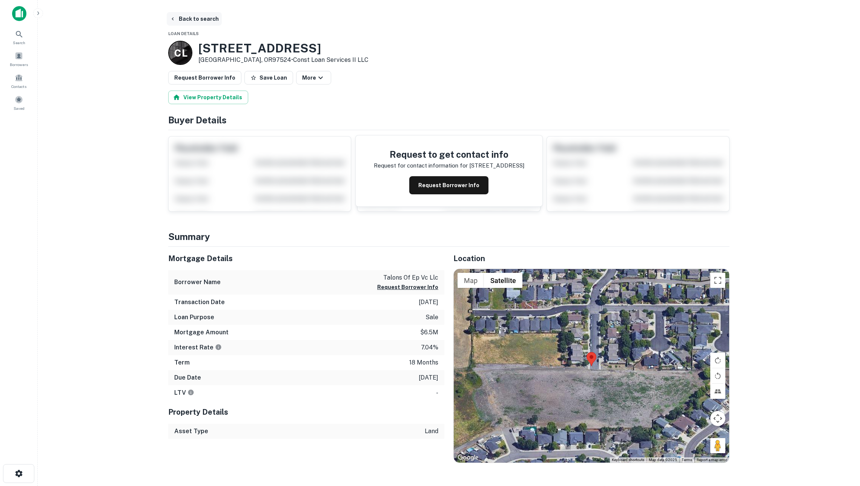
click at [192, 20] on button "Back to search" at bounding box center [194, 19] width 55 height 14
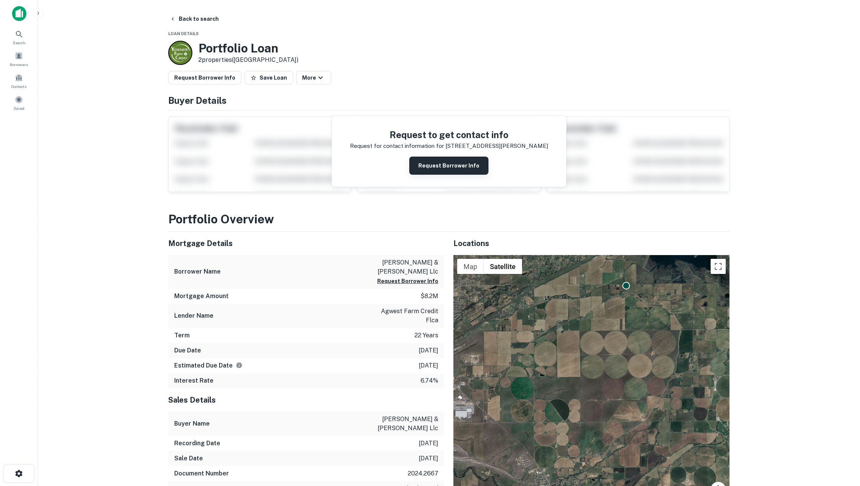
click at [440, 166] on button "Request Borrower Info" at bounding box center [448, 166] width 79 height 18
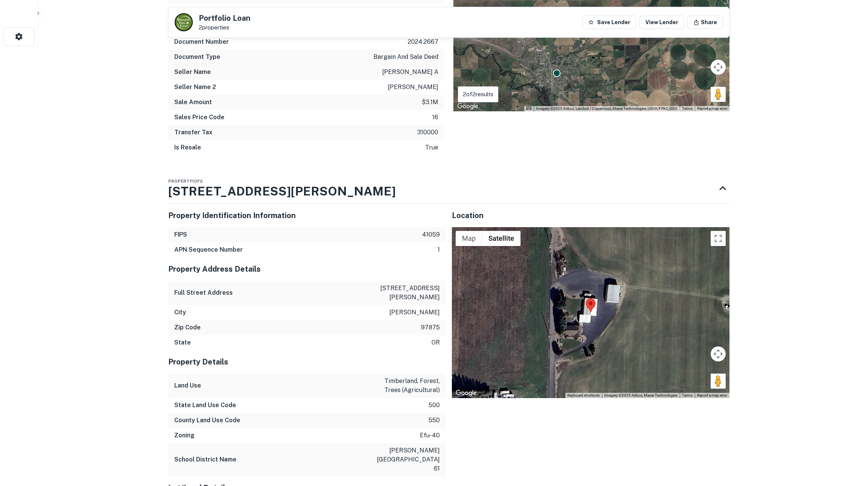
scroll to position [493, 0]
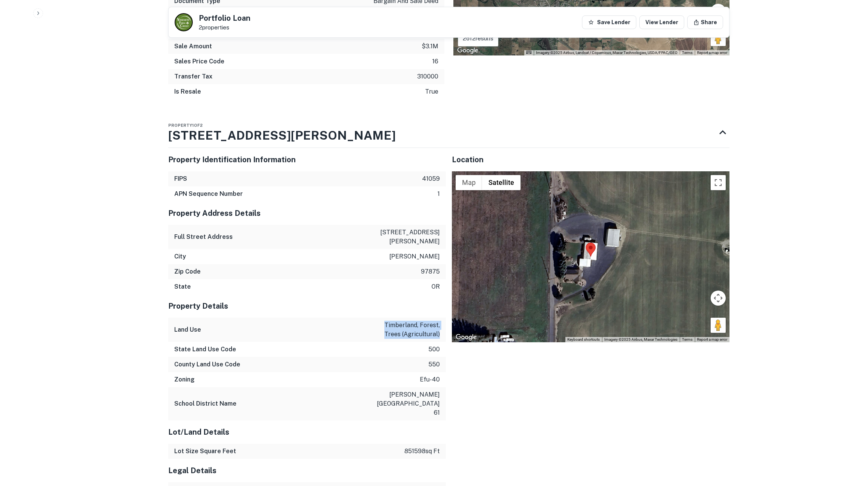
drag, startPoint x: 384, startPoint y: 301, endPoint x: 443, endPoint y: 312, distance: 59.8
click at [443, 318] on div "Land Use timberland, forest, trees (agricultural)" at bounding box center [307, 330] width 278 height 24
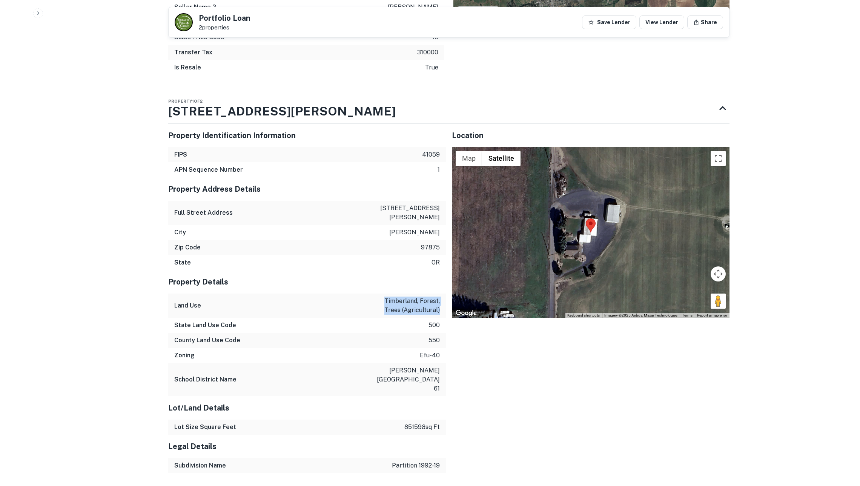
scroll to position [586, 0]
drag, startPoint x: 412, startPoint y: 394, endPoint x: 424, endPoint y: 394, distance: 12.1
click at [424, 423] on p "851598 sq ft" at bounding box center [422, 427] width 35 height 9
click at [410, 423] on p "851598 sq ft" at bounding box center [422, 427] width 35 height 9
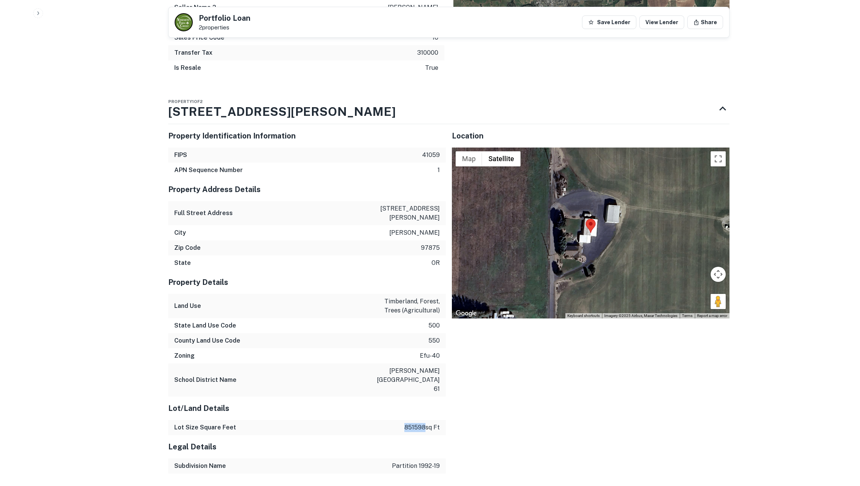
copy p "851598"
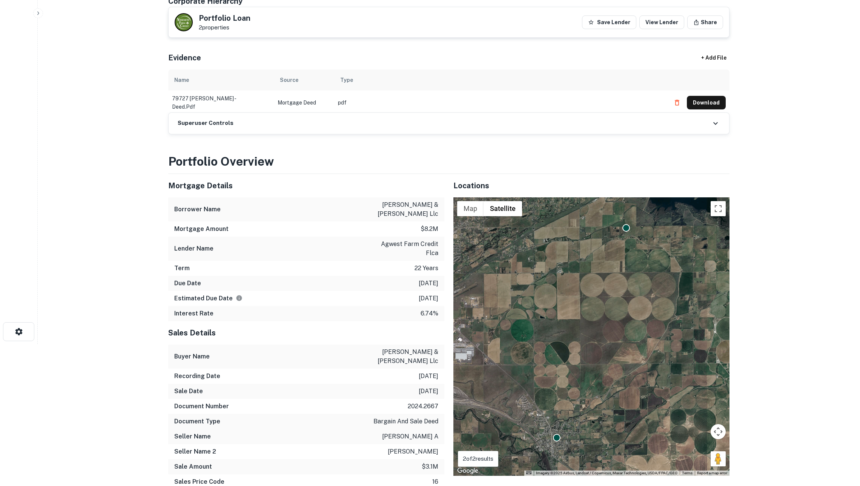
scroll to position [179, 0]
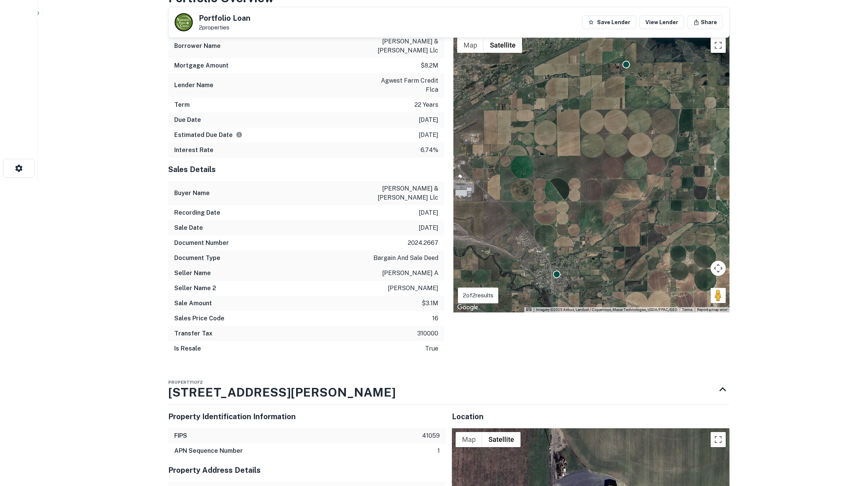
scroll to position [303, 0]
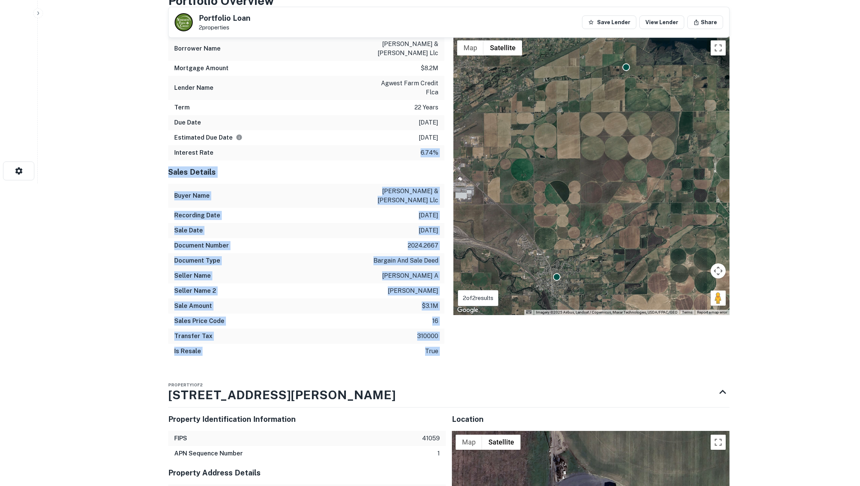
drag, startPoint x: 428, startPoint y: 146, endPoint x: 445, endPoint y: 146, distance: 17.0
click at [445, 146] on div "Mortgage Details Borrower Name [PERSON_NAME] & [PERSON_NAME] llc Mortgage Amoun…" at bounding box center [444, 189] width 571 height 352
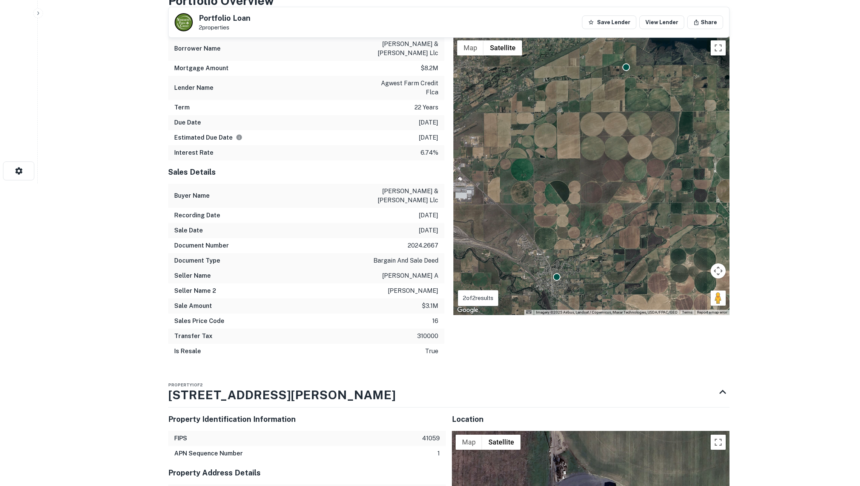
click at [438, 147] on div "Interest Rate 6.74%" at bounding box center [306, 152] width 276 height 15
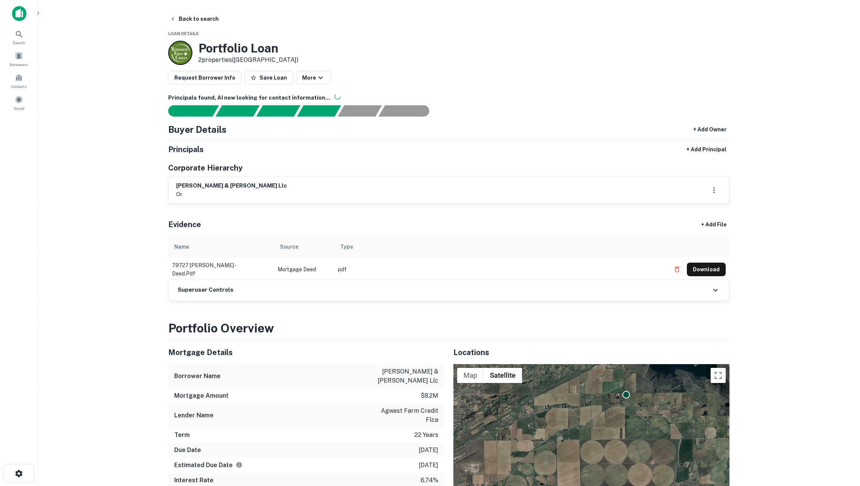
scroll to position [0, 0]
click at [192, 18] on button "Back to search" at bounding box center [194, 19] width 55 height 14
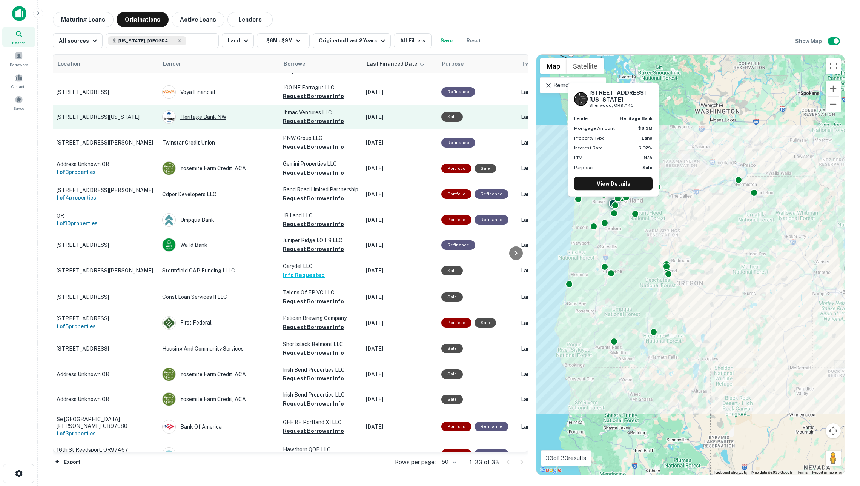
scroll to position [129, 0]
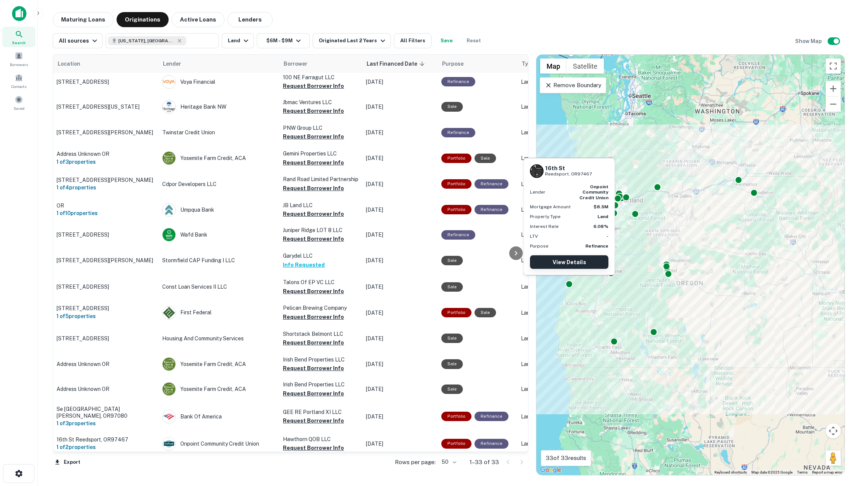
click at [574, 260] on link "View Details" at bounding box center [569, 262] width 78 height 14
click at [830, 86] on button "Zoom in" at bounding box center [833, 88] width 15 height 15
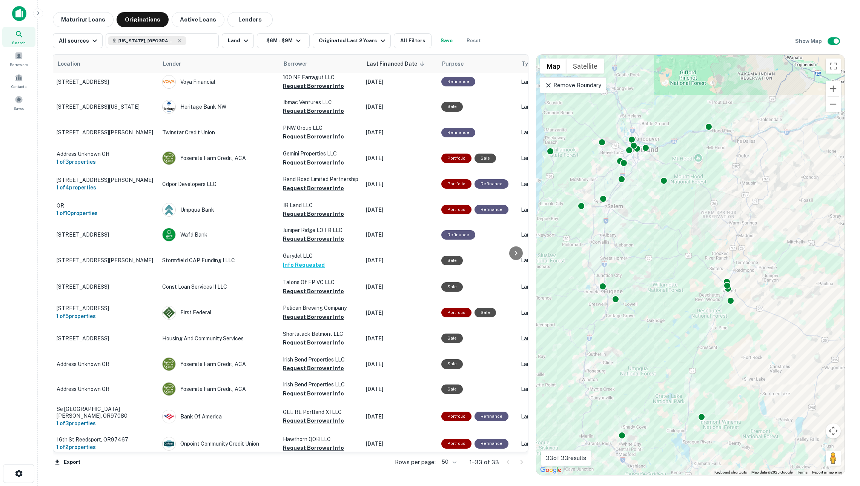
drag, startPoint x: 676, startPoint y: 175, endPoint x: 761, endPoint y: 189, distance: 86.0
click at [761, 189] on div "To activate drag with keyboard, press Alt + Enter. Once in keyboard drag state,…" at bounding box center [691, 265] width 308 height 420
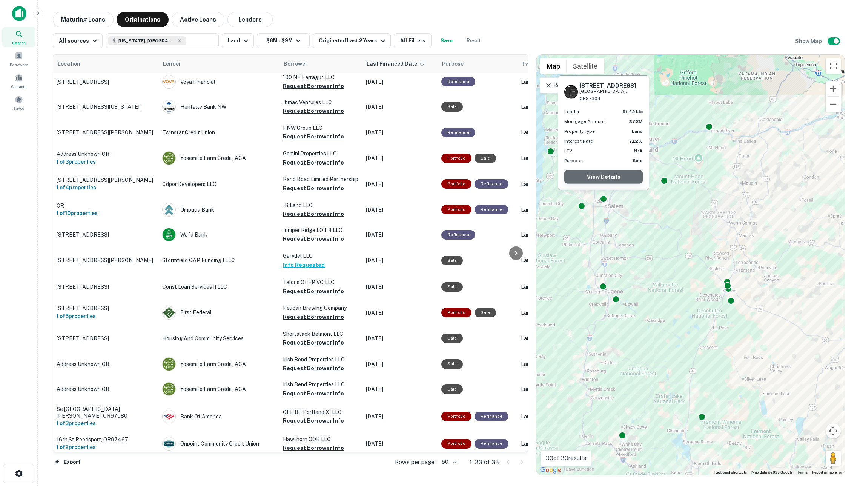
click at [598, 178] on link "View Details" at bounding box center [604, 177] width 78 height 14
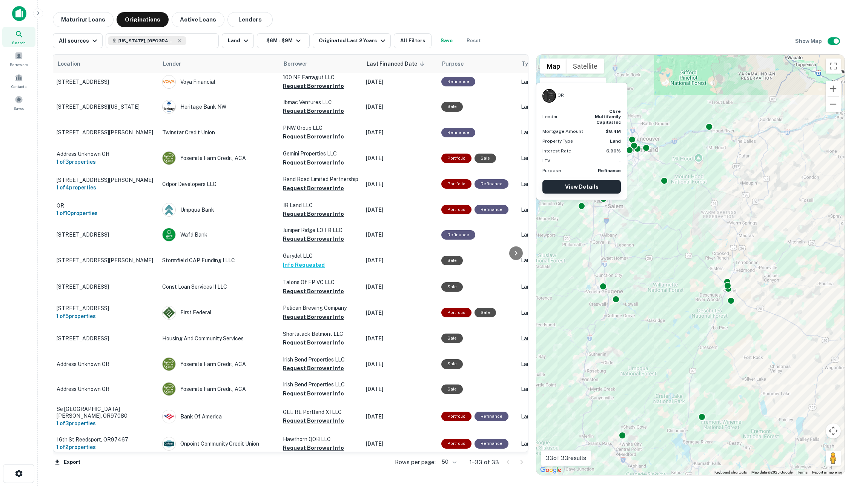
click at [579, 187] on link "View Details" at bounding box center [582, 187] width 78 height 14
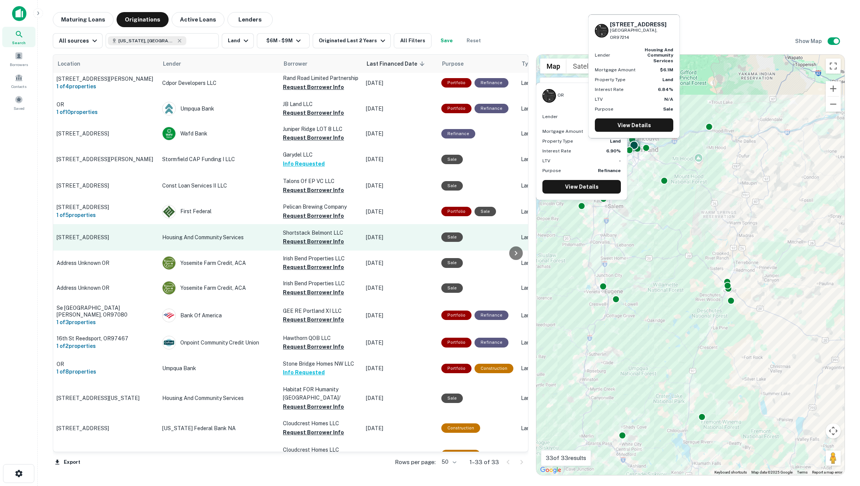
scroll to position [235, 0]
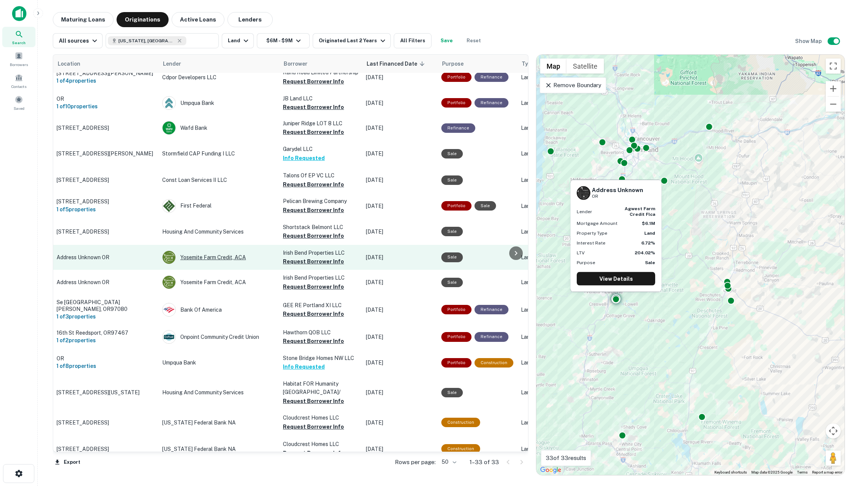
click at [265, 260] on div "Yosemite Farm Credit, ACA" at bounding box center [218, 258] width 113 height 14
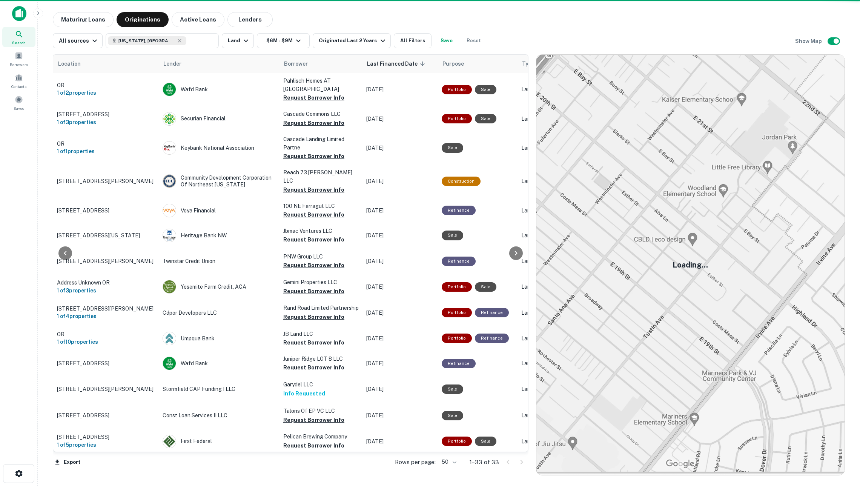
scroll to position [235, 0]
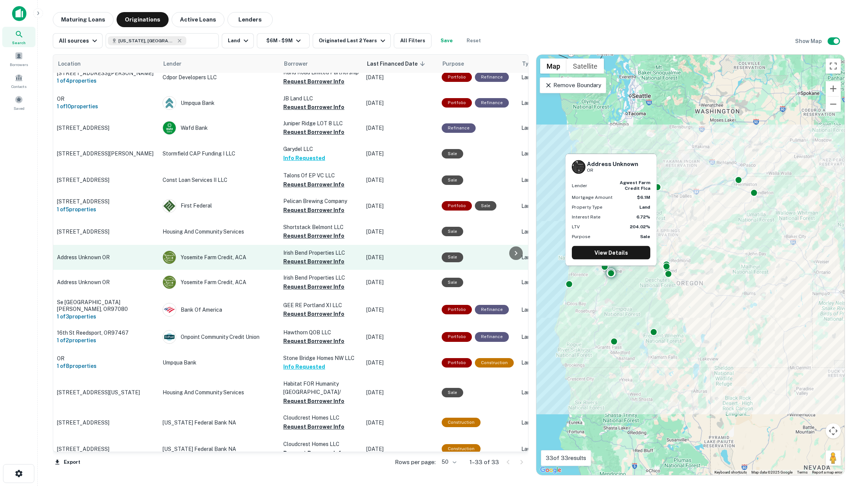
click at [123, 260] on p "Address Unknown OR" at bounding box center [106, 257] width 98 height 7
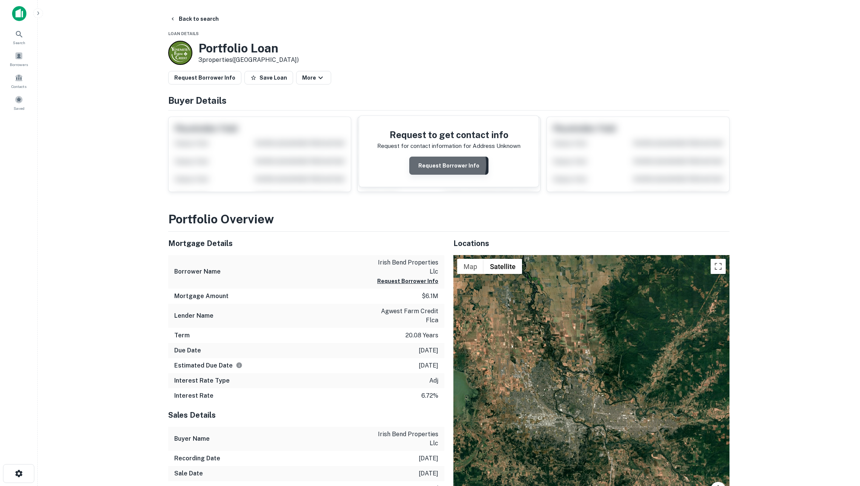
click at [439, 168] on button "Request Borrower Info" at bounding box center [448, 166] width 79 height 18
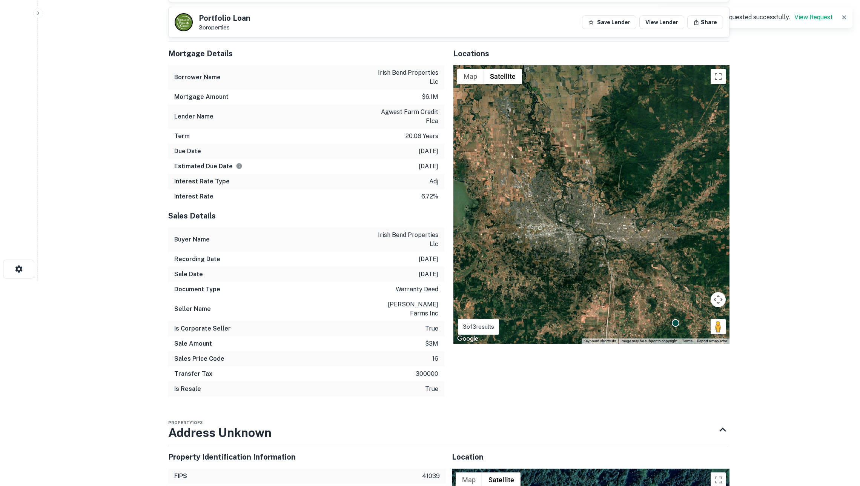
scroll to position [226, 0]
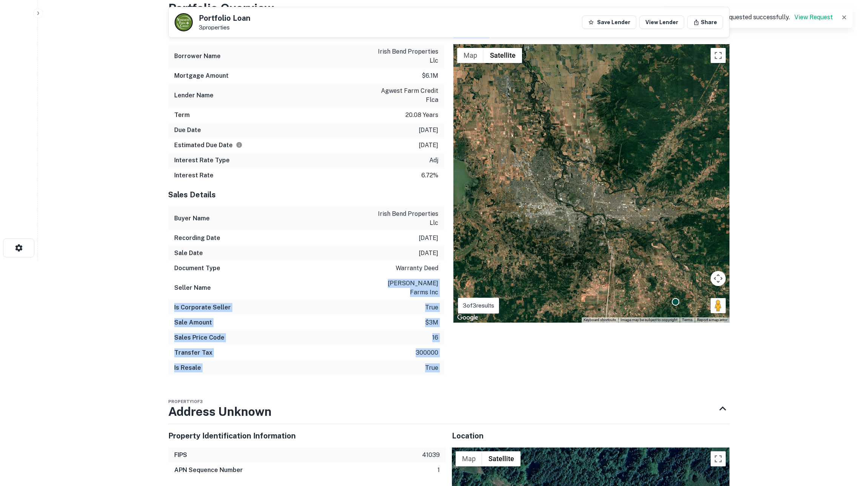
drag, startPoint x: 395, startPoint y: 287, endPoint x: 447, endPoint y: 287, distance: 51.3
click at [447, 287] on div "Mortgage Details Borrower Name irish bend properties llc Mortgage Amount $6.1m …" at bounding box center [444, 201] width 571 height 361
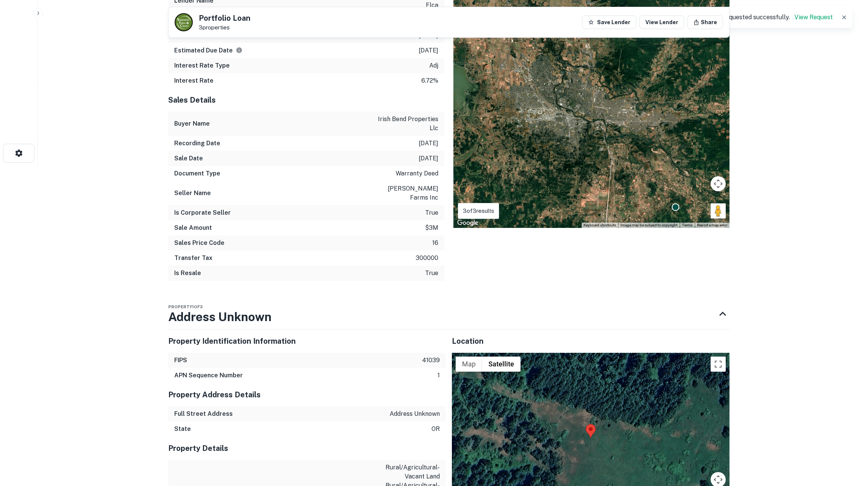
click at [412, 288] on div "Portfolio Overview Mortgage Details Borrower Name irish bend properties llc Mor…" at bounding box center [449, 367] width 562 height 925
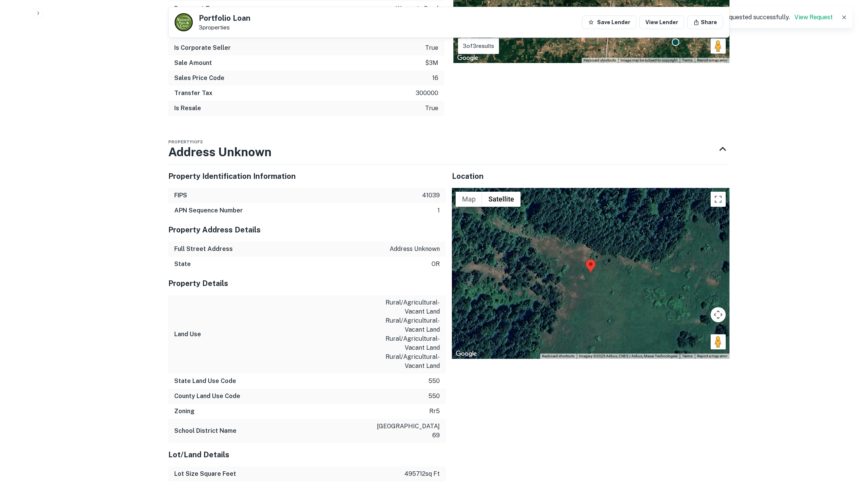
scroll to position [486, 0]
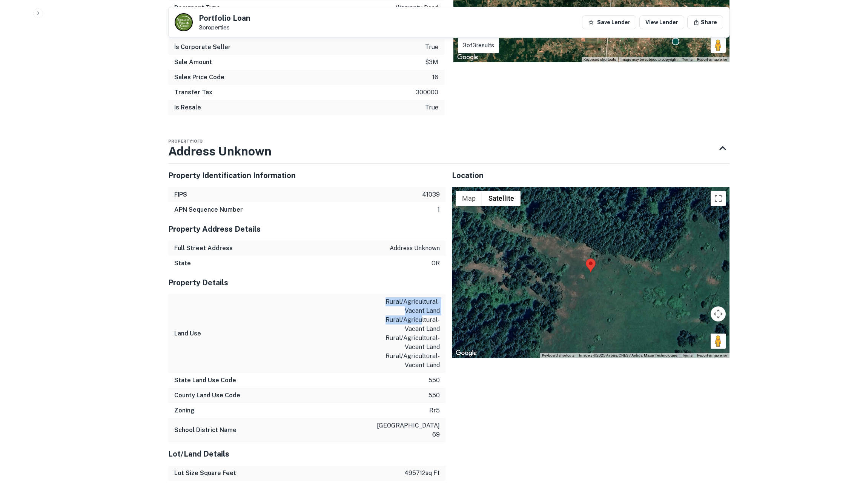
drag, startPoint x: 384, startPoint y: 300, endPoint x: 423, endPoint y: 311, distance: 41.3
click at [423, 311] on p "rural/agricultural-vacant land rural/agricultural-vacant land rural/agricultura…" at bounding box center [406, 333] width 68 height 72
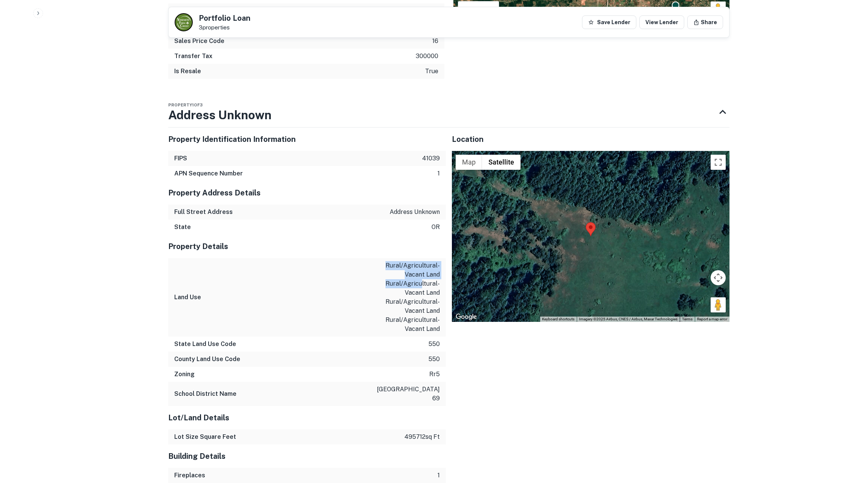
scroll to position [542, 0]
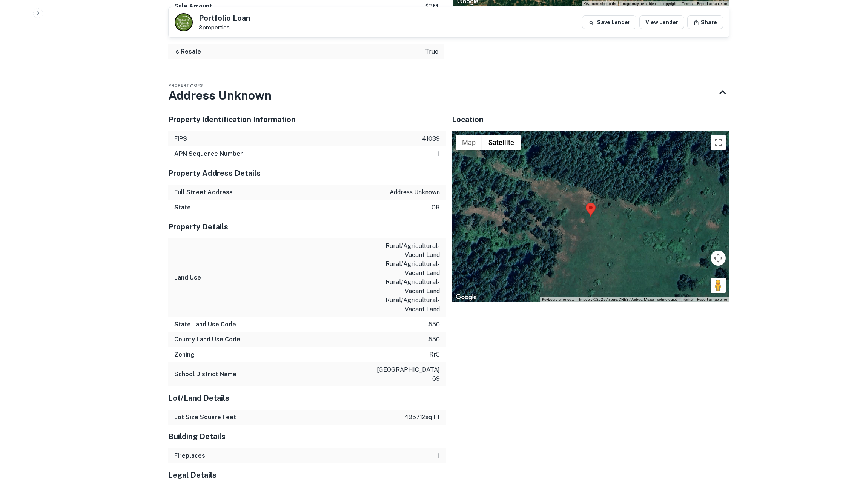
click at [414, 413] on p "495712 sq ft" at bounding box center [422, 417] width 35 height 9
copy p "495712"
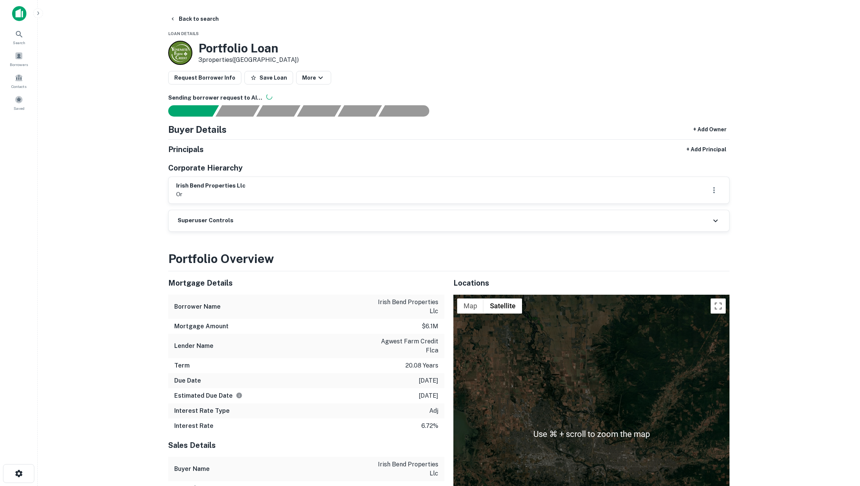
scroll to position [0, 0]
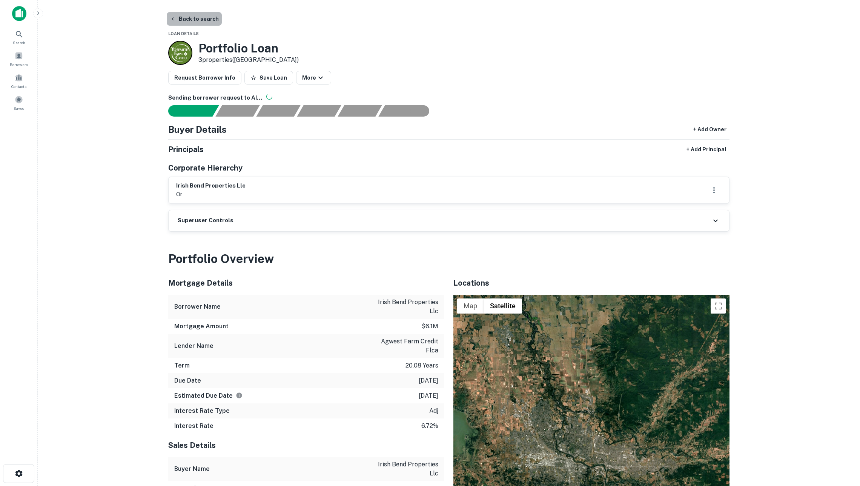
click at [186, 15] on button "Back to search" at bounding box center [194, 19] width 55 height 14
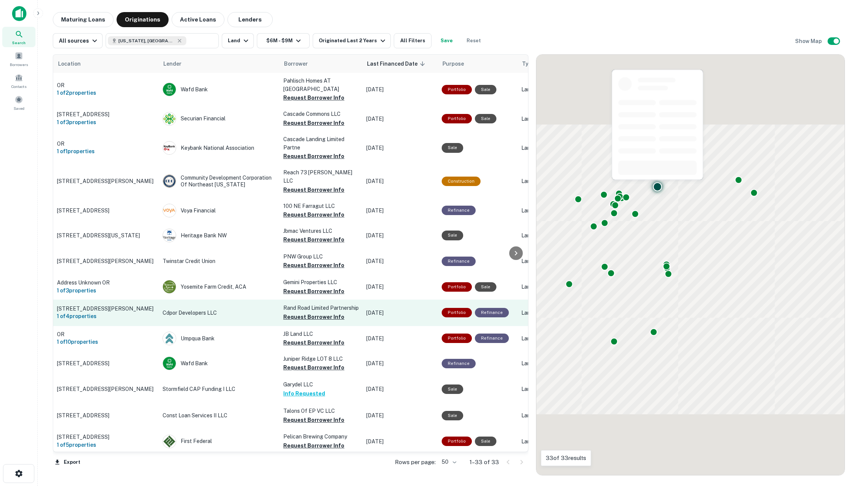
scroll to position [235, 0]
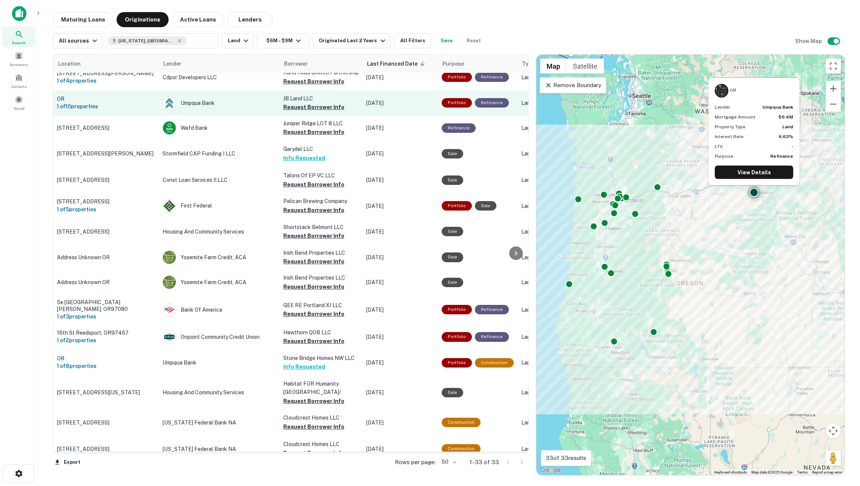
click at [118, 100] on p "OR" at bounding box center [106, 98] width 98 height 7
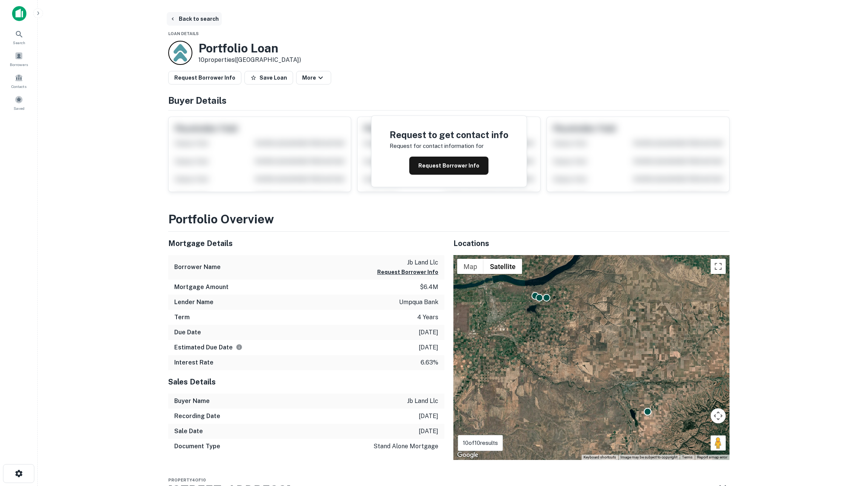
click at [194, 23] on button "Back to search" at bounding box center [194, 19] width 55 height 14
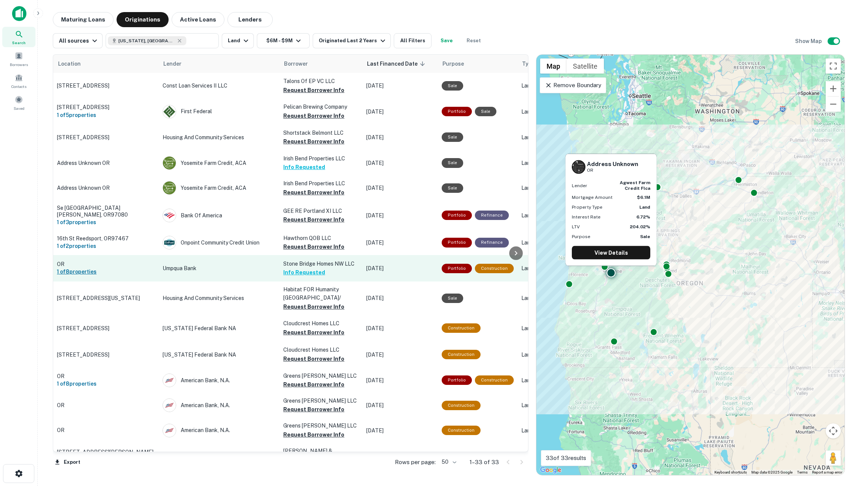
scroll to position [331, 0]
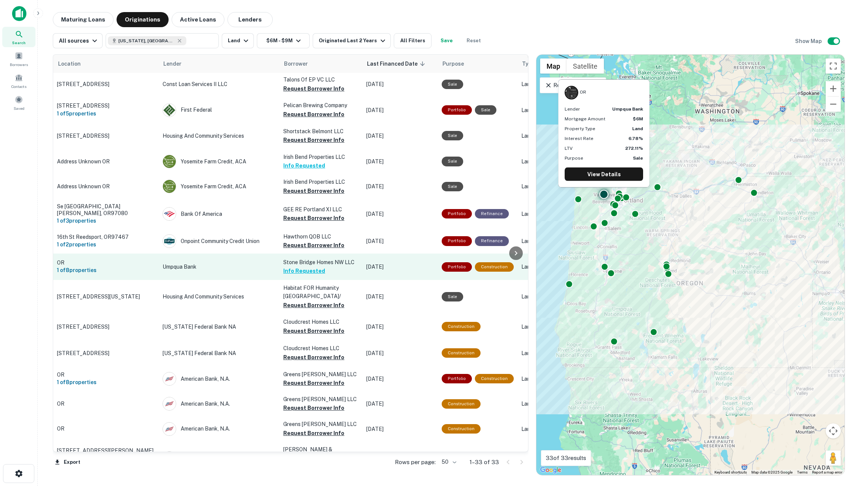
click at [144, 260] on p "OR" at bounding box center [106, 262] width 98 height 7
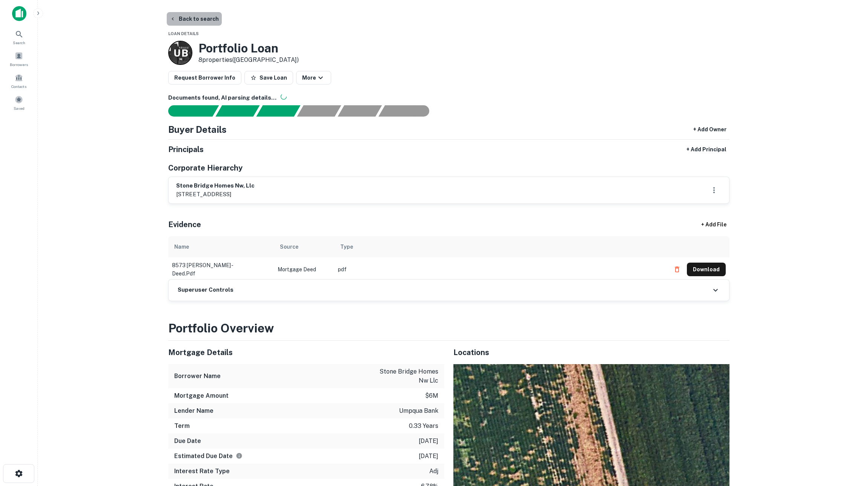
click at [186, 20] on button "Back to search" at bounding box center [194, 19] width 55 height 14
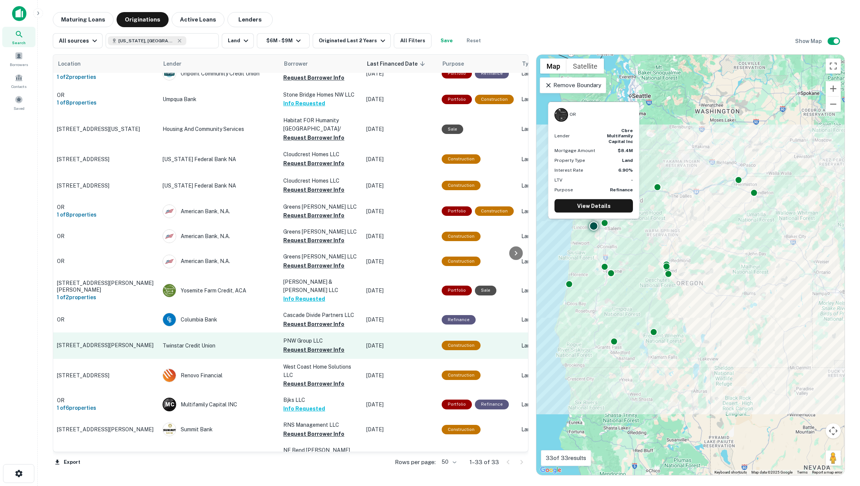
scroll to position [499, 0]
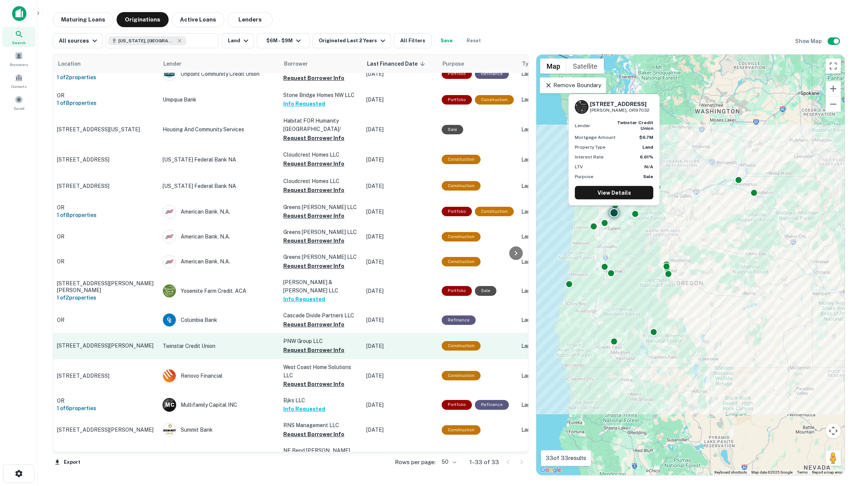
click at [235, 333] on td "Twinstar Credit Union" at bounding box center [219, 346] width 121 height 26
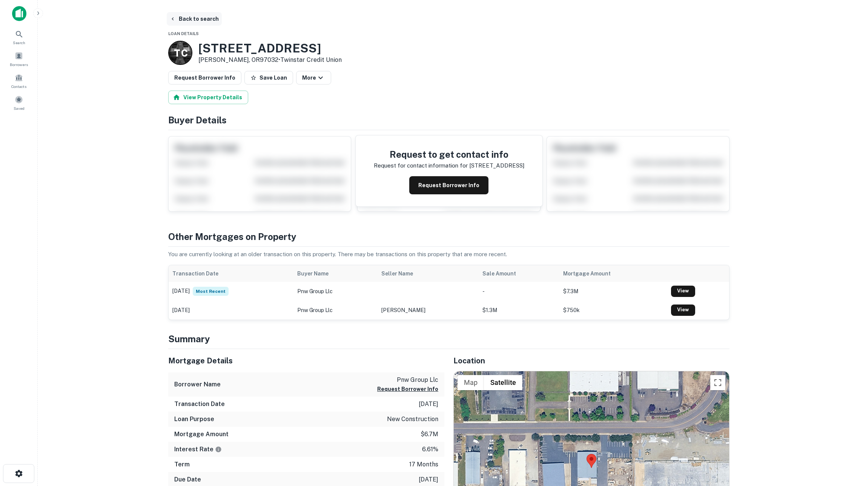
click at [198, 17] on button "Back to search" at bounding box center [194, 19] width 55 height 14
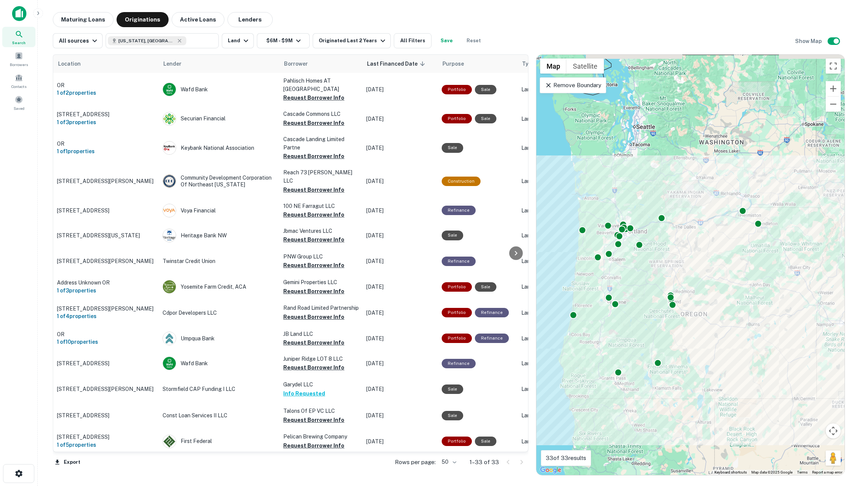
drag, startPoint x: 683, startPoint y: 242, endPoint x: 689, endPoint y: 271, distance: 29.7
click at [689, 271] on div "To activate drag with keyboard, press Alt + Enter. Once in keyboard drag state,…" at bounding box center [691, 265] width 308 height 420
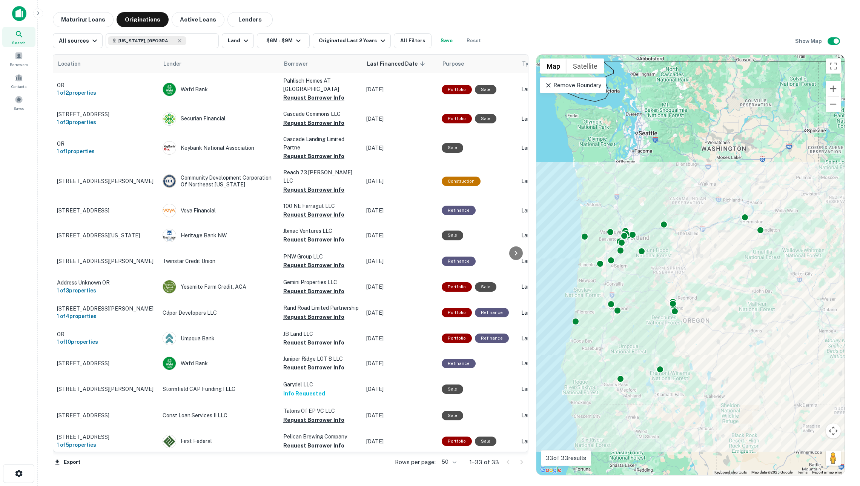
click at [573, 89] on p "Remove Boundary" at bounding box center [573, 85] width 56 height 9
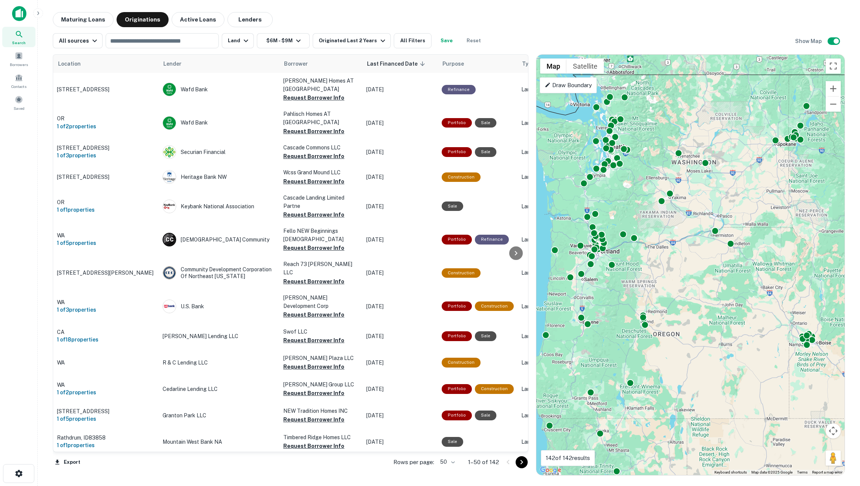
drag, startPoint x: 716, startPoint y: 269, endPoint x: 685, endPoint y: 284, distance: 34.4
click at [685, 284] on div "To activate drag with keyboard, press Alt + Enter. Once in keyboard drag state,…" at bounding box center [691, 265] width 308 height 420
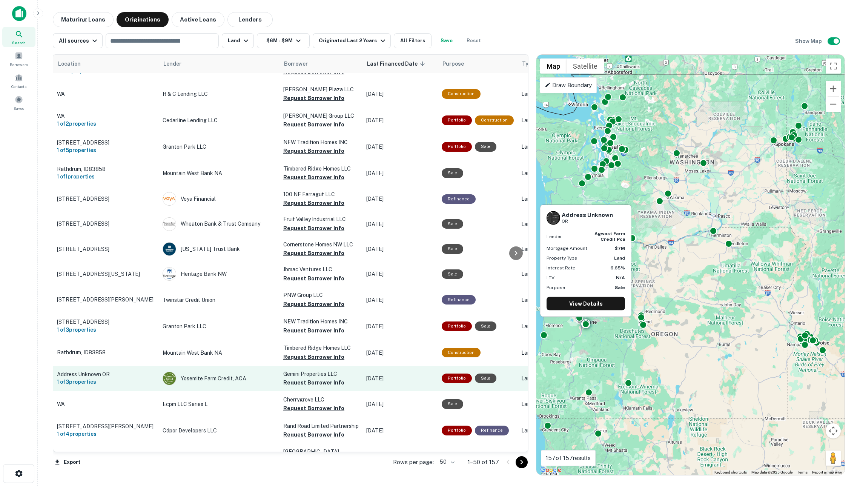
scroll to position [279, 0]
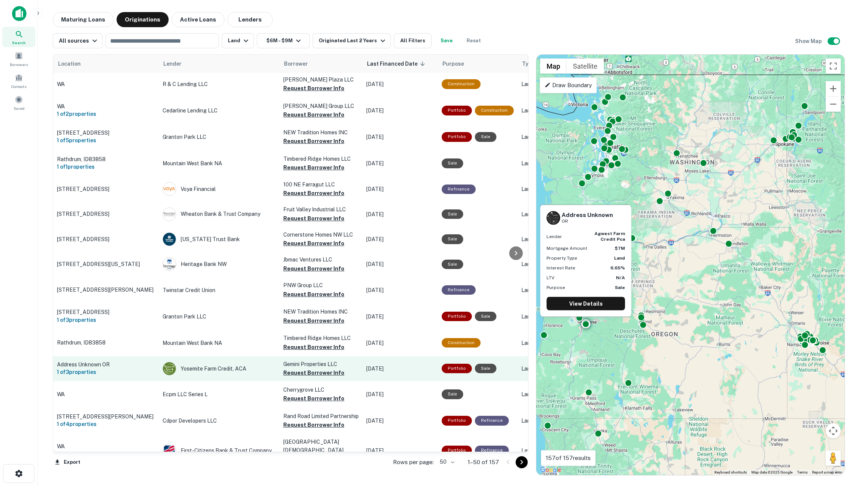
click at [138, 361] on p "Address Unknown OR" at bounding box center [106, 364] width 98 height 7
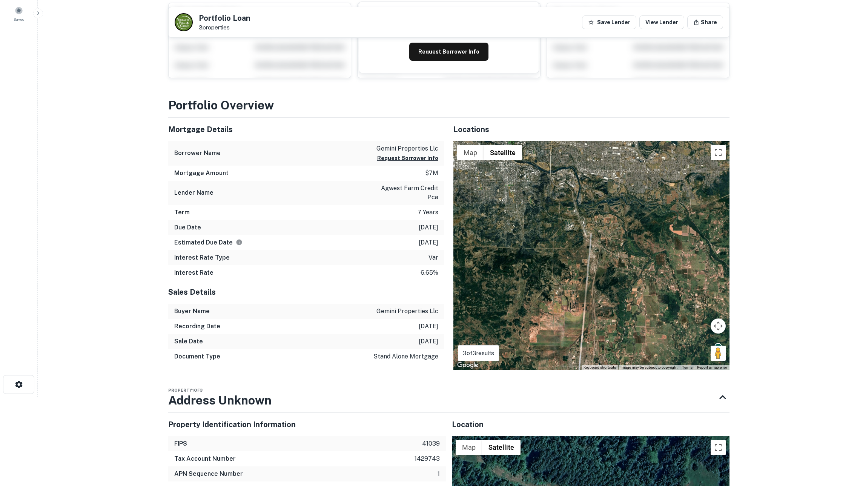
scroll to position [89, 0]
click at [422, 159] on button "Request Borrower Info" at bounding box center [407, 158] width 61 height 9
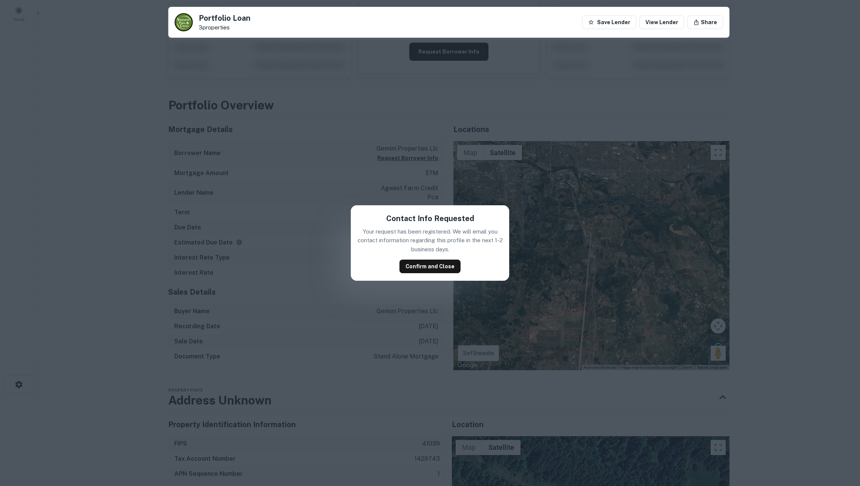
click at [349, 274] on div "Contact Info Requested Your request has been registered. We will email you cont…" at bounding box center [430, 243] width 860 height 486
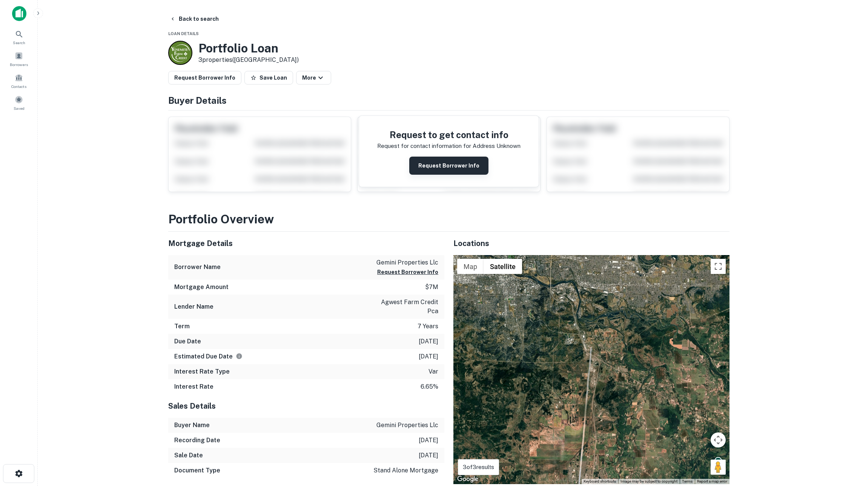
scroll to position [0, 0]
click at [412, 174] on button "Request Borrower Info" at bounding box center [448, 166] width 79 height 18
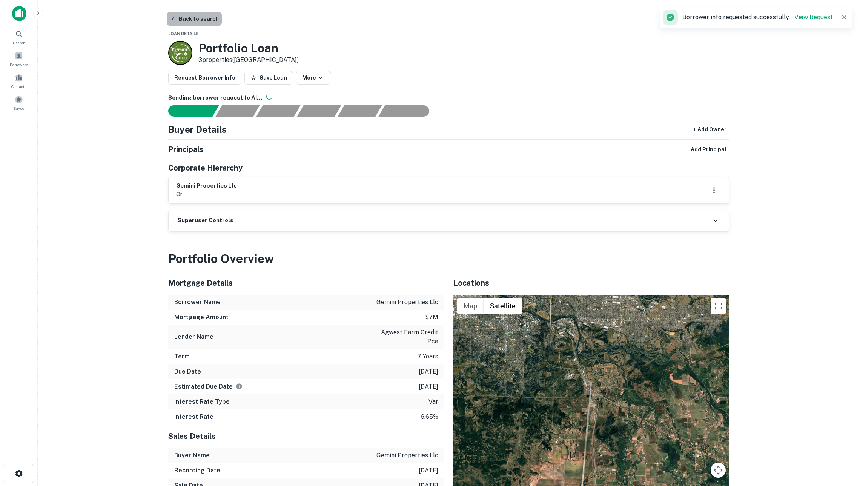
click at [189, 16] on button "Back to search" at bounding box center [194, 19] width 55 height 14
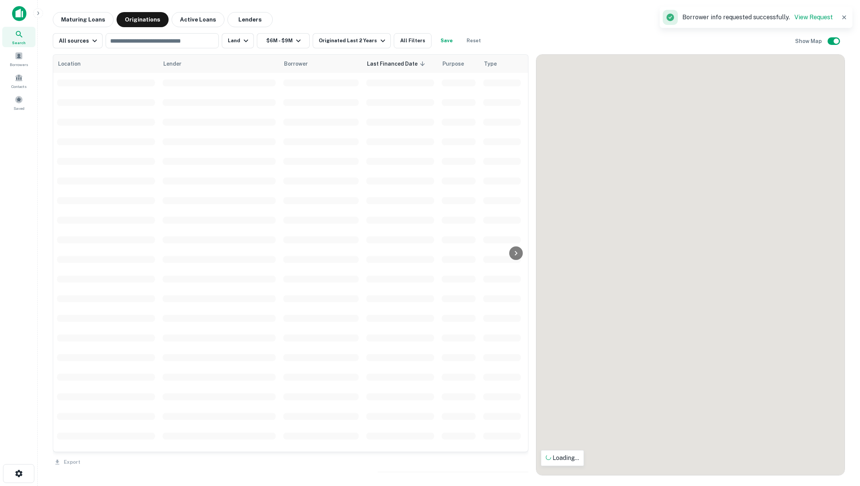
scroll to position [278, 0]
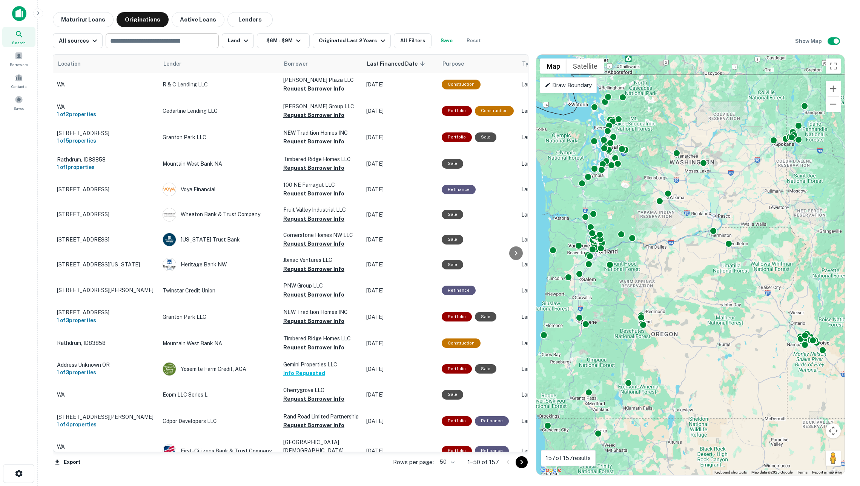
click at [196, 46] on input "text" at bounding box center [162, 40] width 108 height 11
type input "******"
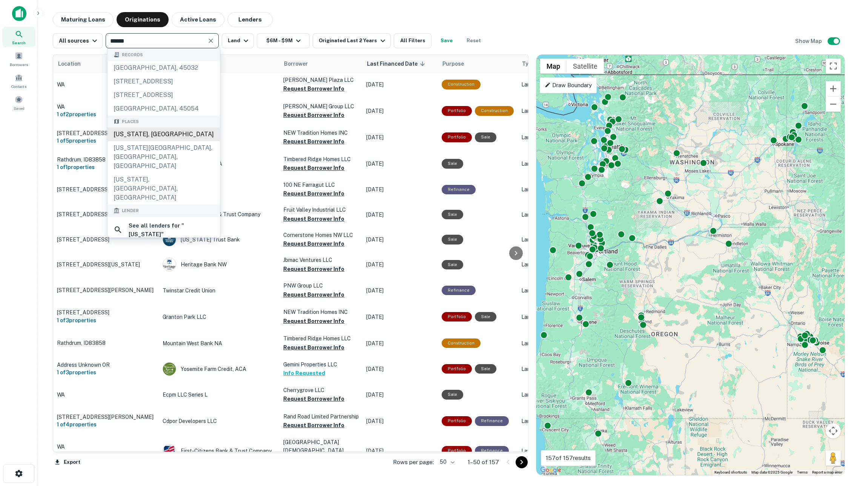
click at [174, 141] on div "Oregon, USA" at bounding box center [164, 135] width 112 height 14
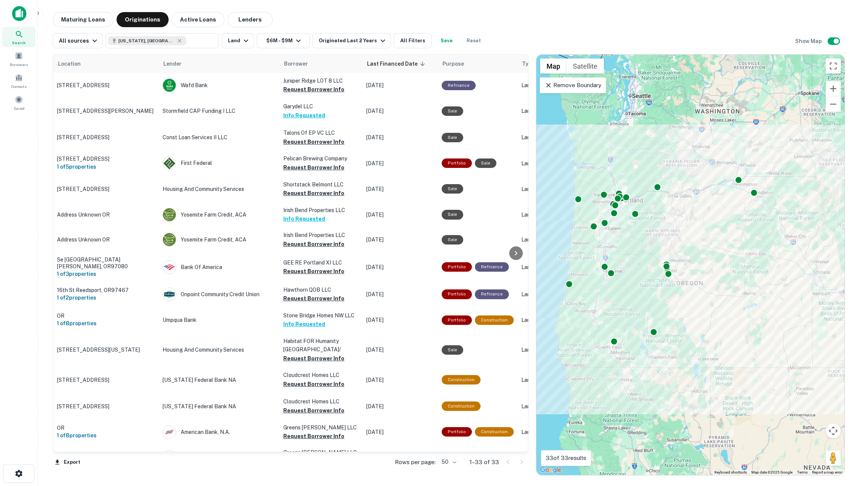
click at [563, 92] on div "Remove Boundary" at bounding box center [573, 85] width 66 height 16
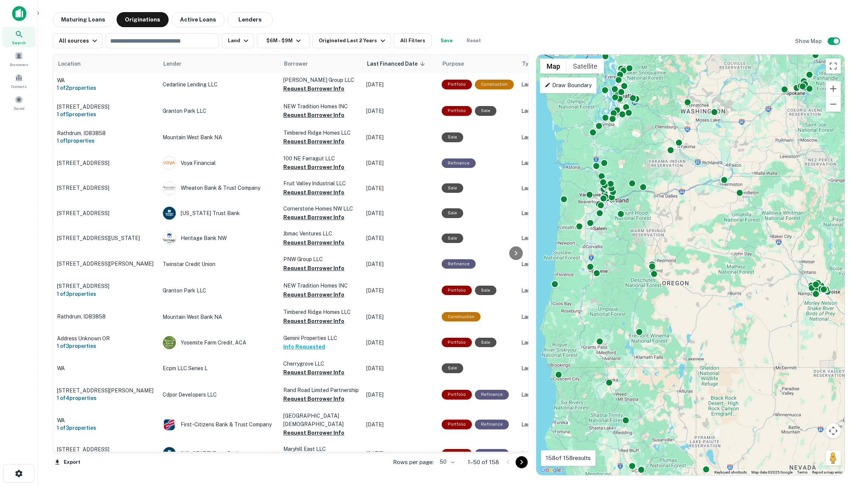
drag, startPoint x: 623, startPoint y: 137, endPoint x: 607, endPoint y: 137, distance: 15.5
click at [607, 137] on div "To activate drag with keyboard, press Alt + Enter. Once in keyboard drag state,…" at bounding box center [691, 265] width 308 height 420
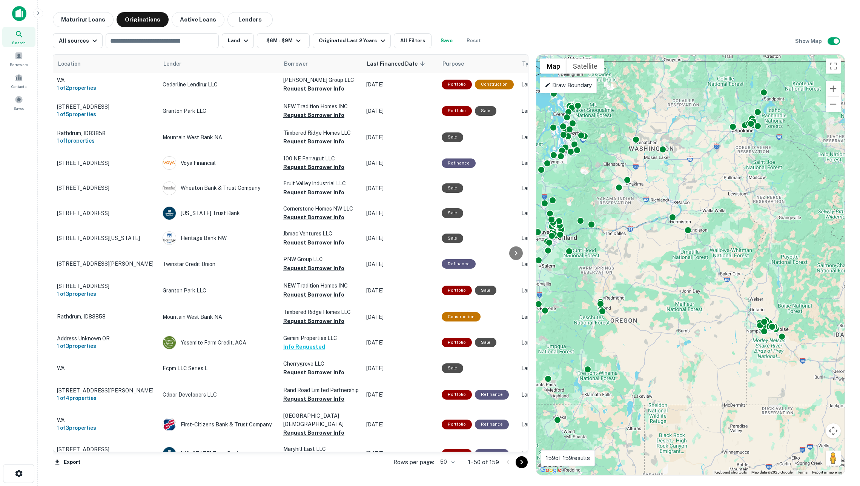
drag, startPoint x: 701, startPoint y: 187, endPoint x: 642, endPoint y: 227, distance: 71.5
click at [642, 227] on div "To activate drag with keyboard, press Alt + Enter. Once in keyboard drag state,…" at bounding box center [691, 265] width 308 height 420
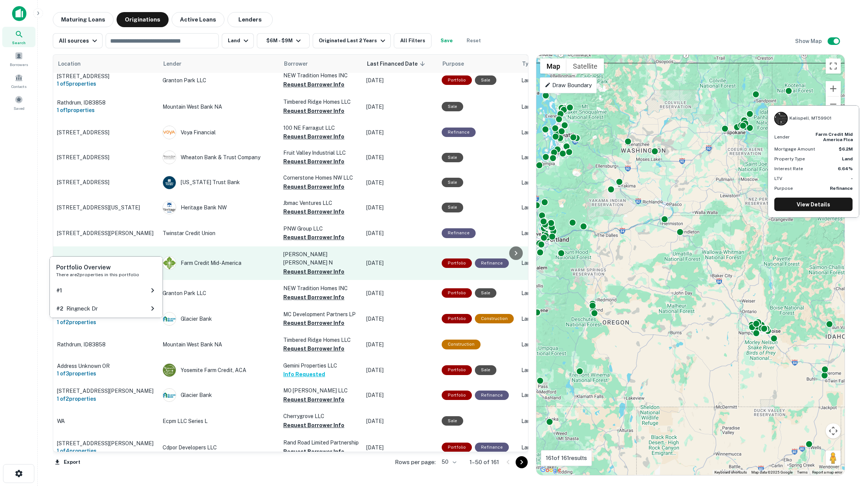
scroll to position [340, 0]
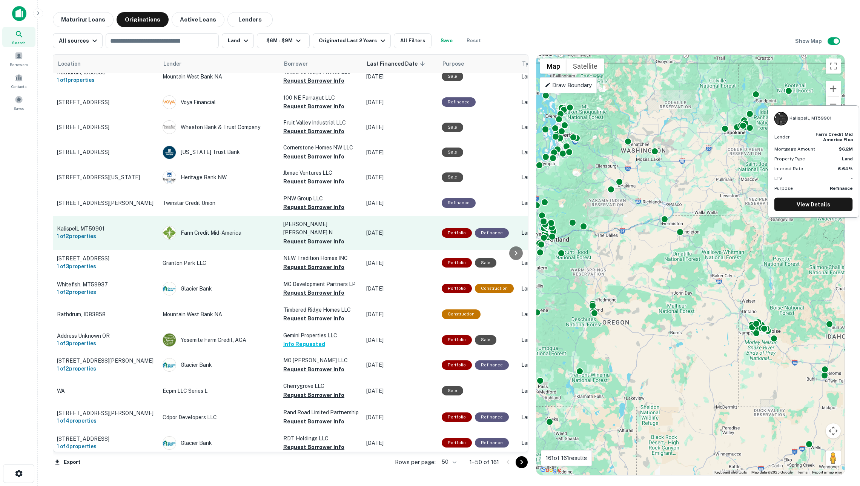
click at [137, 225] on p "Kalispell, MT59901" at bounding box center [106, 228] width 98 height 7
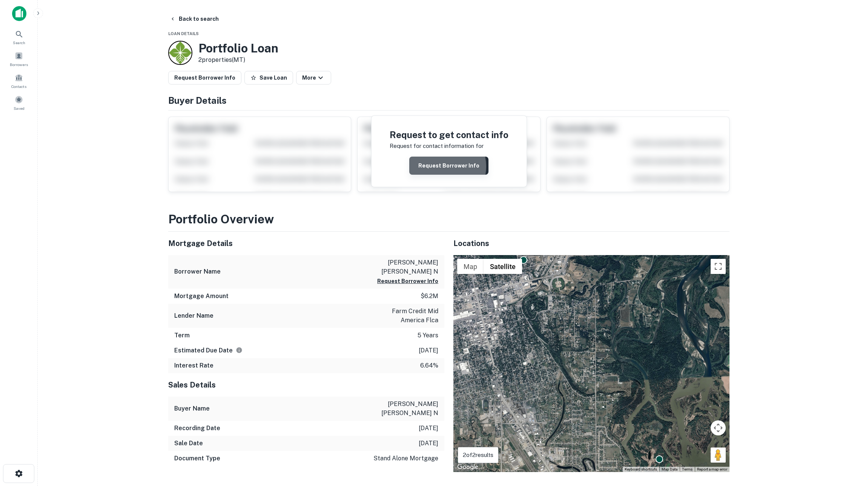
click at [442, 170] on button "Request Borrower Info" at bounding box center [448, 166] width 79 height 18
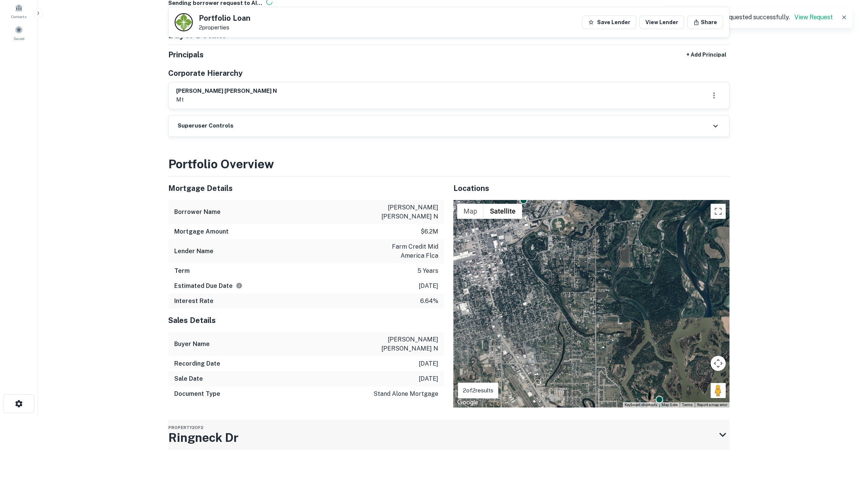
click at [316, 420] on div "Property 2 of 2 Ringneck Dr" at bounding box center [442, 435] width 548 height 30
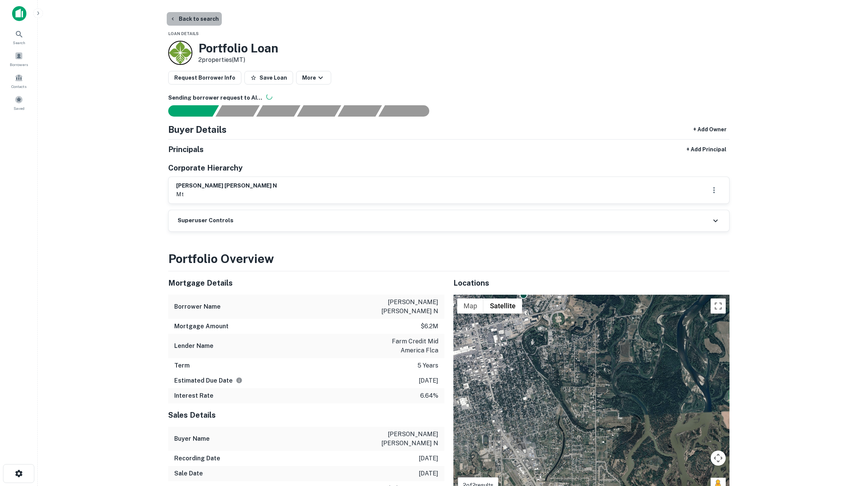
click at [199, 18] on button "Back to search" at bounding box center [194, 19] width 55 height 14
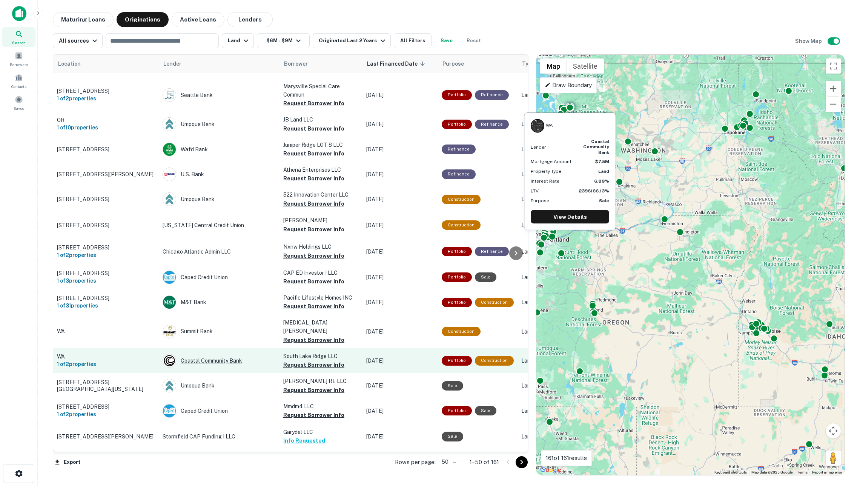
scroll to position [803, 0]
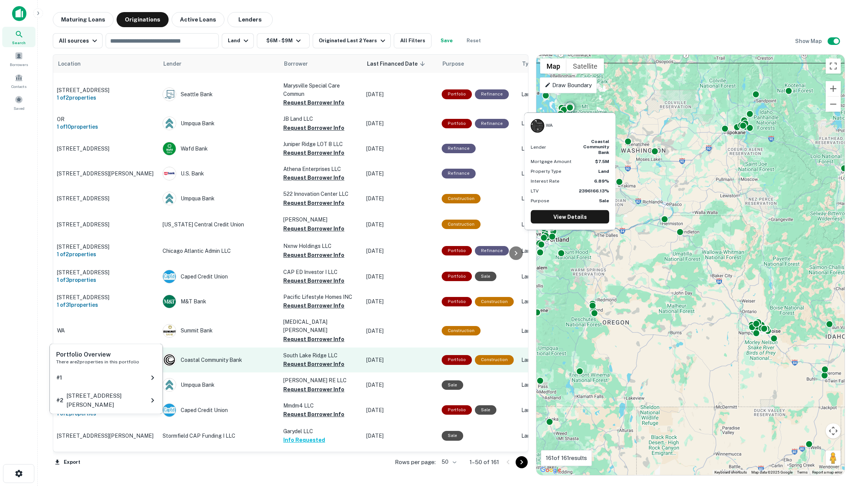
click at [132, 352] on p "WA" at bounding box center [106, 355] width 98 height 7
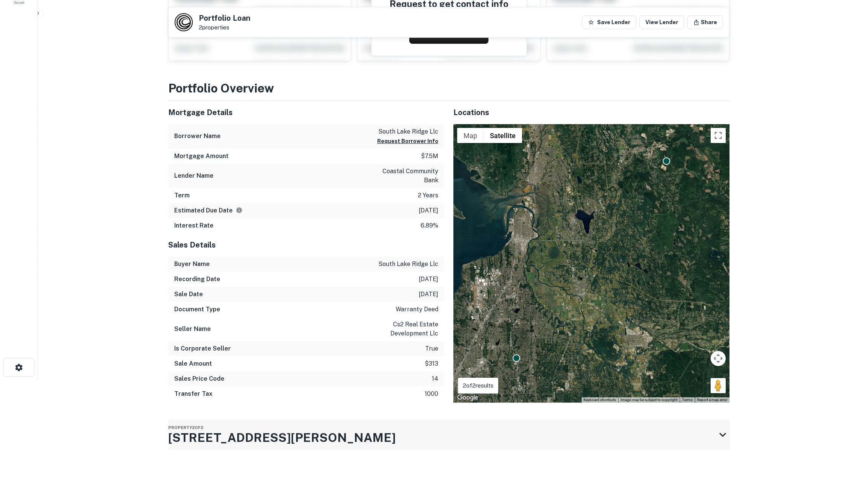
click at [257, 434] on h3 "18414 Bothell Everett Hwy" at bounding box center [282, 438] width 228 height 18
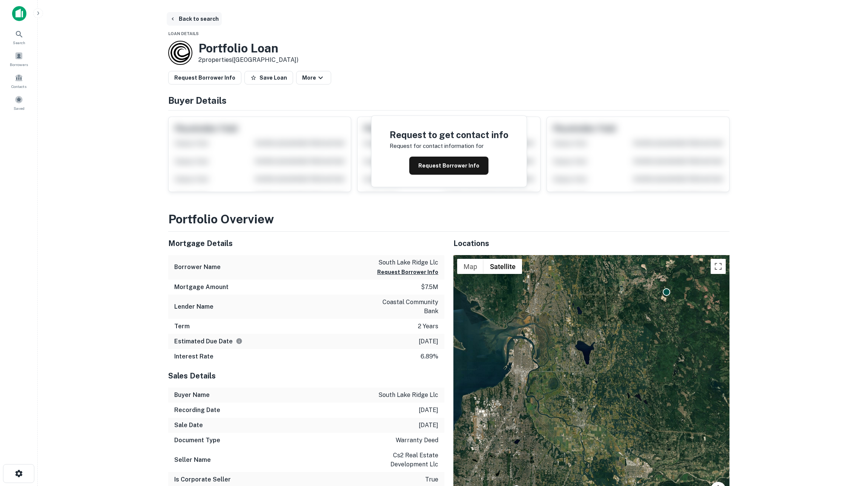
click at [188, 23] on button "Back to search" at bounding box center [194, 19] width 55 height 14
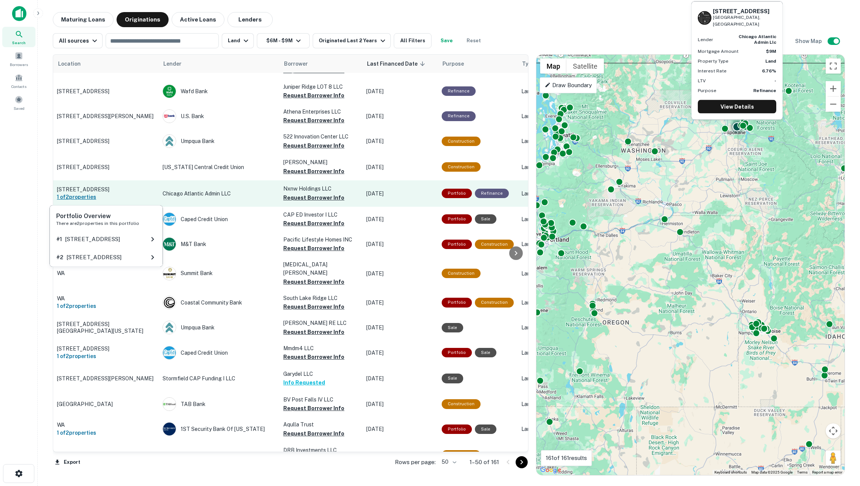
scroll to position [817, 0]
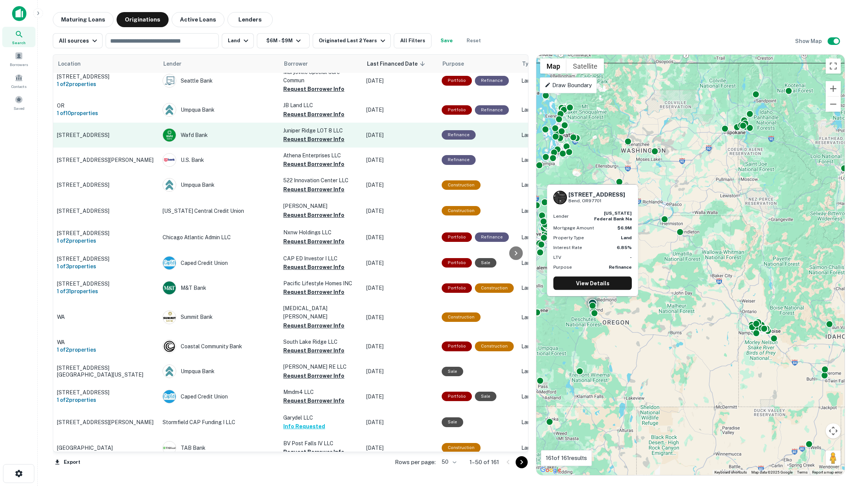
click at [145, 132] on p "63760 18th St Bend, OR97701" at bounding box center [106, 135] width 98 height 7
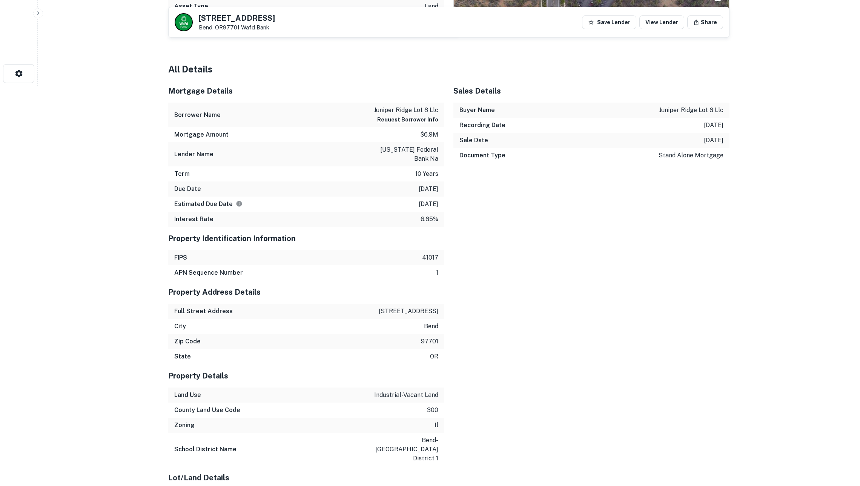
scroll to position [403, 0]
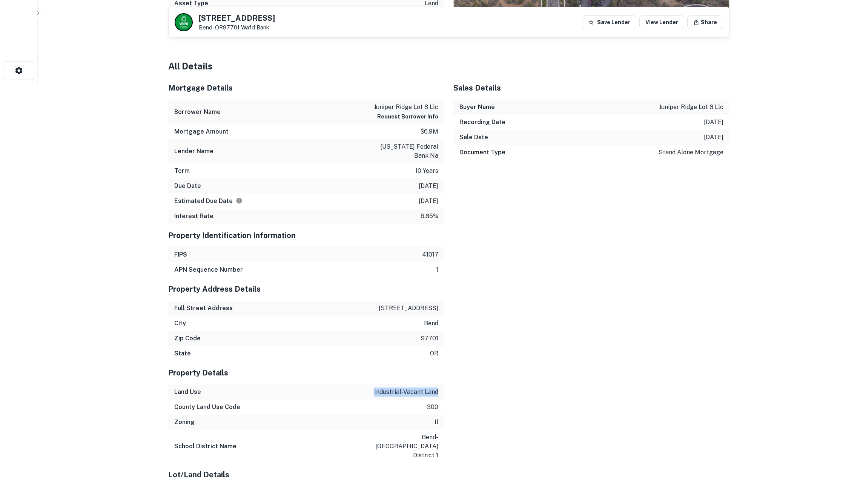
drag, startPoint x: 370, startPoint y: 392, endPoint x: 444, endPoint y: 392, distance: 74.0
click at [444, 392] on div "Land Use industrial-vacant land" at bounding box center [306, 392] width 276 height 15
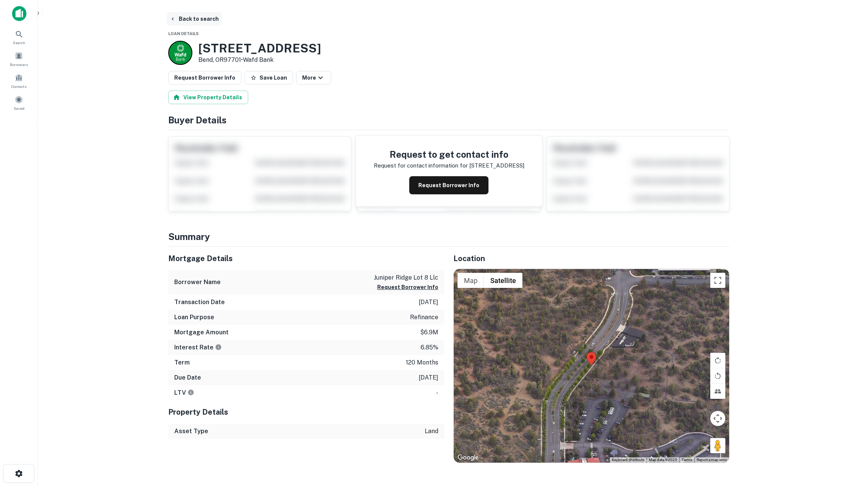
scroll to position [0, 0]
click at [186, 18] on button "Back to search" at bounding box center [194, 19] width 55 height 14
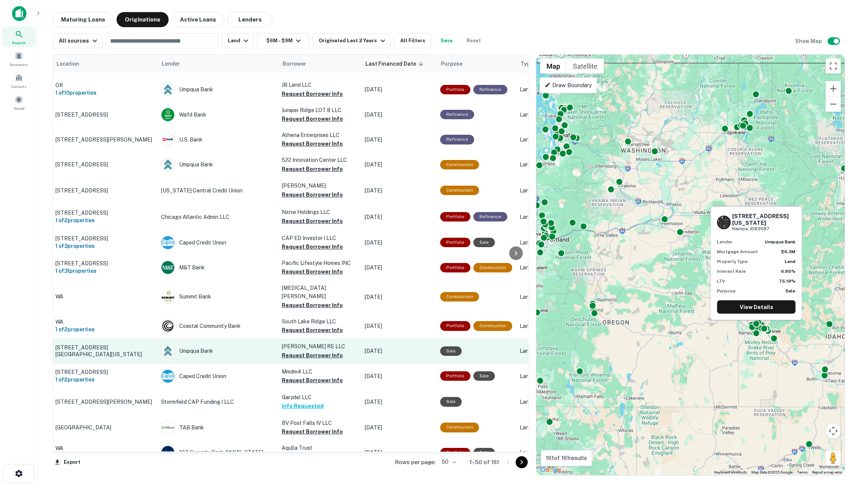
scroll to position [840, 2]
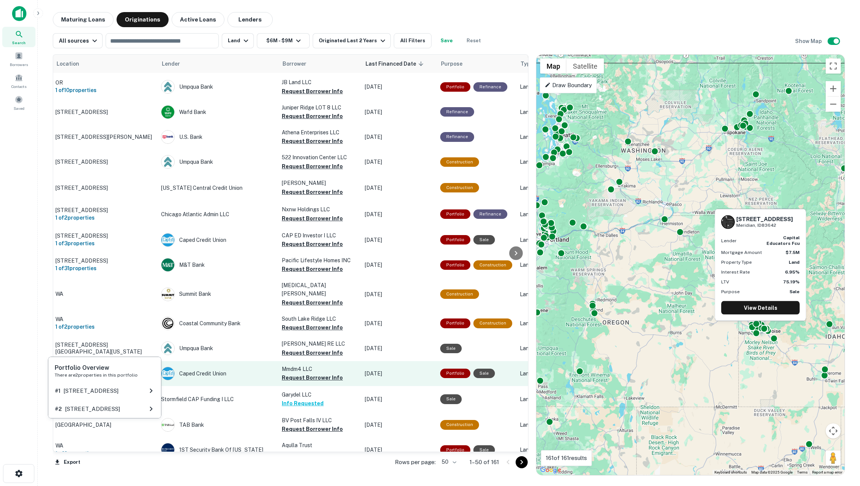
click at [140, 373] on h6 "1 of 2 properties" at bounding box center [104, 377] width 98 height 8
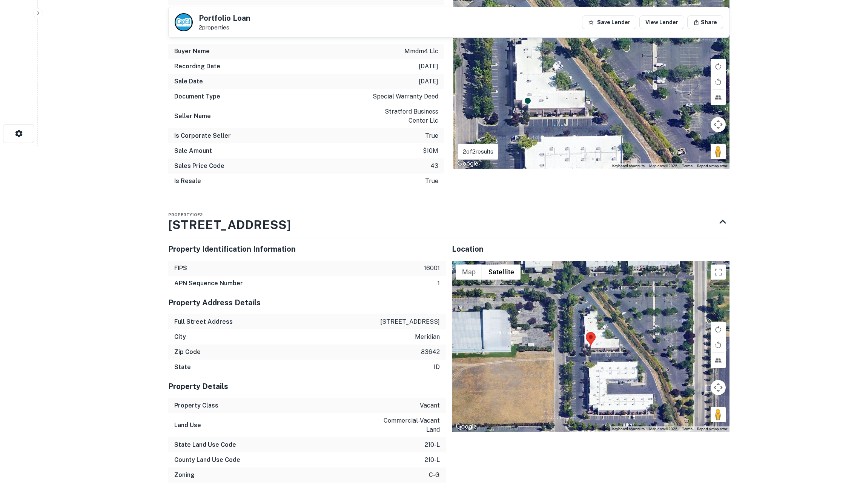
scroll to position [345, 0]
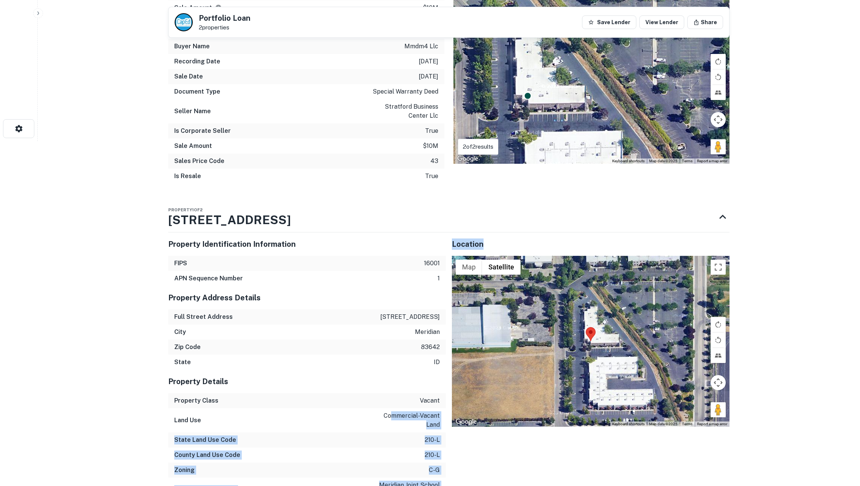
drag, startPoint x: 391, startPoint y: 419, endPoint x: 446, endPoint y: 428, distance: 55.4
click at [446, 428] on div "Property Identification Information FIPS 16001 APN Sequence Number 1 Property A…" at bounding box center [446, 463] width 568 height 475
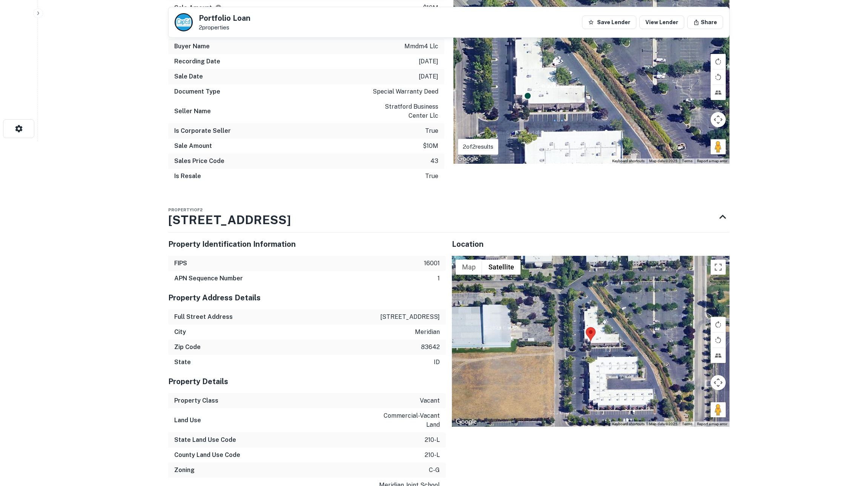
click at [422, 408] on div "Property Class vacant" at bounding box center [307, 400] width 278 height 15
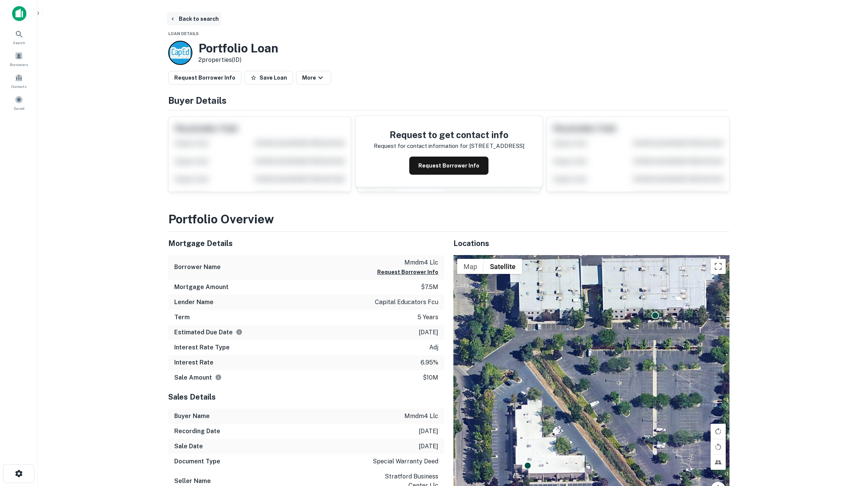
scroll to position [0, 0]
click at [190, 23] on button "Back to search" at bounding box center [194, 19] width 55 height 14
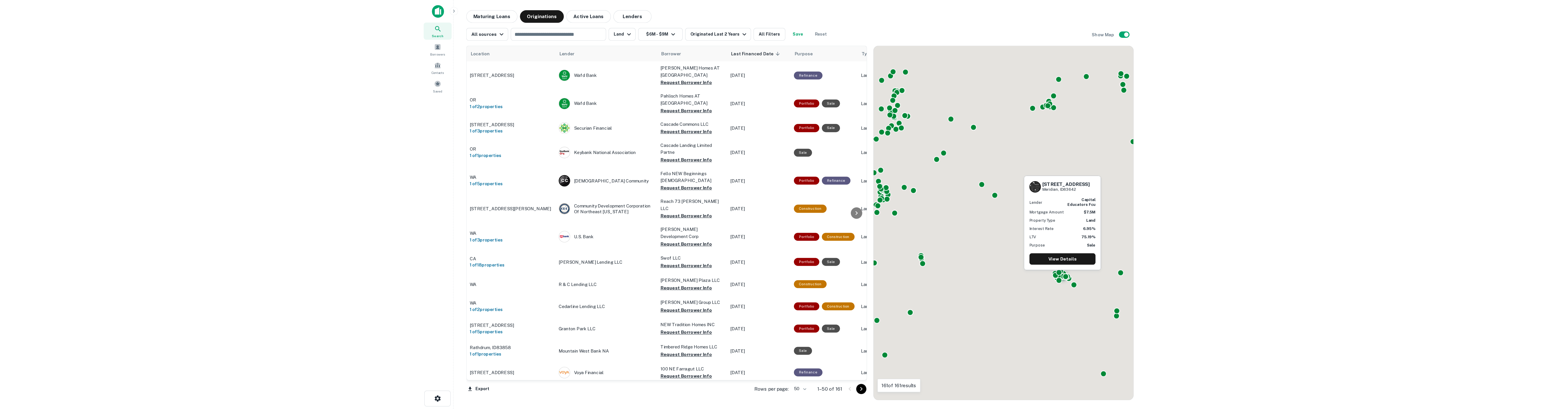
scroll to position [511, 0]
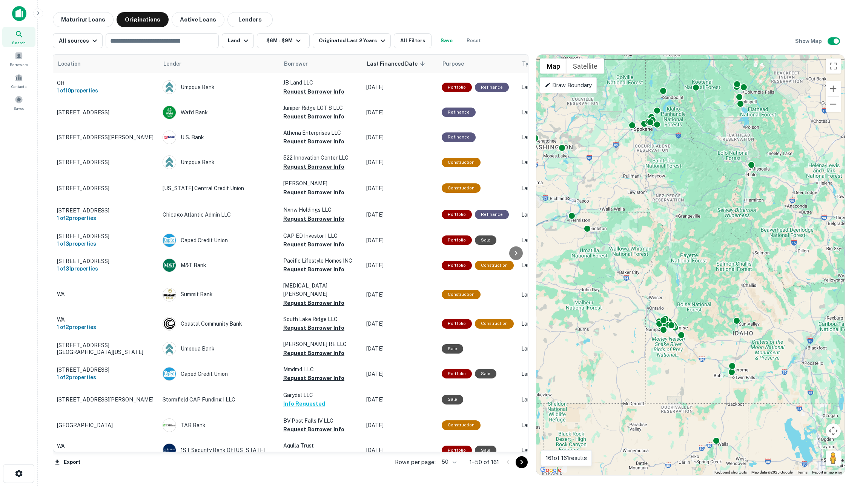
drag, startPoint x: 809, startPoint y: 245, endPoint x: 719, endPoint y: 242, distance: 91.0
click at [719, 242] on div "To activate drag with keyboard, press Alt + Enter. Once in keyboard drag state,…" at bounding box center [691, 265] width 308 height 420
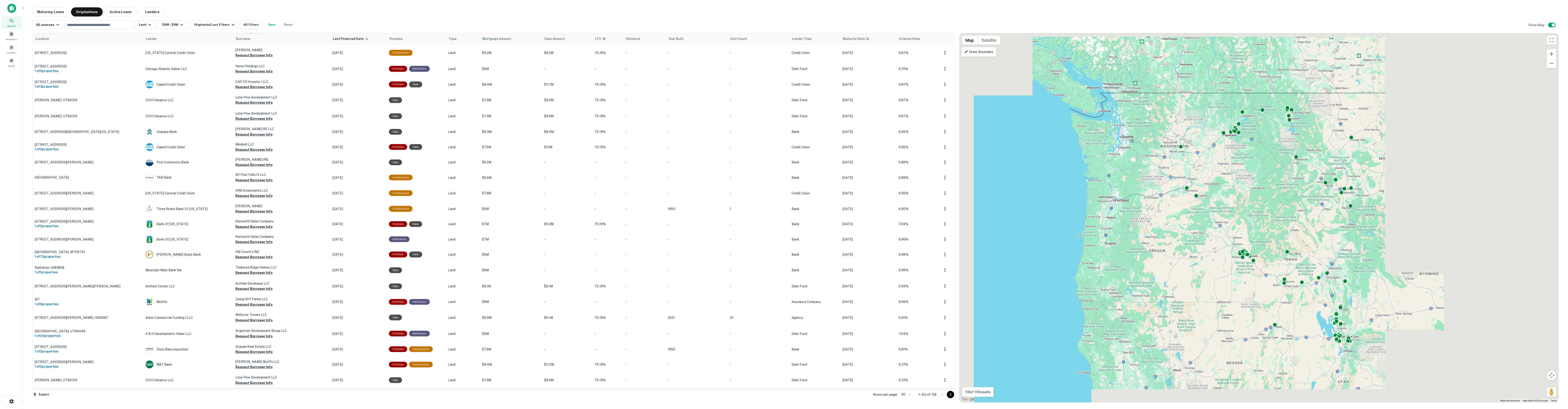
scroll to position [426, 0]
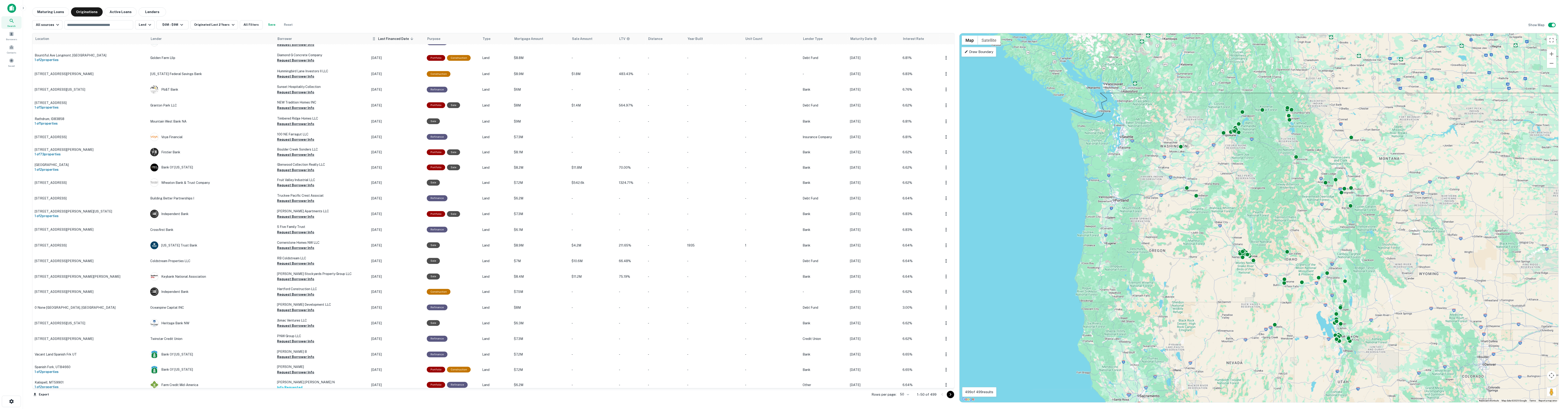
scroll to position [425, 0]
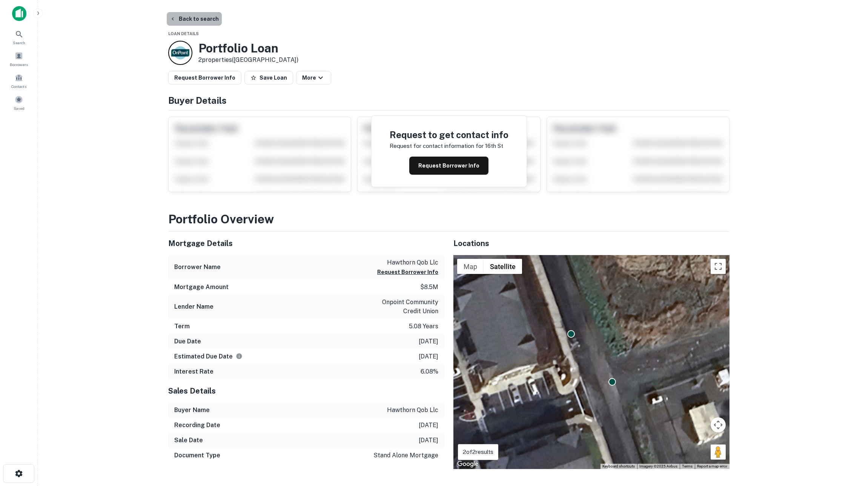
click at [202, 21] on button "Back to search" at bounding box center [194, 19] width 55 height 14
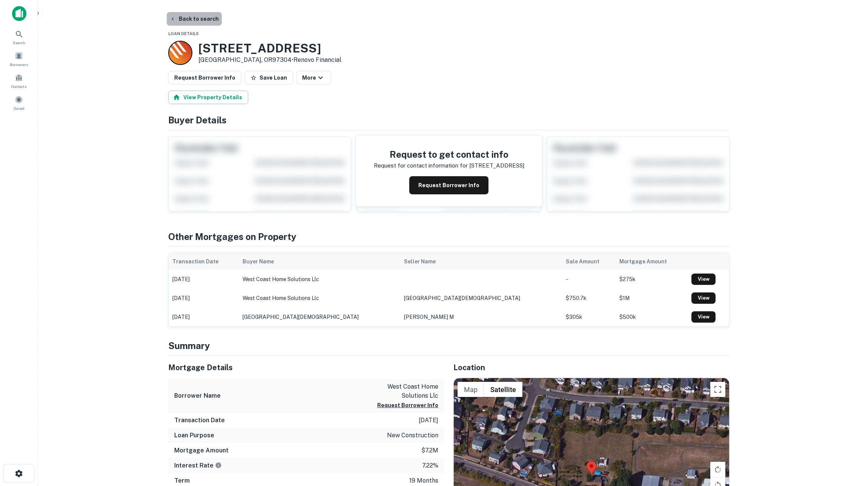
click at [205, 16] on button "Back to search" at bounding box center [194, 19] width 55 height 14
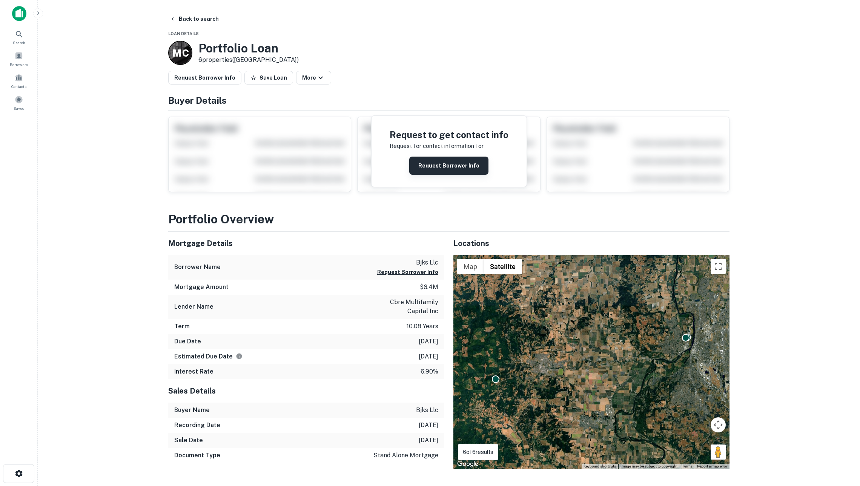
click at [442, 167] on button "Request Borrower Info" at bounding box center [448, 166] width 79 height 18
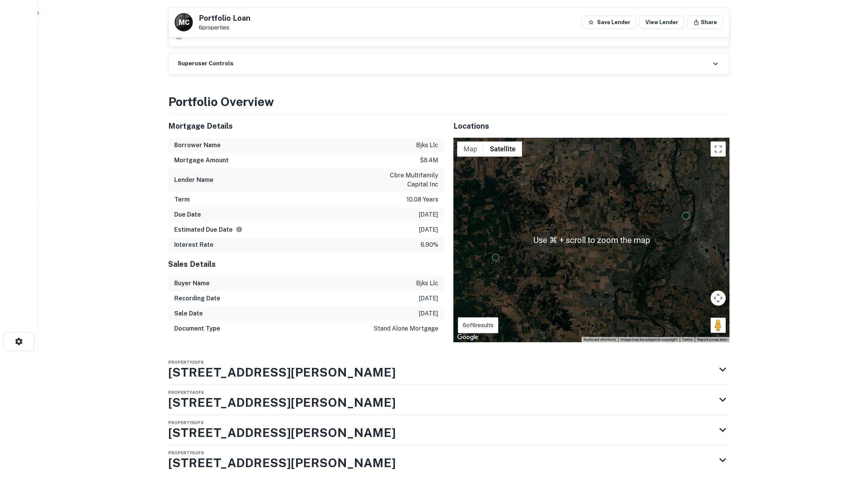
scroll to position [102, 0]
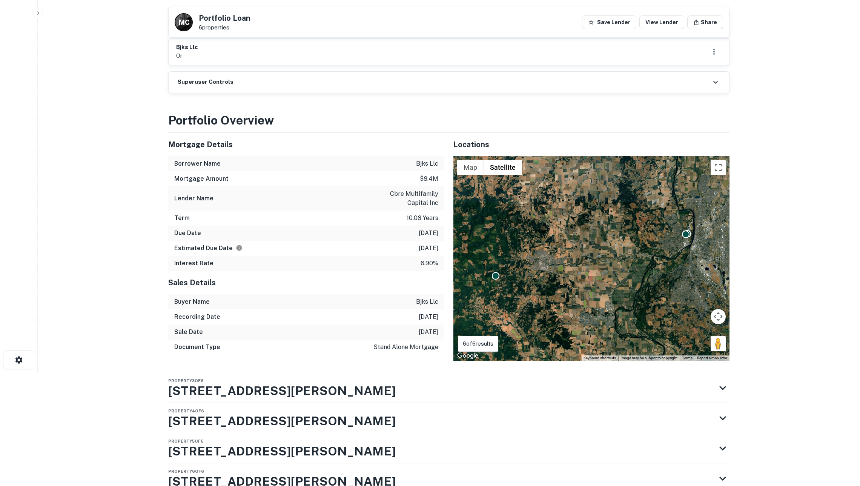
scroll to position [114, 0]
click at [376, 383] on div "Property 3 of 6 [STREET_ADDRESS][PERSON_NAME]" at bounding box center [442, 388] width 548 height 30
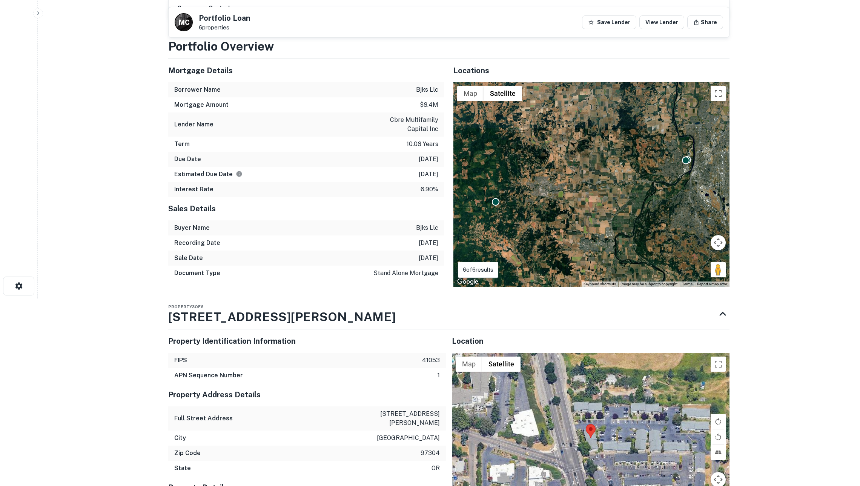
scroll to position [169, 0]
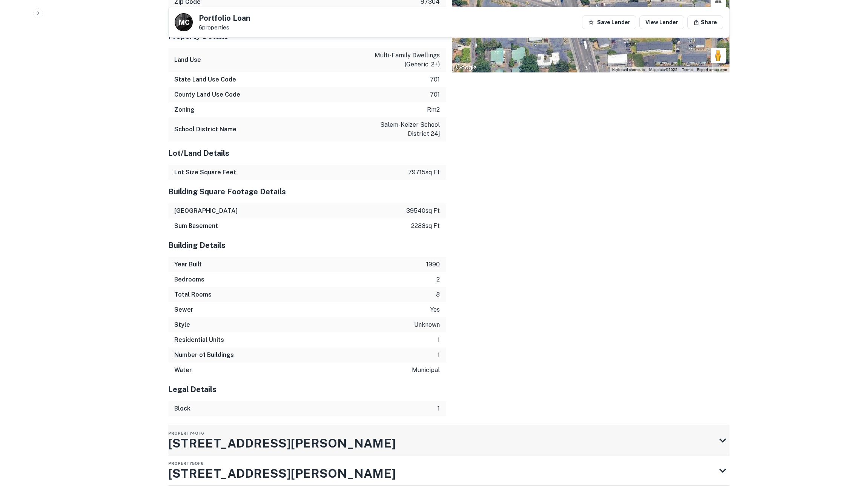
click at [295, 439] on h3 "[STREET_ADDRESS][PERSON_NAME]" at bounding box center [282, 443] width 228 height 18
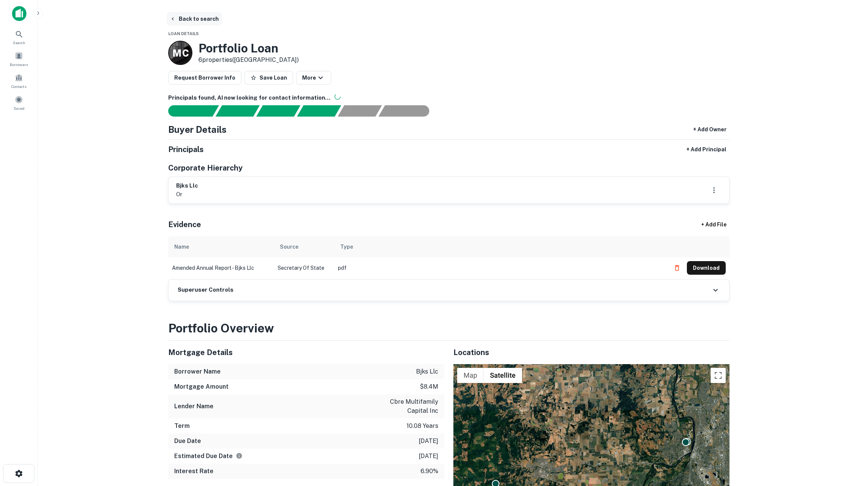
scroll to position [0, 0]
click at [196, 17] on button "Back to search" at bounding box center [194, 19] width 55 height 14
